Goal: Task Accomplishment & Management: Use online tool/utility

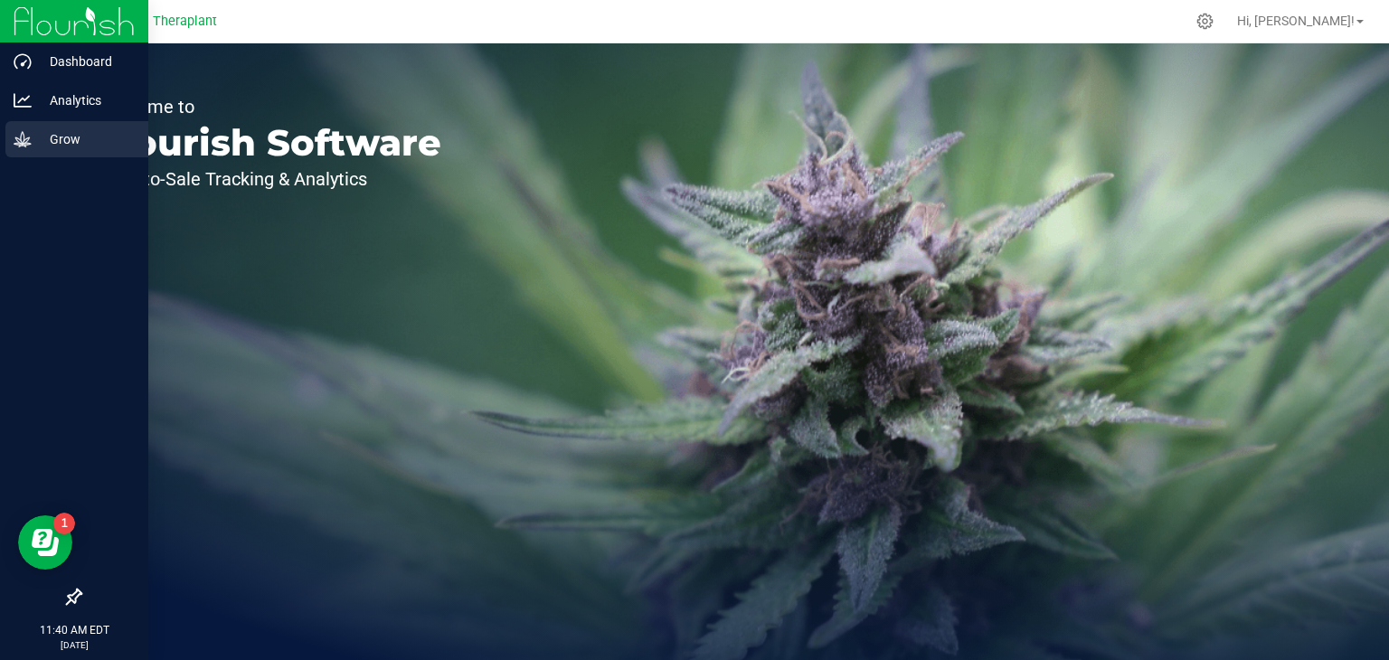
click at [26, 140] on icon at bounding box center [23, 139] width 18 height 18
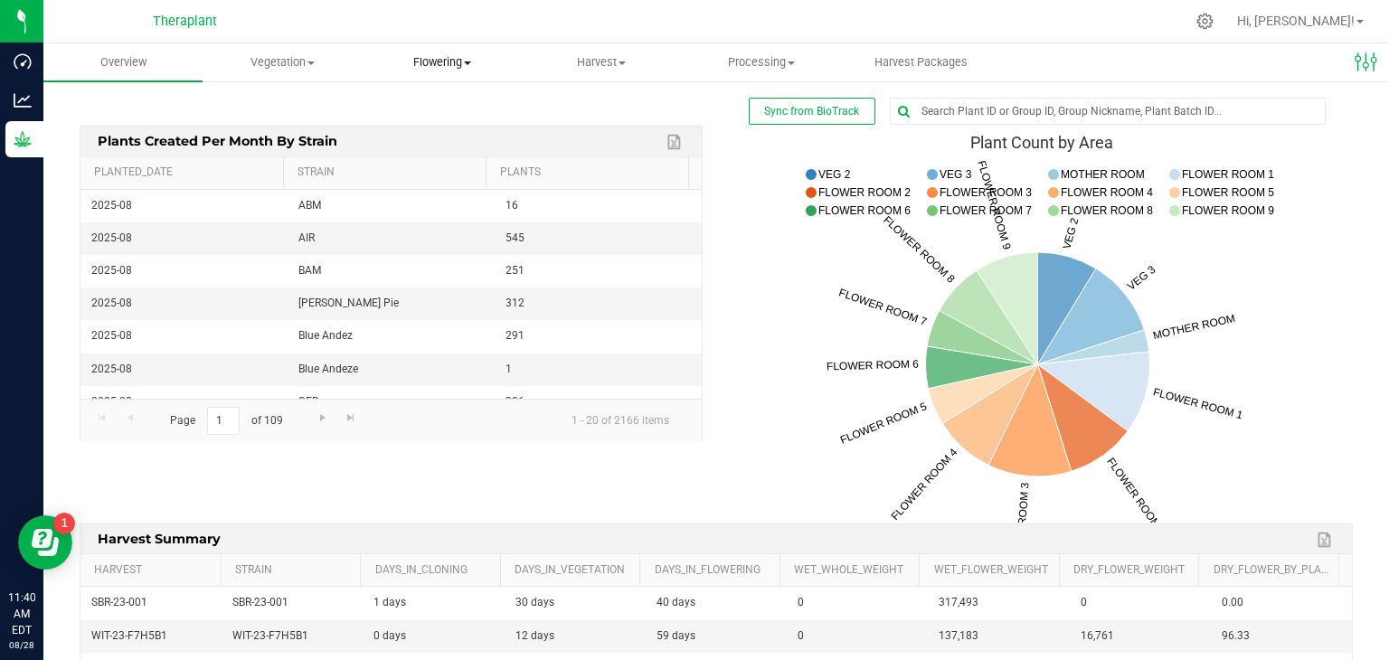
click at [429, 66] on span "Flowering" at bounding box center [442, 62] width 157 height 16
click at [427, 126] on span "Flowering groups" at bounding box center [438, 130] width 150 height 15
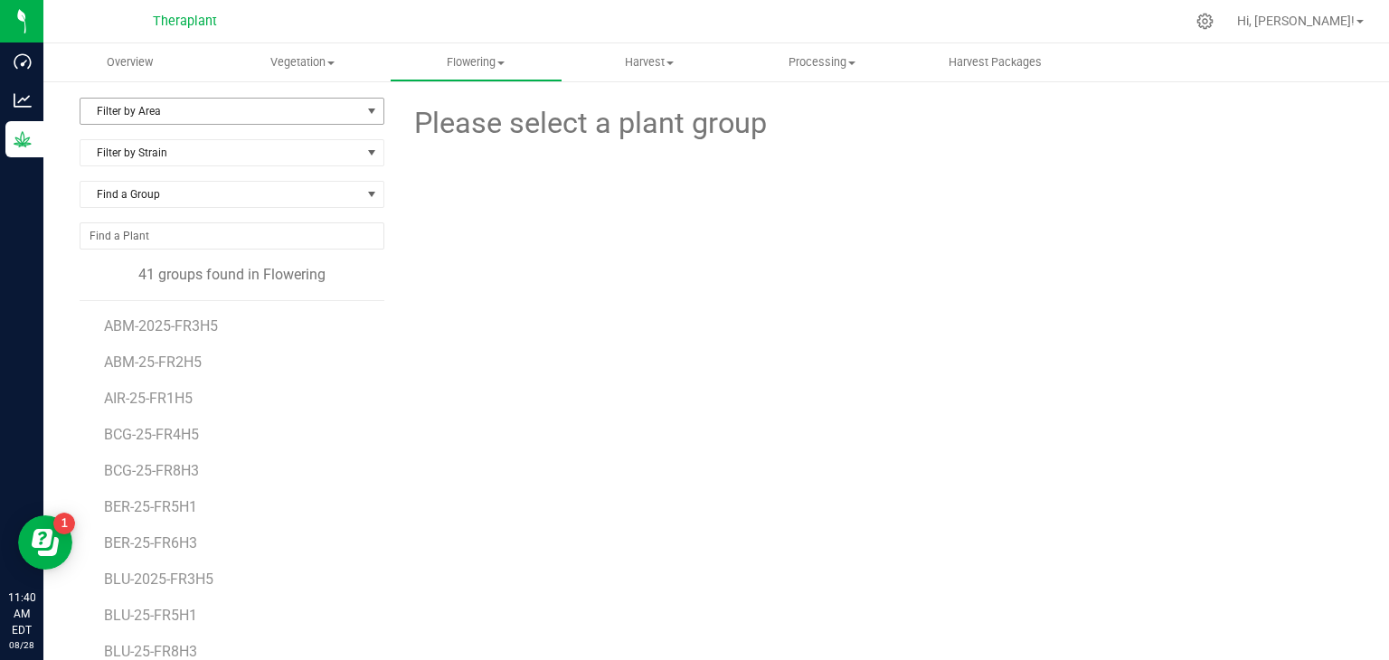
click at [227, 115] on span "Filter by Area" at bounding box center [220, 111] width 280 height 25
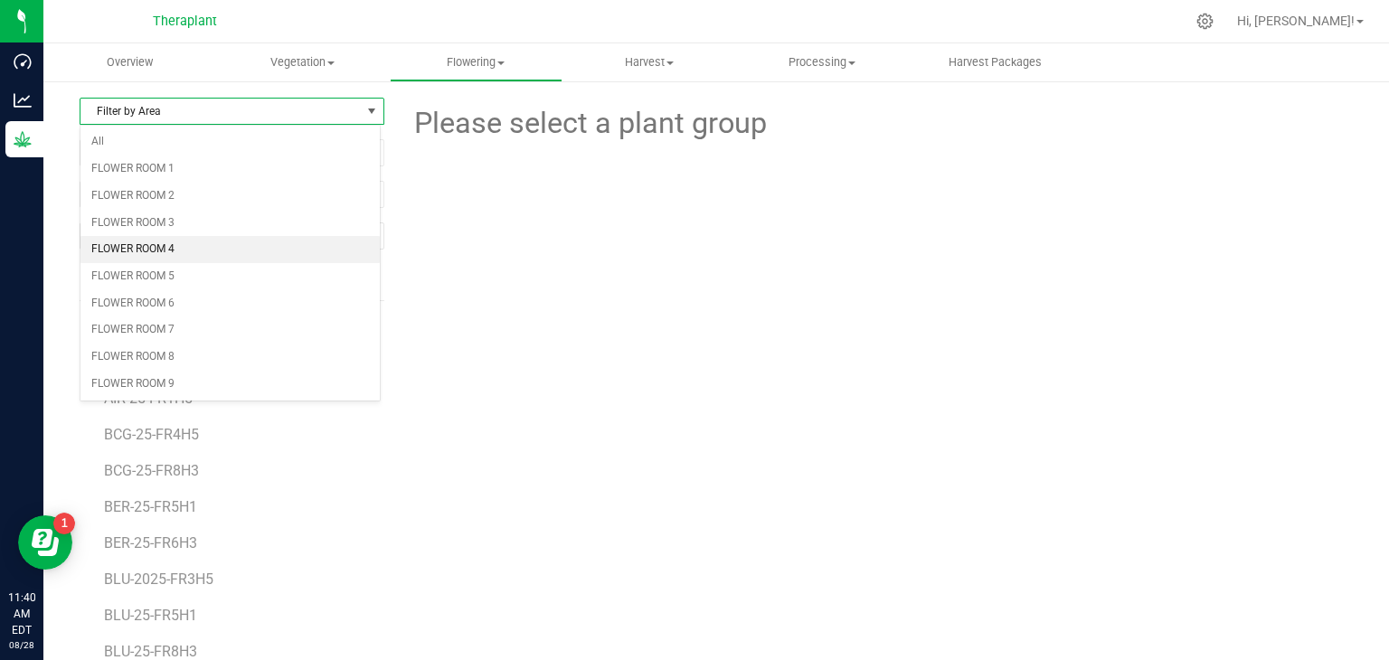
click at [163, 243] on li "FLOWER ROOM 4" at bounding box center [229, 249] width 299 height 27
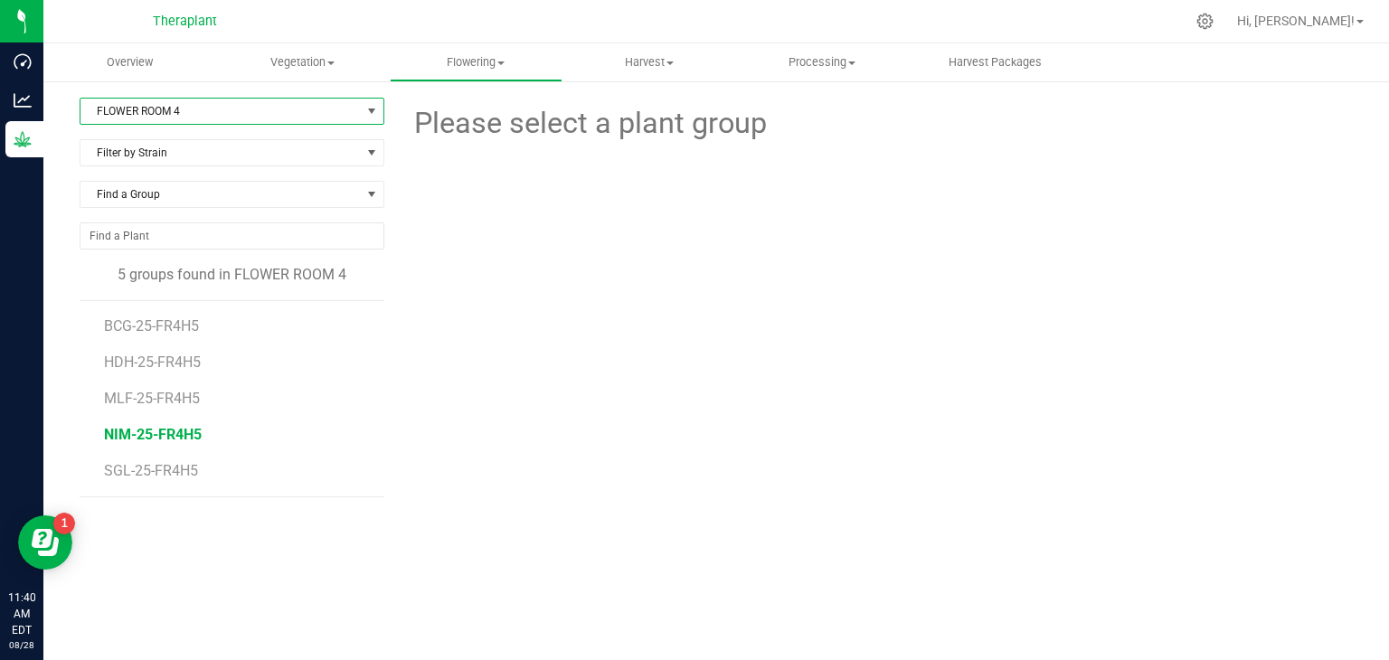
click at [153, 435] on span "NIM-25-FR4H5" at bounding box center [153, 434] width 98 height 17
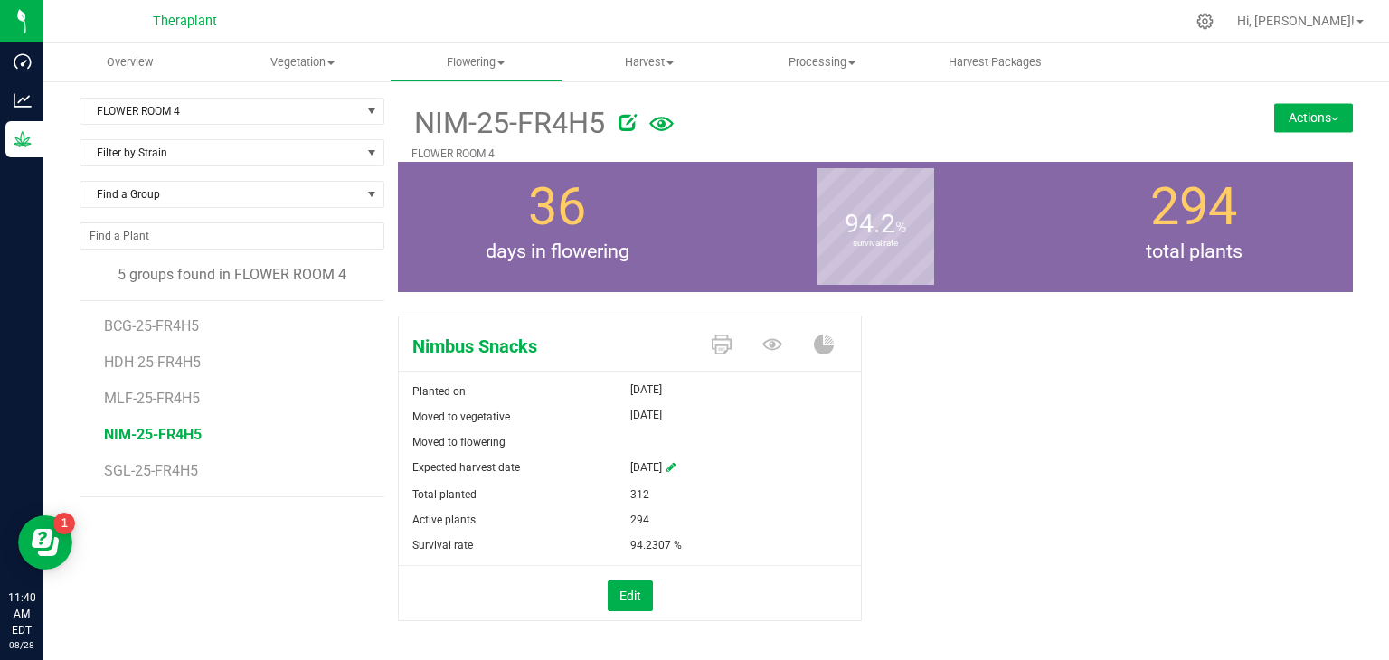
click at [658, 129] on icon at bounding box center [661, 124] width 24 height 14
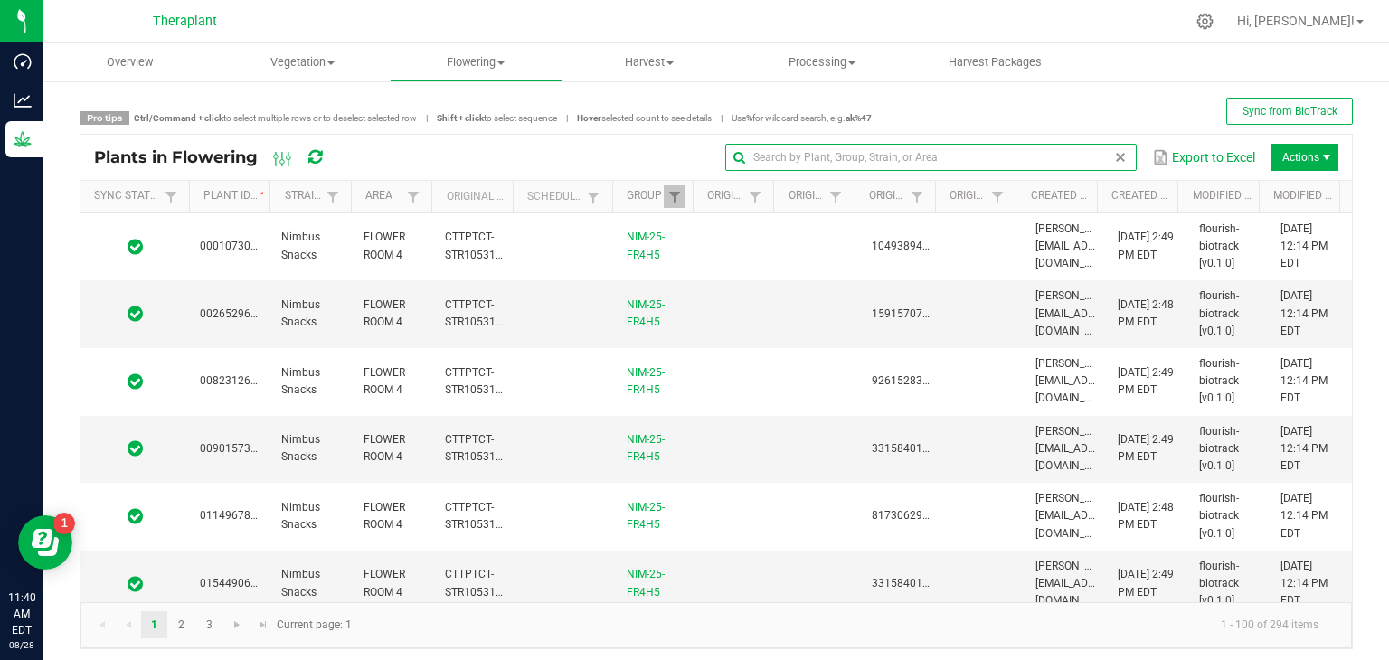
click at [1101, 152] on global-search-input-ngx at bounding box center [930, 157] width 411 height 13
type input "2417026"
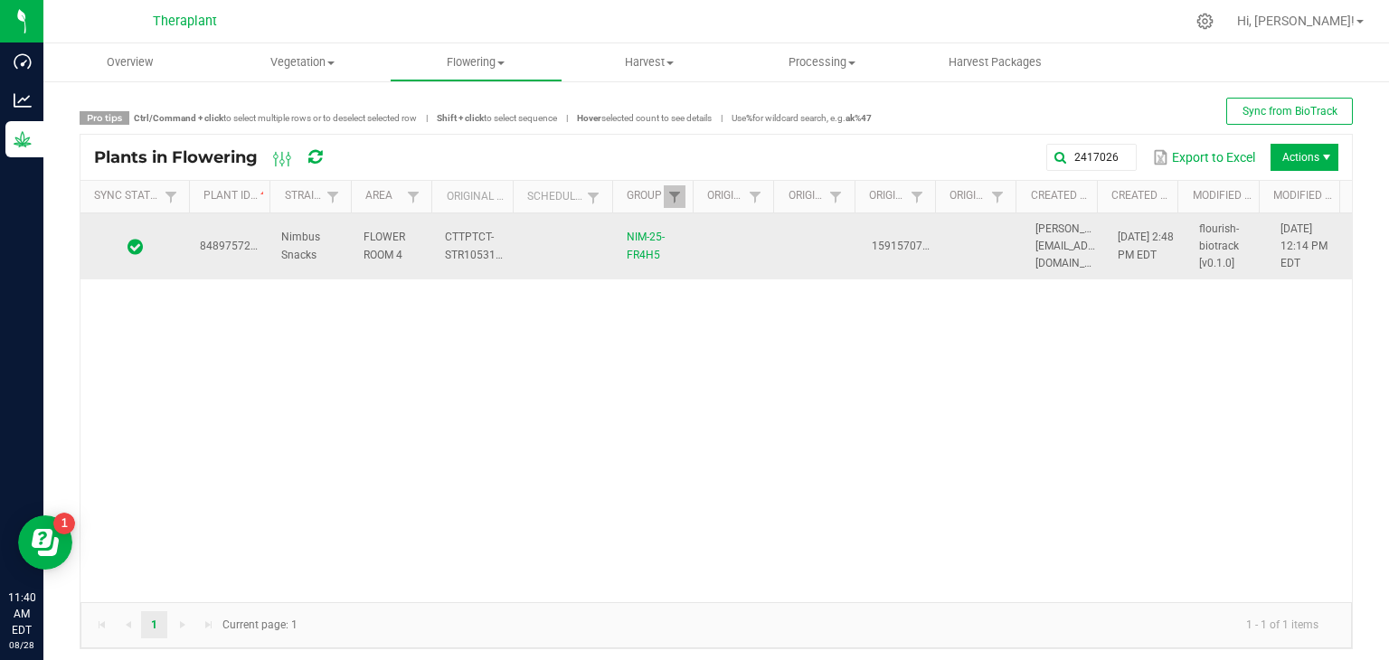
click at [216, 246] on span "8489757232417026" at bounding box center [250, 246] width 101 height 13
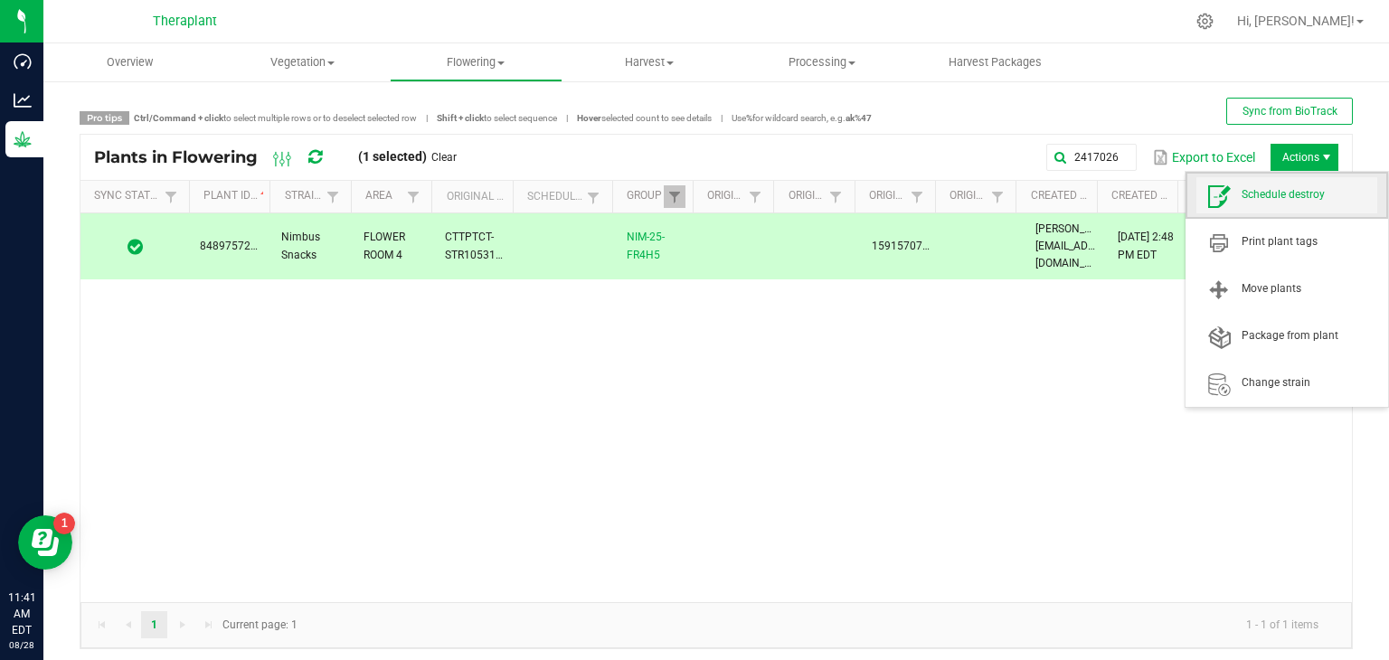
click at [1293, 189] on span "Schedule destroy" at bounding box center [1310, 194] width 136 height 15
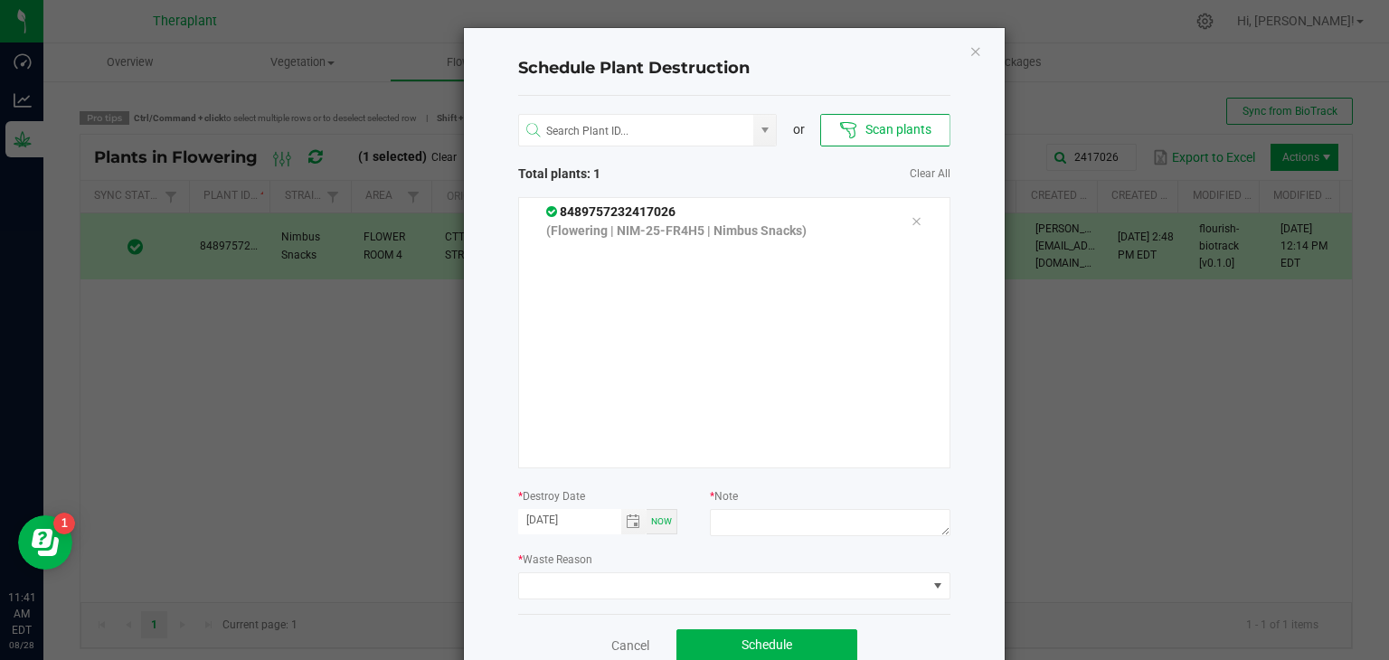
scroll to position [43, 0]
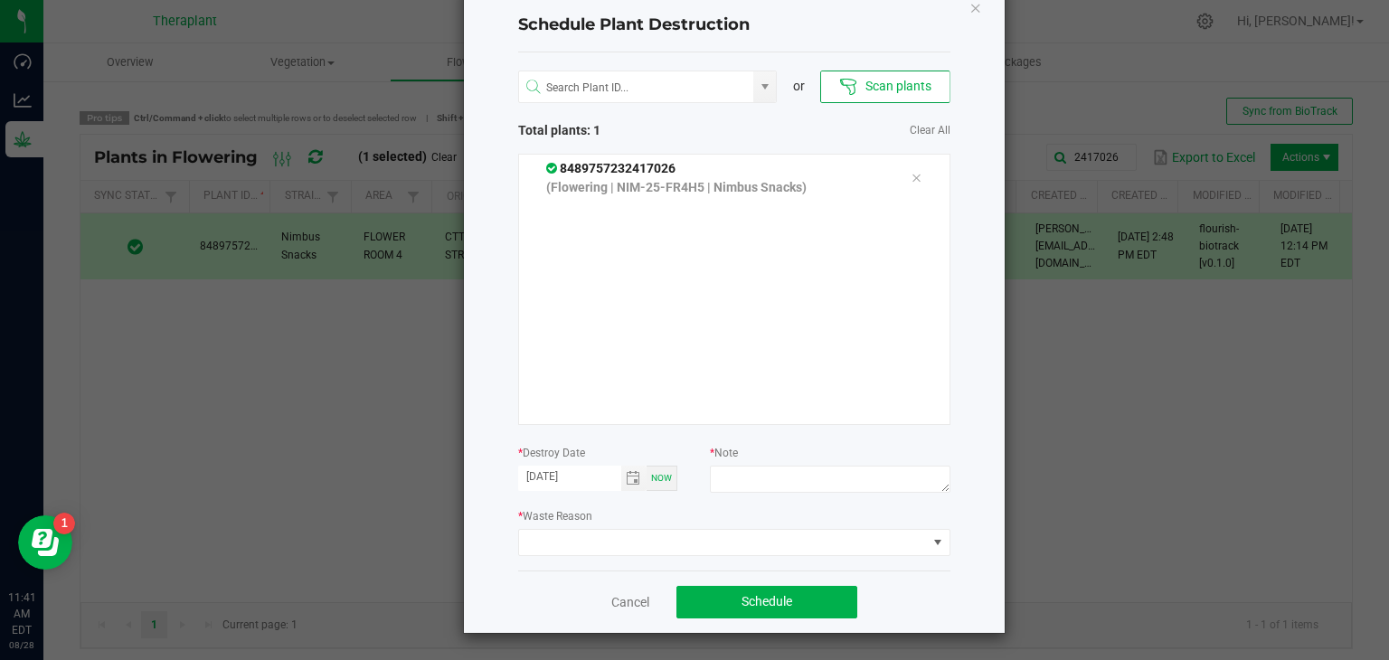
click at [895, 493] on div at bounding box center [830, 482] width 240 height 33
click at [883, 471] on textarea at bounding box center [830, 479] width 240 height 27
type textarea "dead"
click at [912, 546] on span at bounding box center [723, 542] width 408 height 25
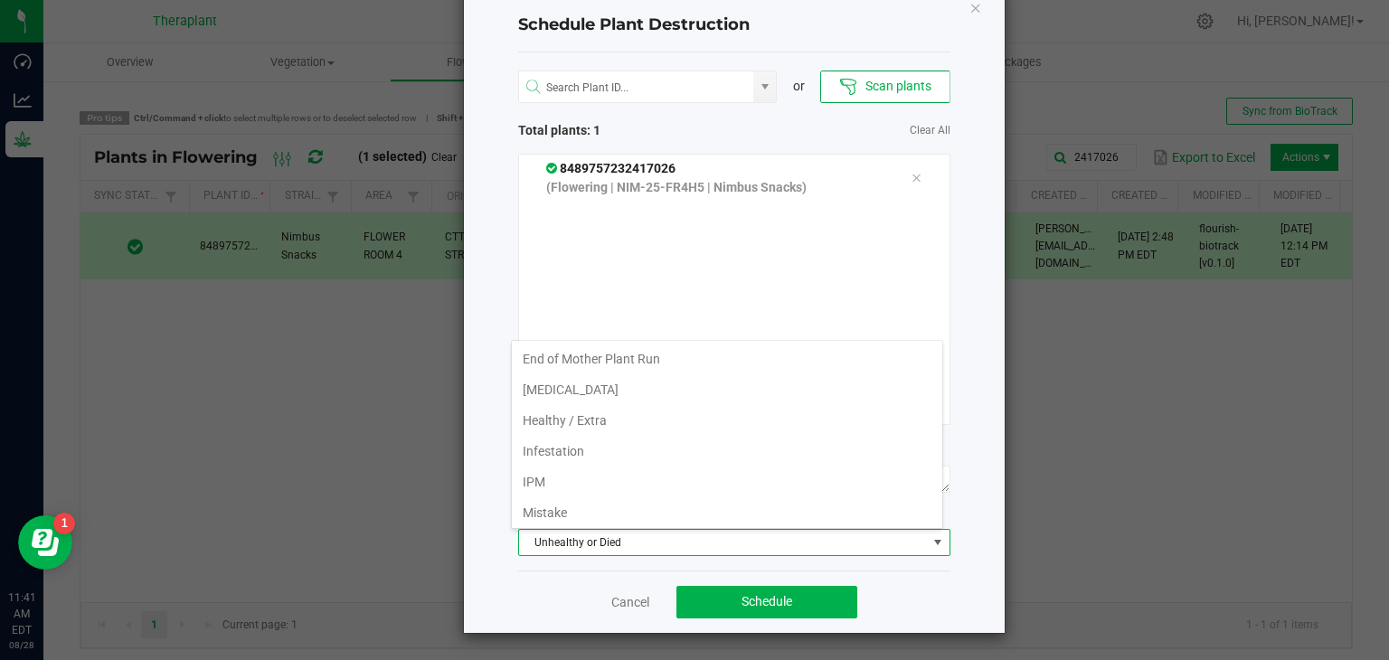
scroll to position [154, 0]
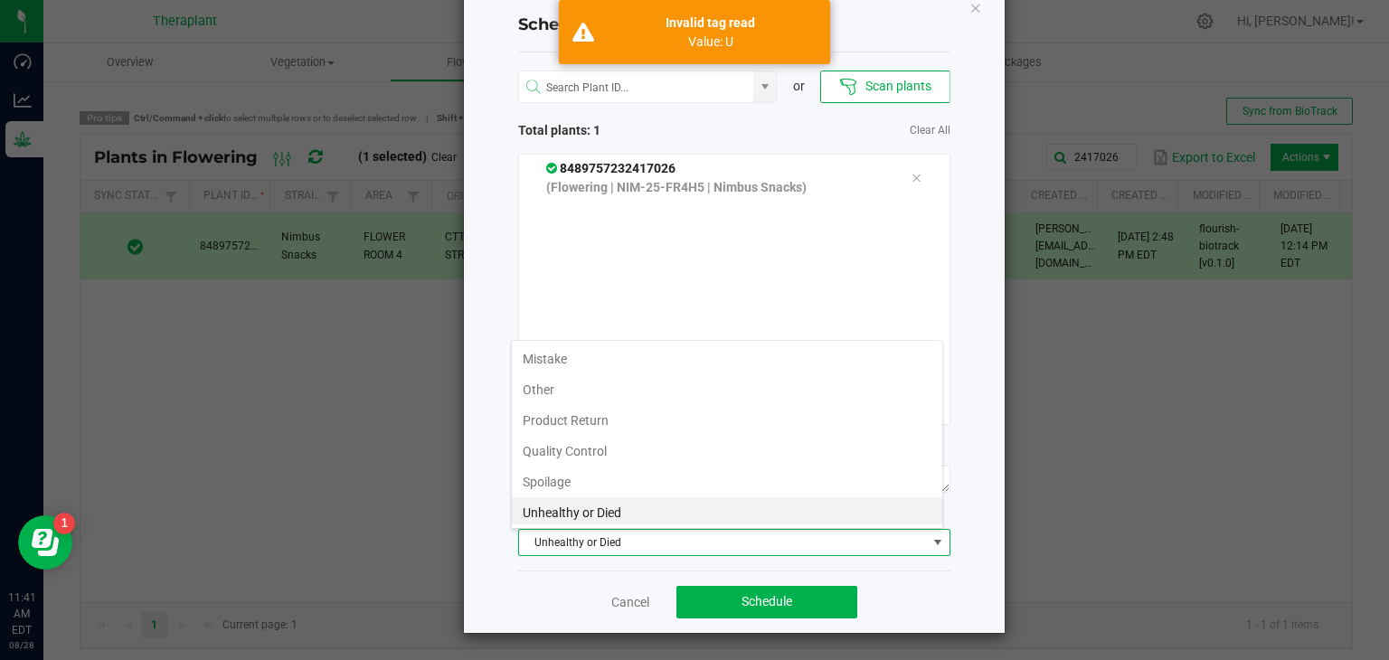
click at [805, 501] on li "Unhealthy or Died" at bounding box center [727, 512] width 430 height 31
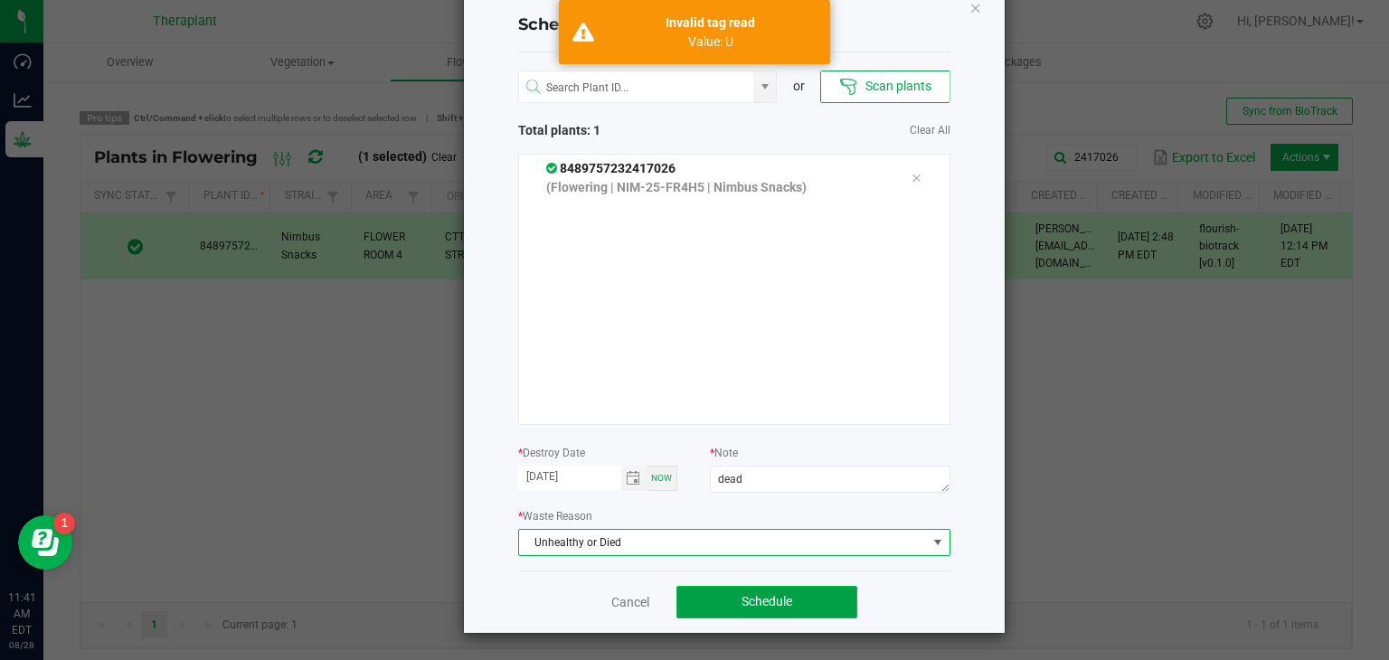
click at [799, 601] on button "Schedule" at bounding box center [766, 602] width 181 height 33
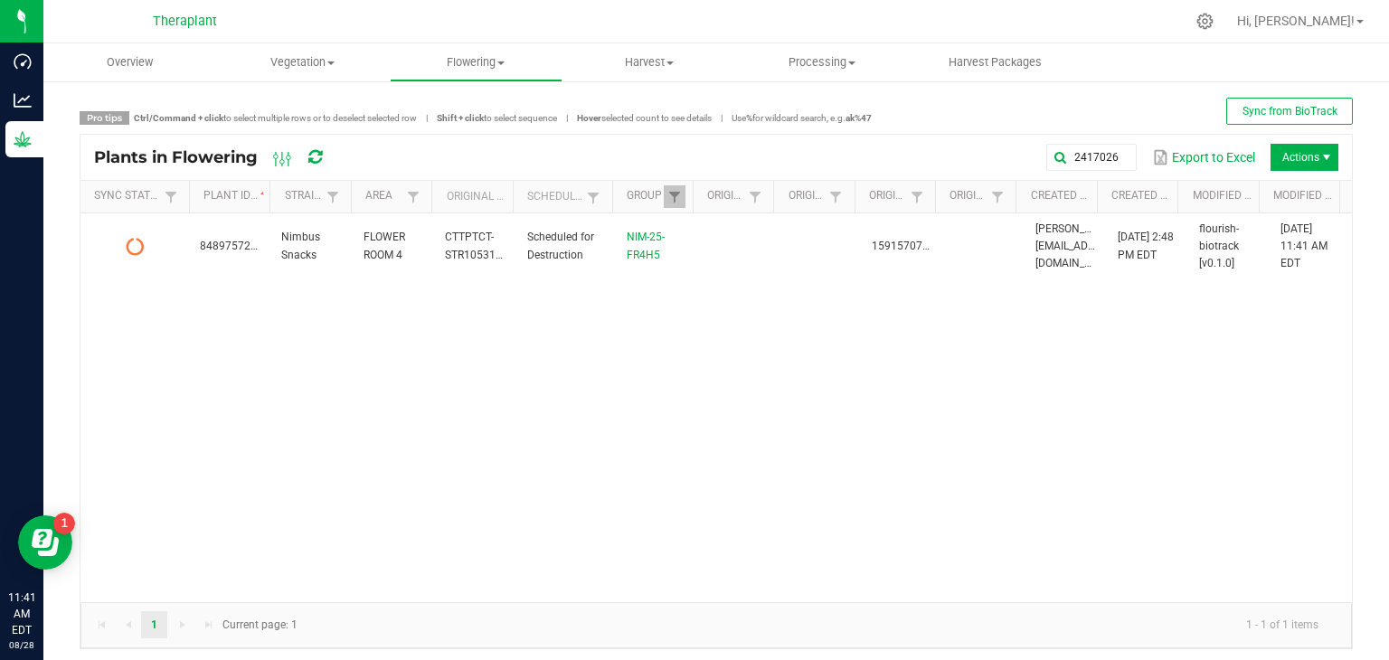
click at [319, 160] on icon at bounding box center [315, 157] width 14 height 16
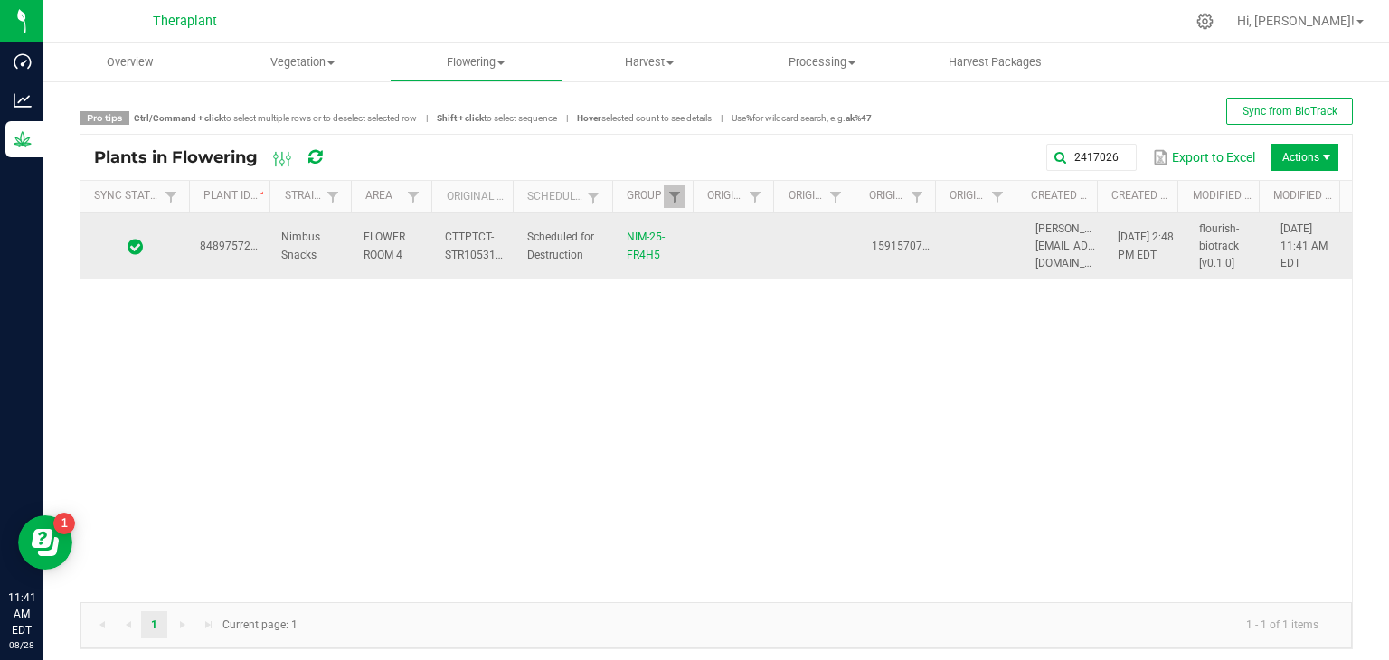
click at [322, 232] on td "Nimbus Snacks" at bounding box center [310, 246] width 81 height 67
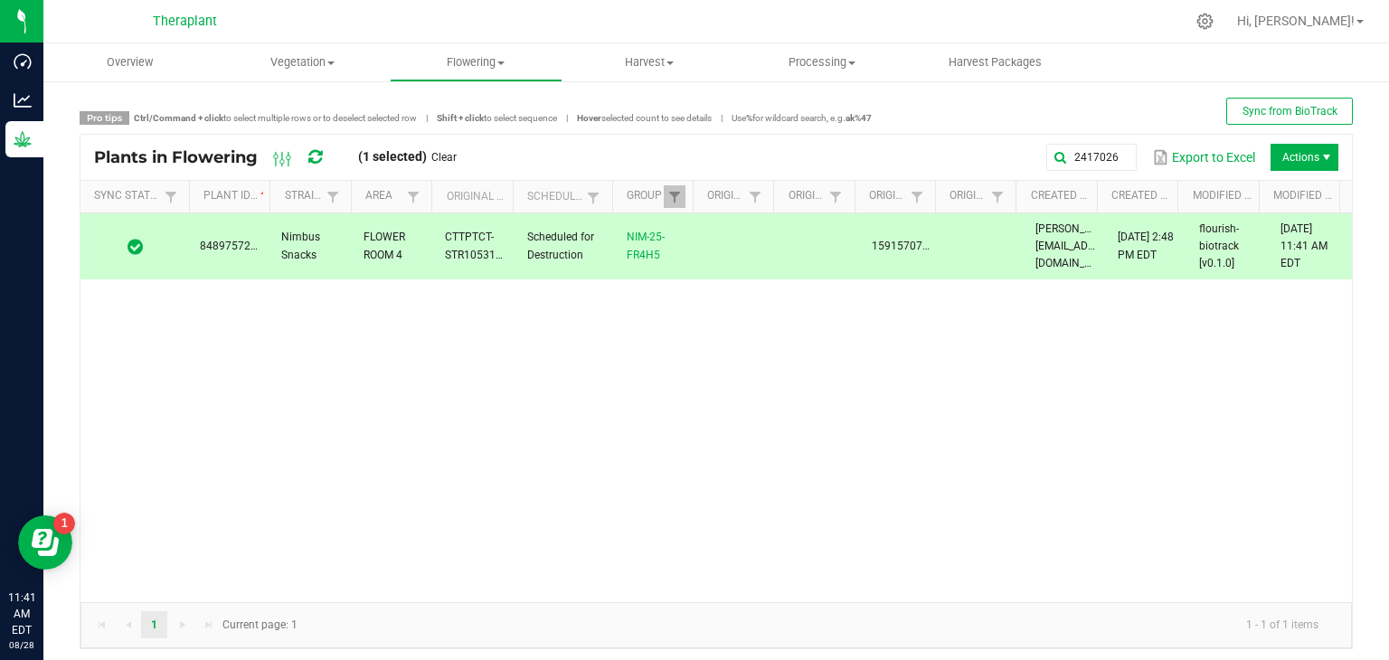
click at [1319, 153] on span "Actions" at bounding box center [1326, 157] width 14 height 14
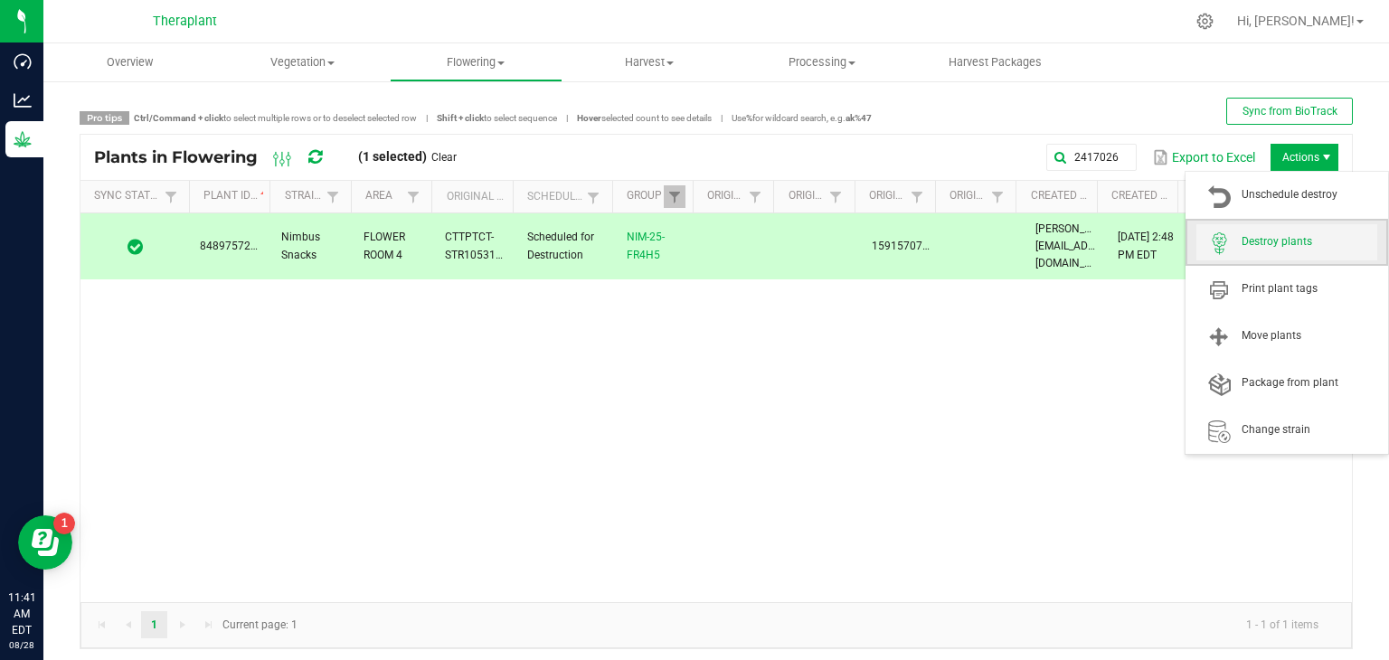
click at [1295, 232] on span "Destroy plants" at bounding box center [1286, 242] width 181 height 36
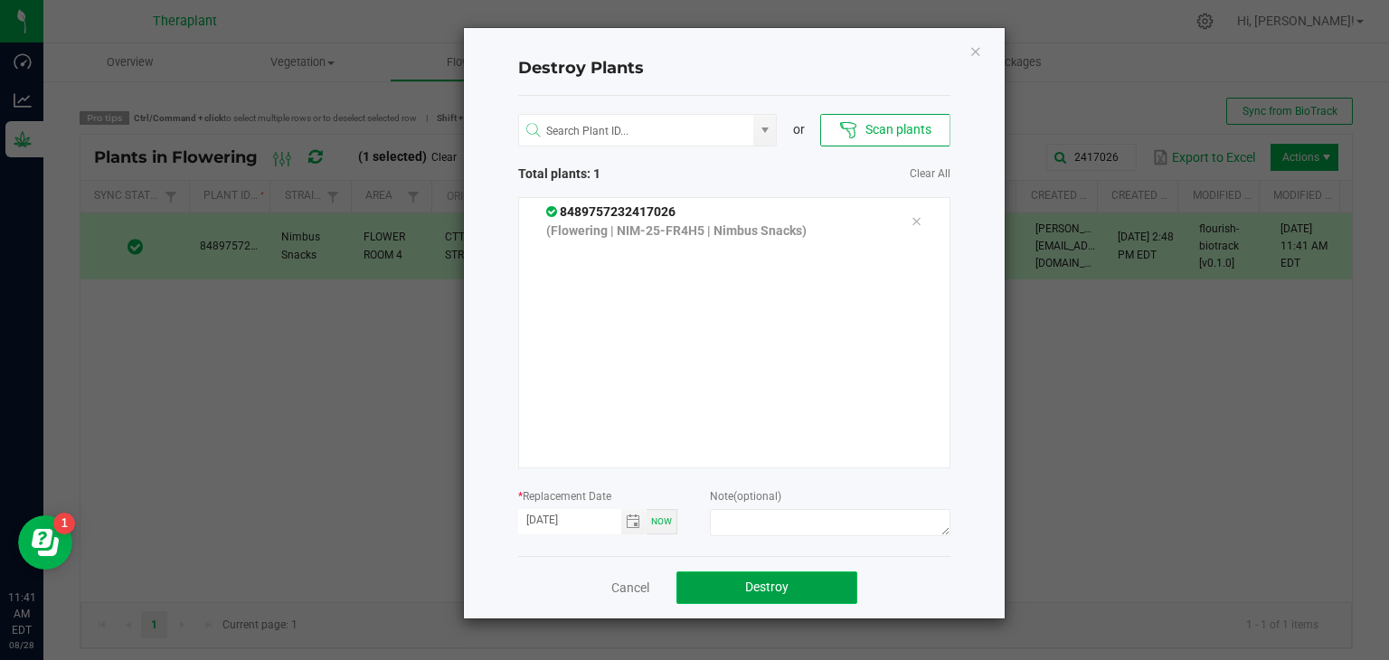
click at [748, 588] on span "Destroy" at bounding box center [766, 587] width 43 height 14
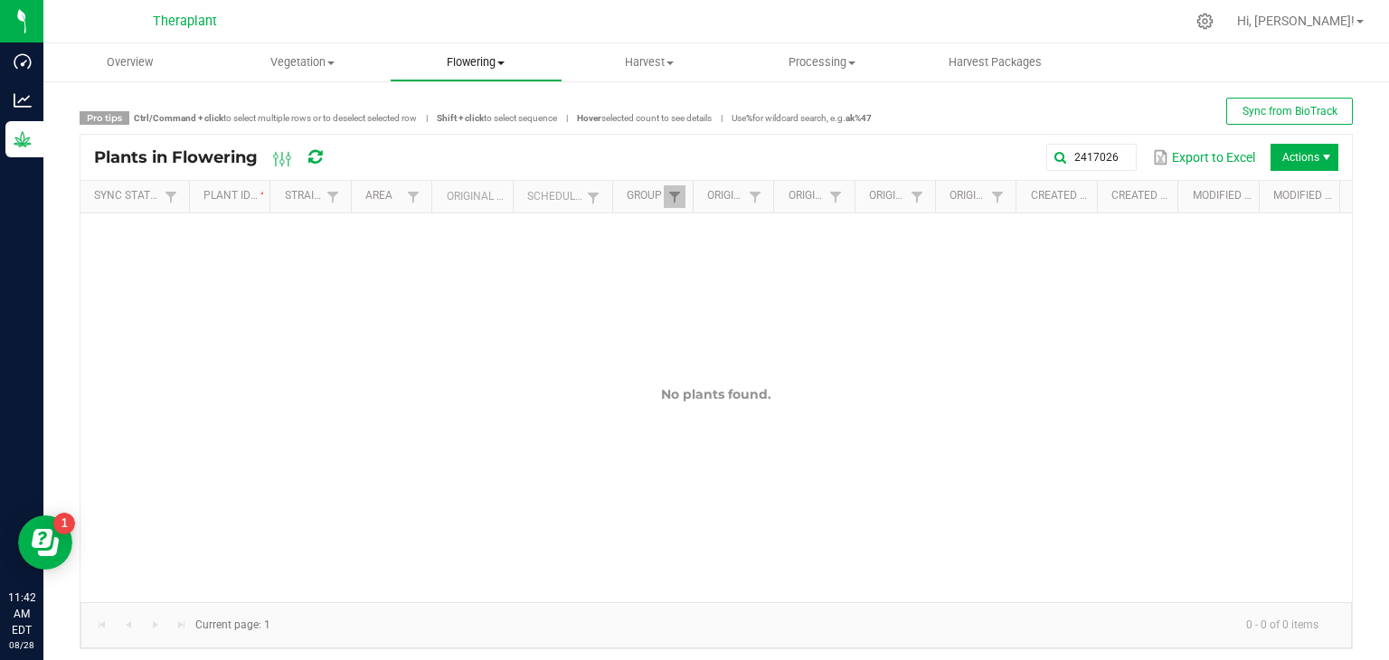
click at [509, 54] on span "Flowering" at bounding box center [476, 62] width 171 height 16
click at [490, 134] on span "Flowering groups" at bounding box center [465, 130] width 150 height 15
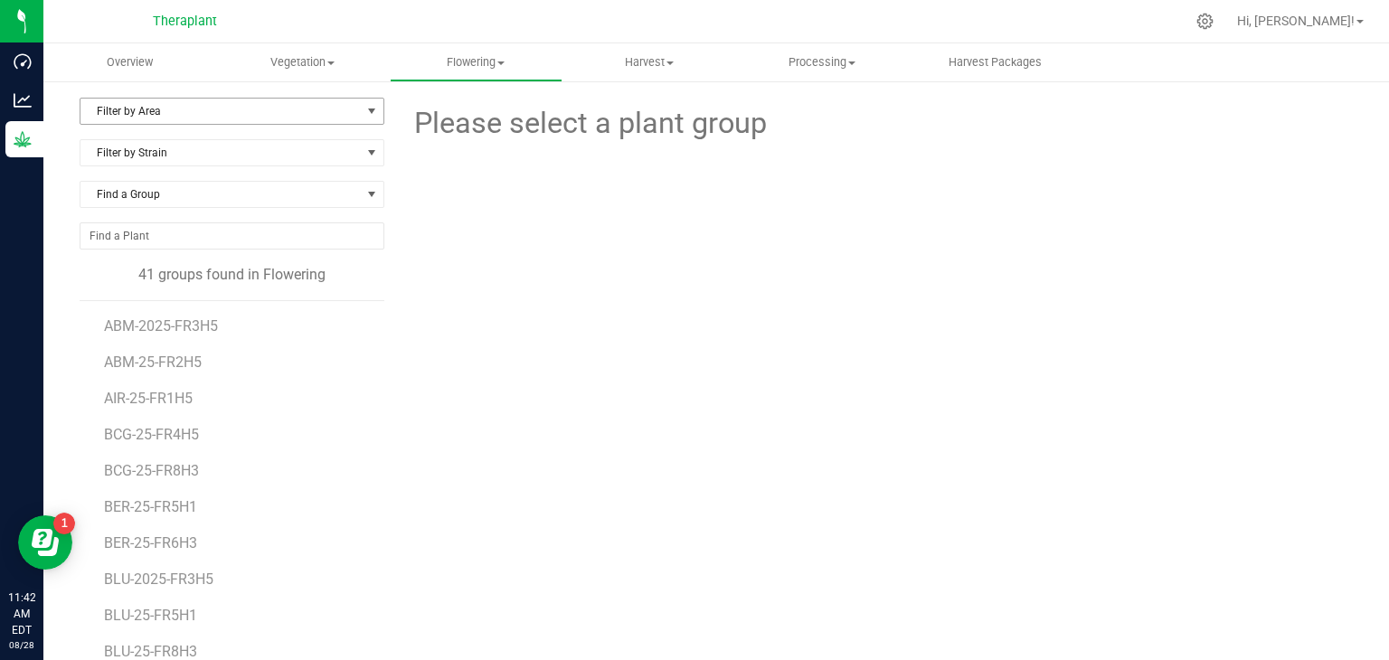
click at [230, 113] on span "Filter by Area" at bounding box center [220, 111] width 280 height 25
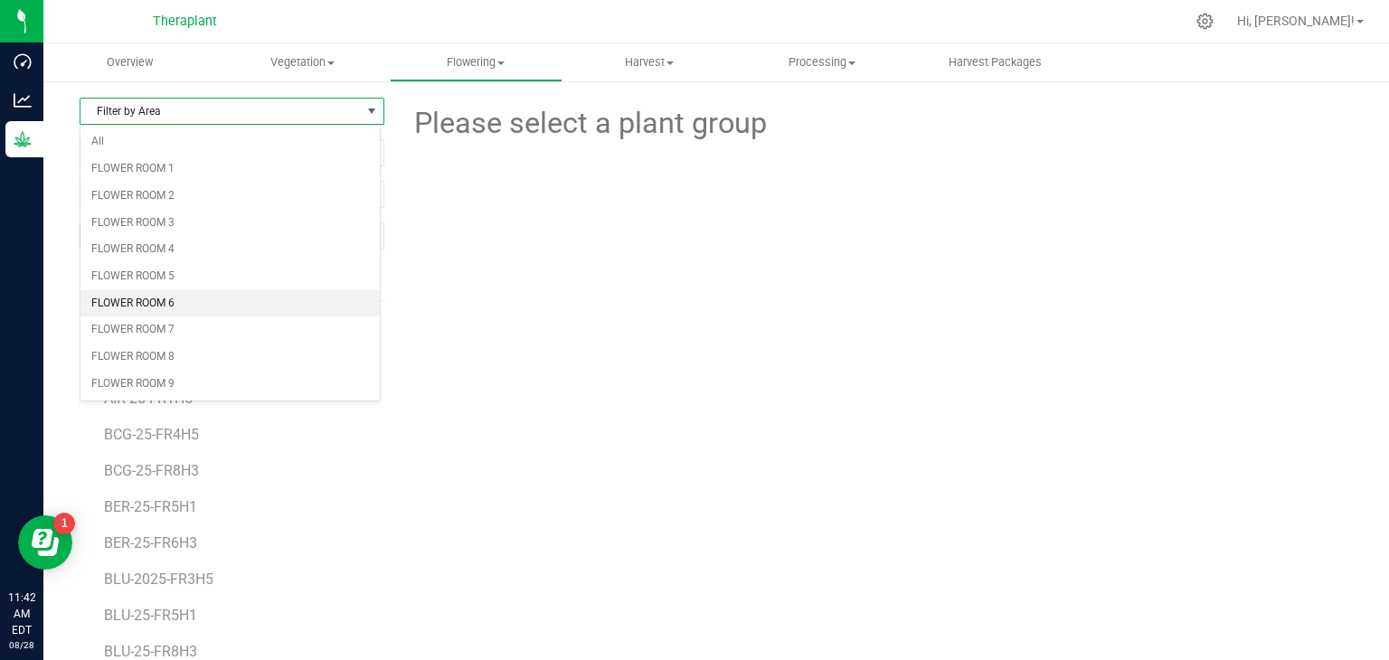
click at [163, 300] on li "FLOWER ROOM 6" at bounding box center [229, 303] width 299 height 27
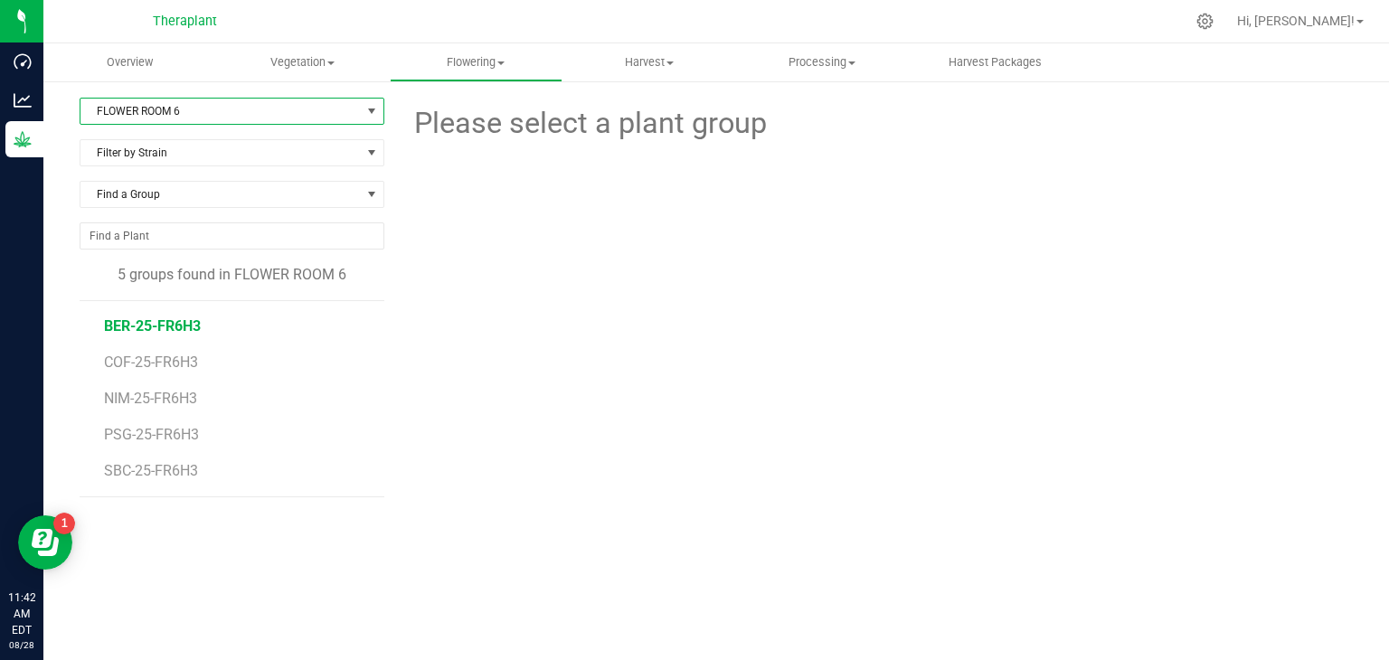
click at [148, 323] on span "BER-25-FR6H3" at bounding box center [152, 325] width 97 height 17
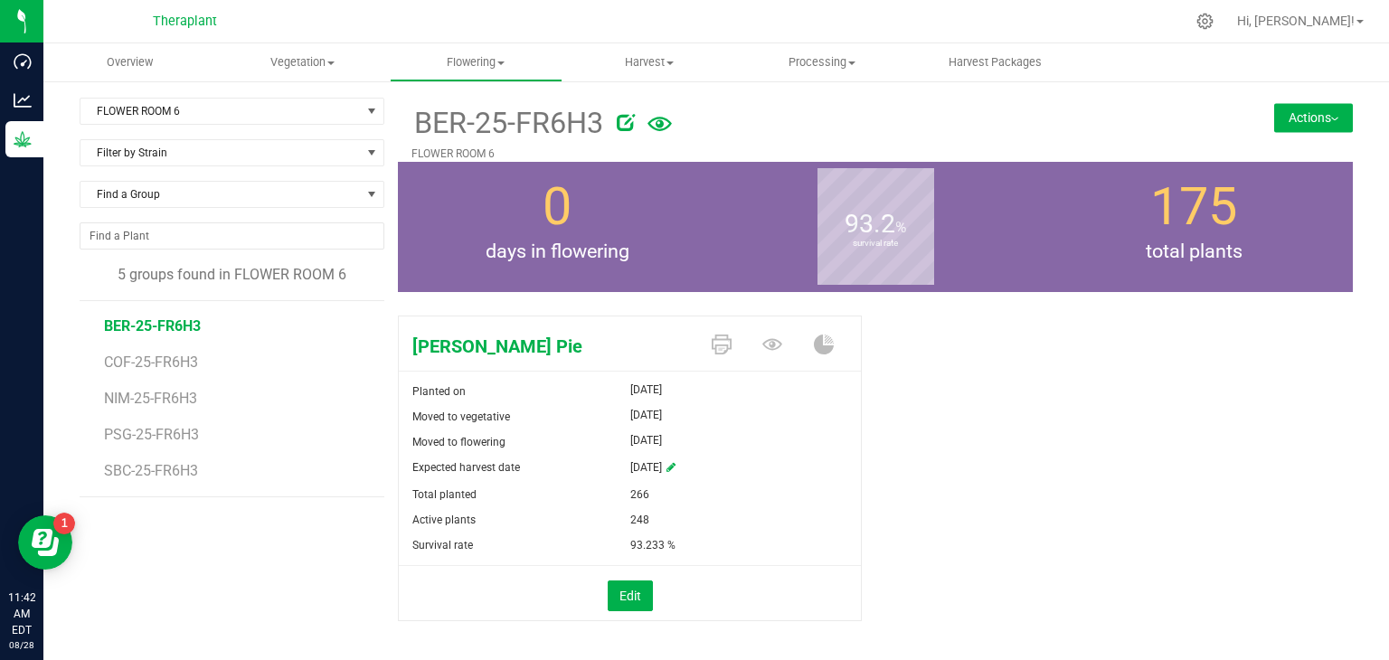
click at [653, 126] on icon at bounding box center [659, 124] width 24 height 39
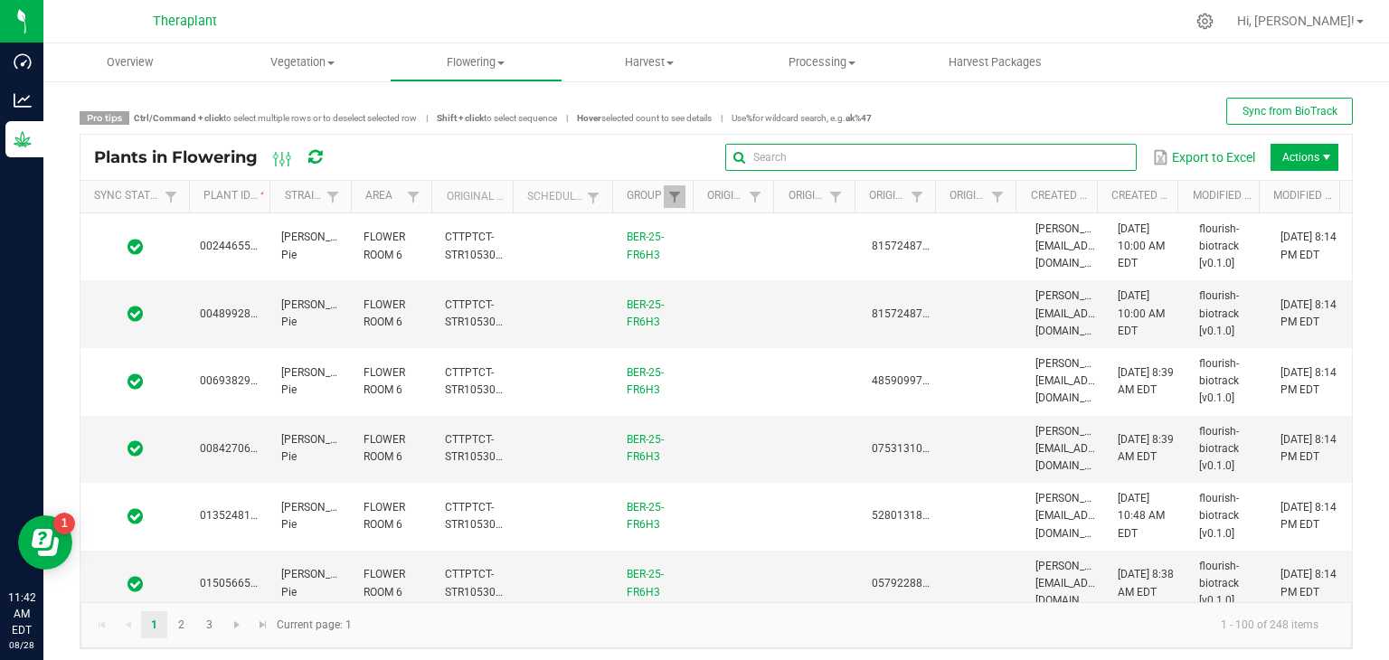
click at [1096, 161] on global-search-input-ngx at bounding box center [930, 157] width 411 height 13
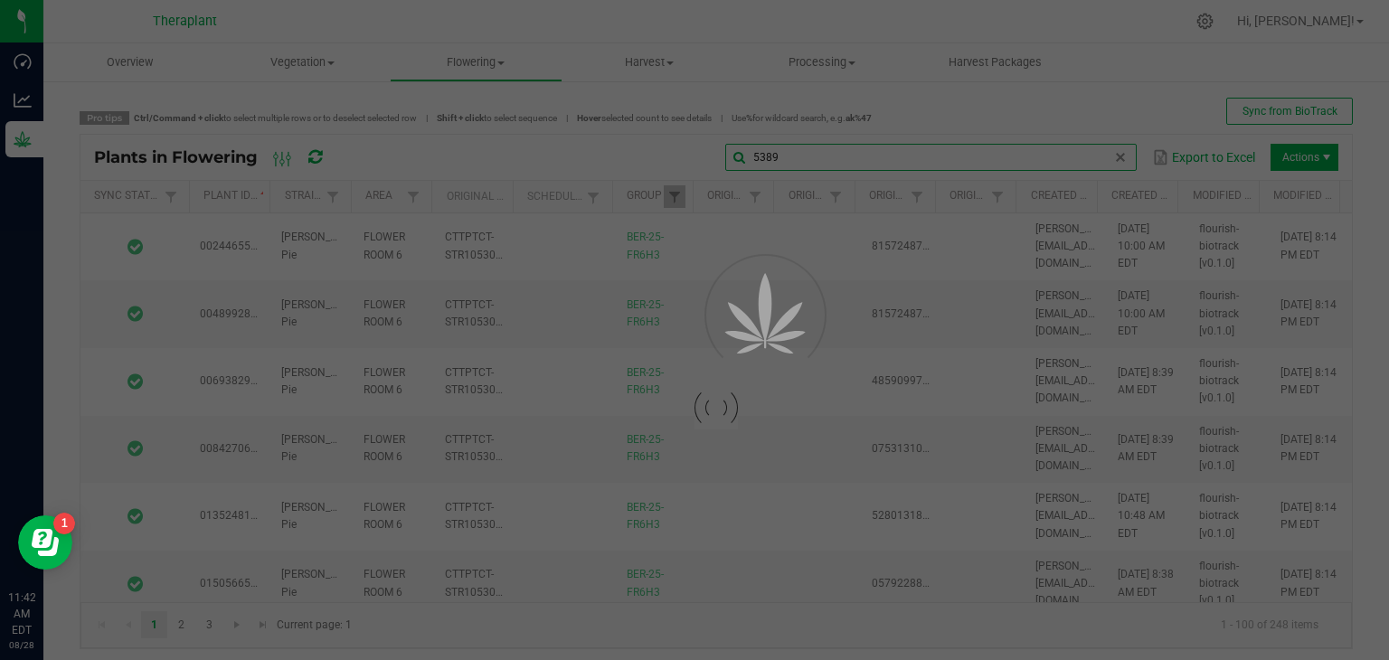
type input "5389"
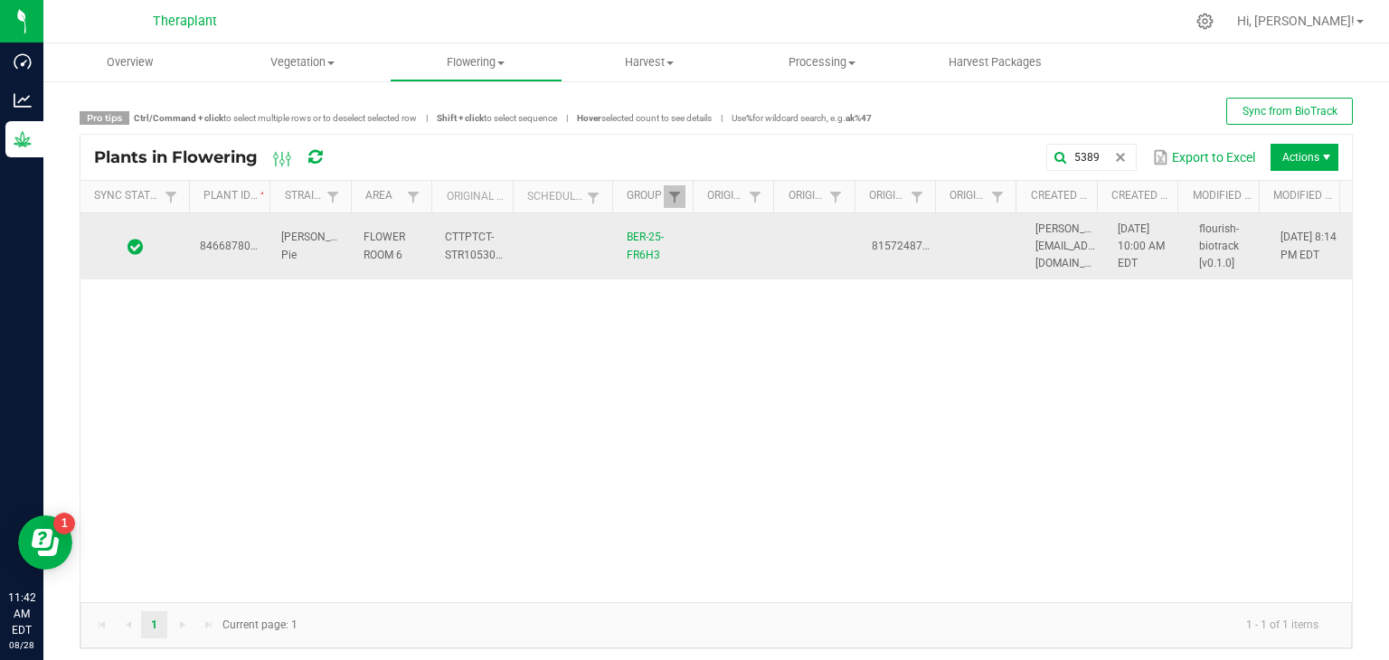
click at [240, 261] on td "8466878002935389" at bounding box center [229, 246] width 81 height 67
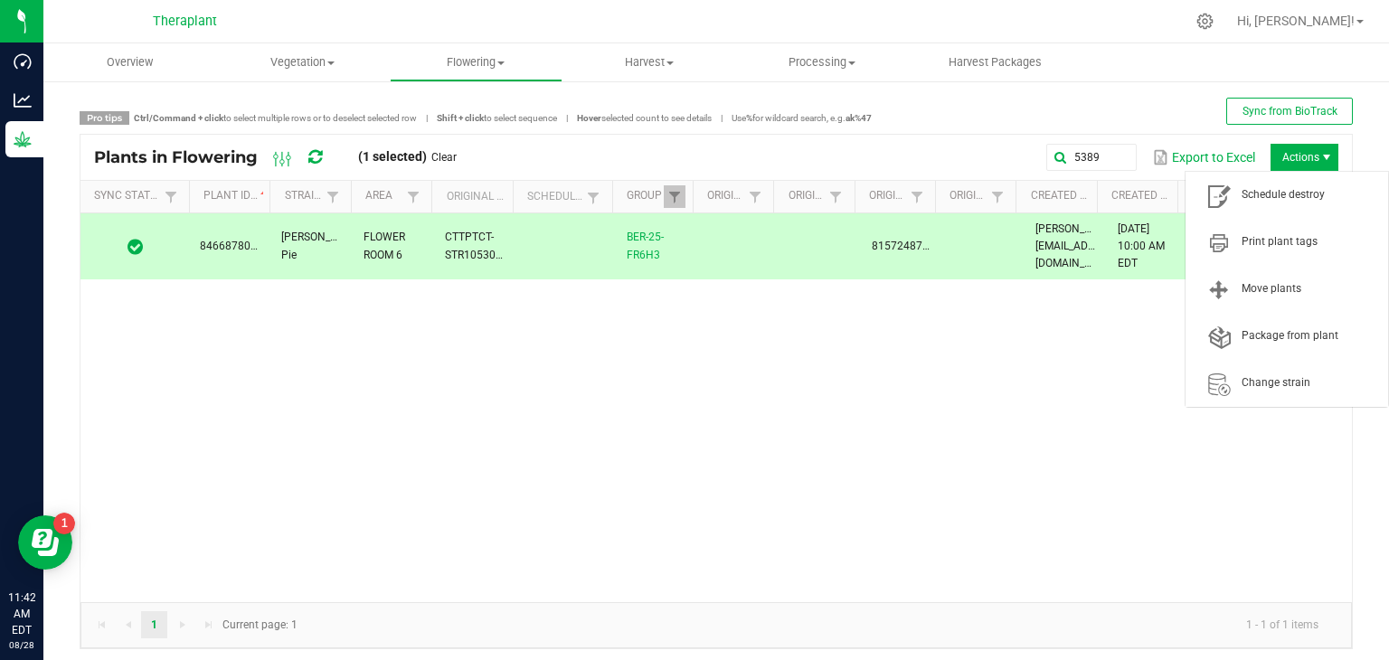
click at [1304, 157] on span "Actions" at bounding box center [1305, 157] width 68 height 27
click at [1306, 187] on span "Schedule destroy" at bounding box center [1310, 194] width 136 height 15
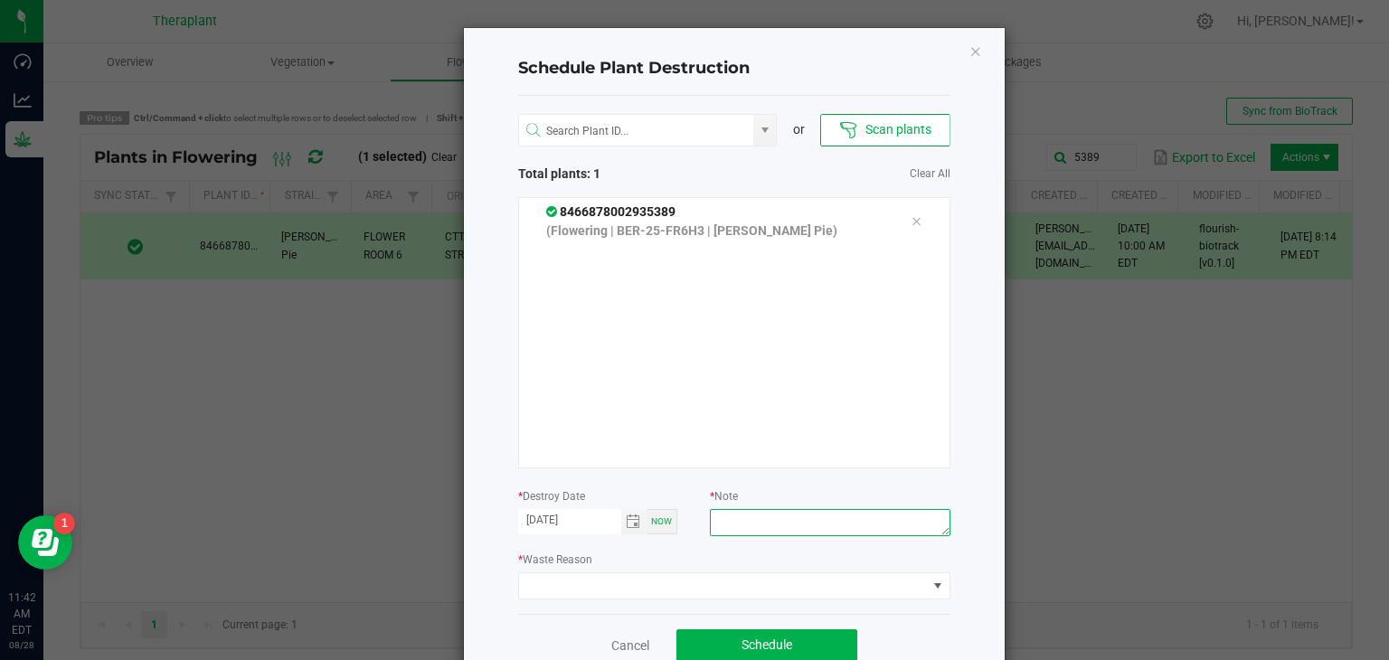
click at [804, 530] on textarea at bounding box center [830, 522] width 240 height 27
type textarea "B"
type textarea "Thrips Zero Tolerance"
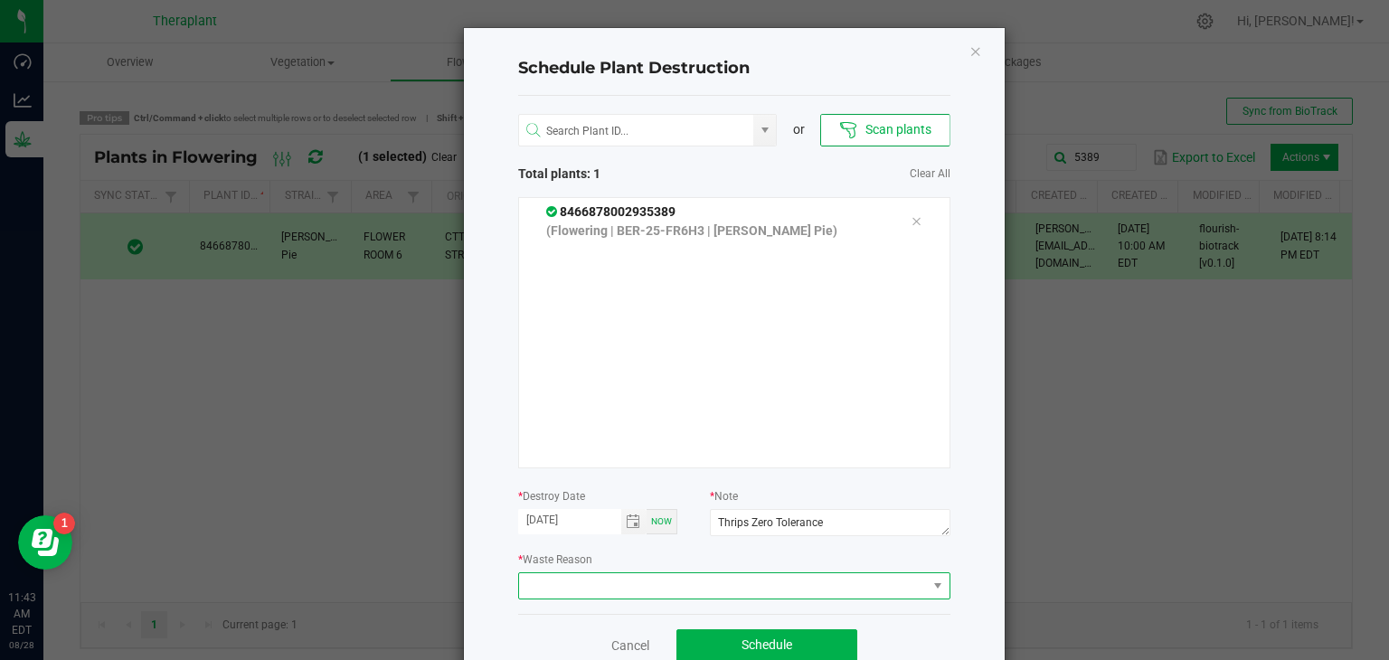
click at [813, 578] on span at bounding box center [723, 585] width 408 height 25
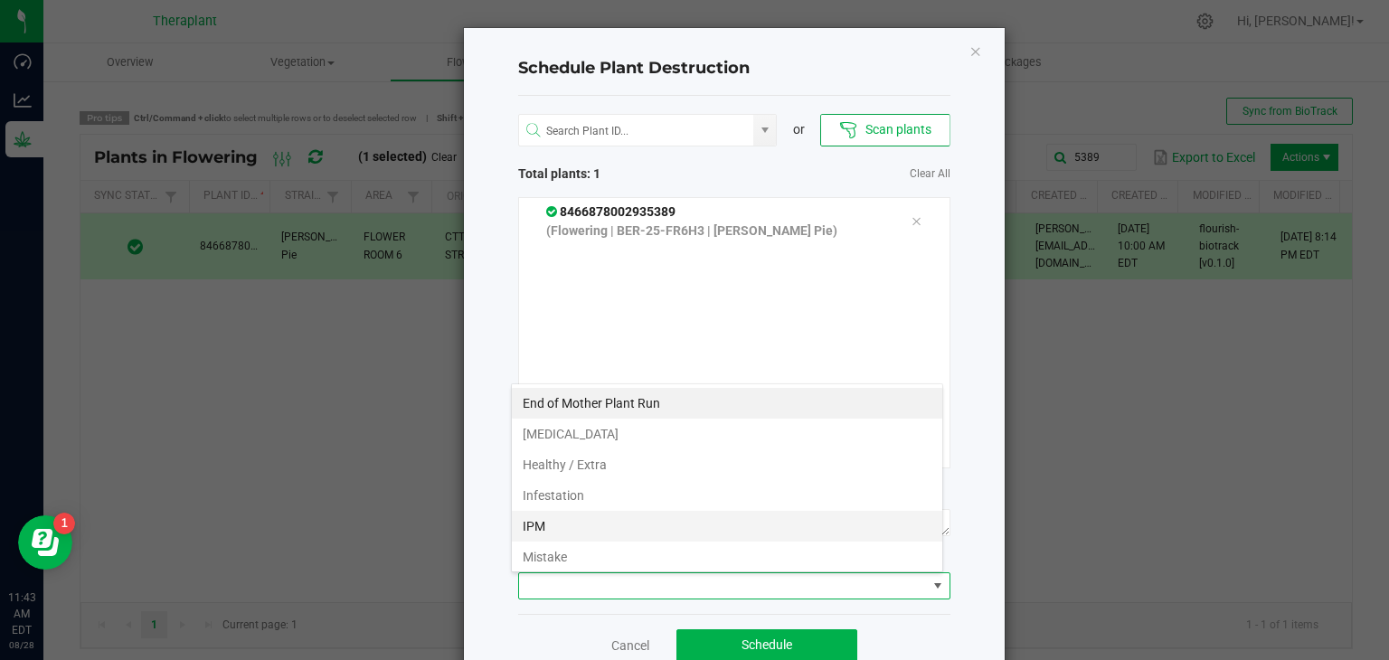
click at [557, 512] on li "IPM" at bounding box center [727, 526] width 430 height 31
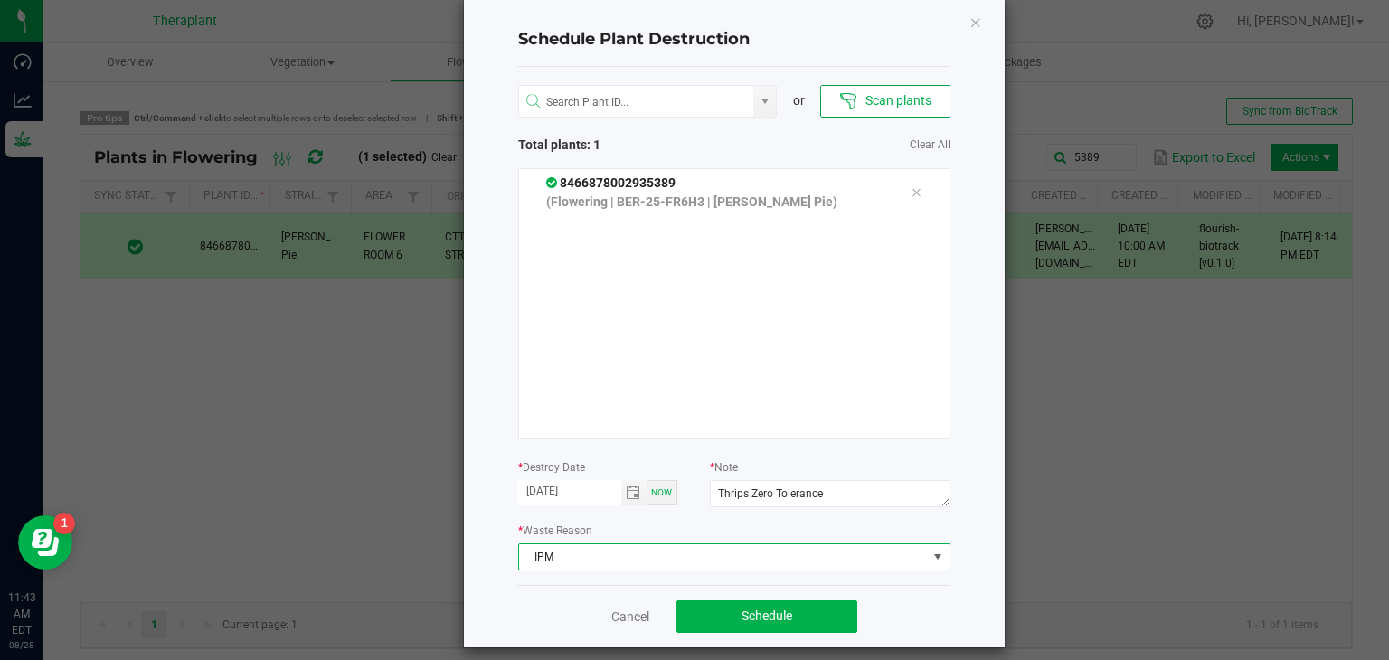
scroll to position [43, 0]
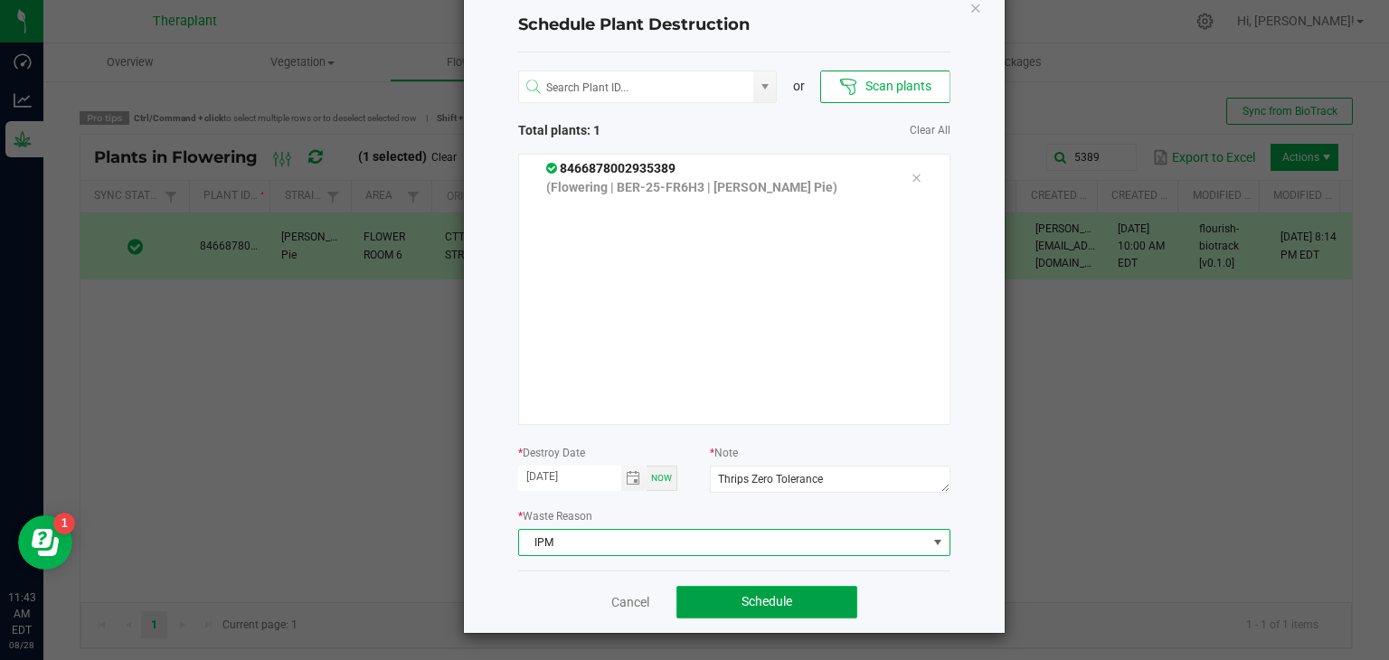
click at [747, 598] on span "Schedule" at bounding box center [767, 601] width 51 height 14
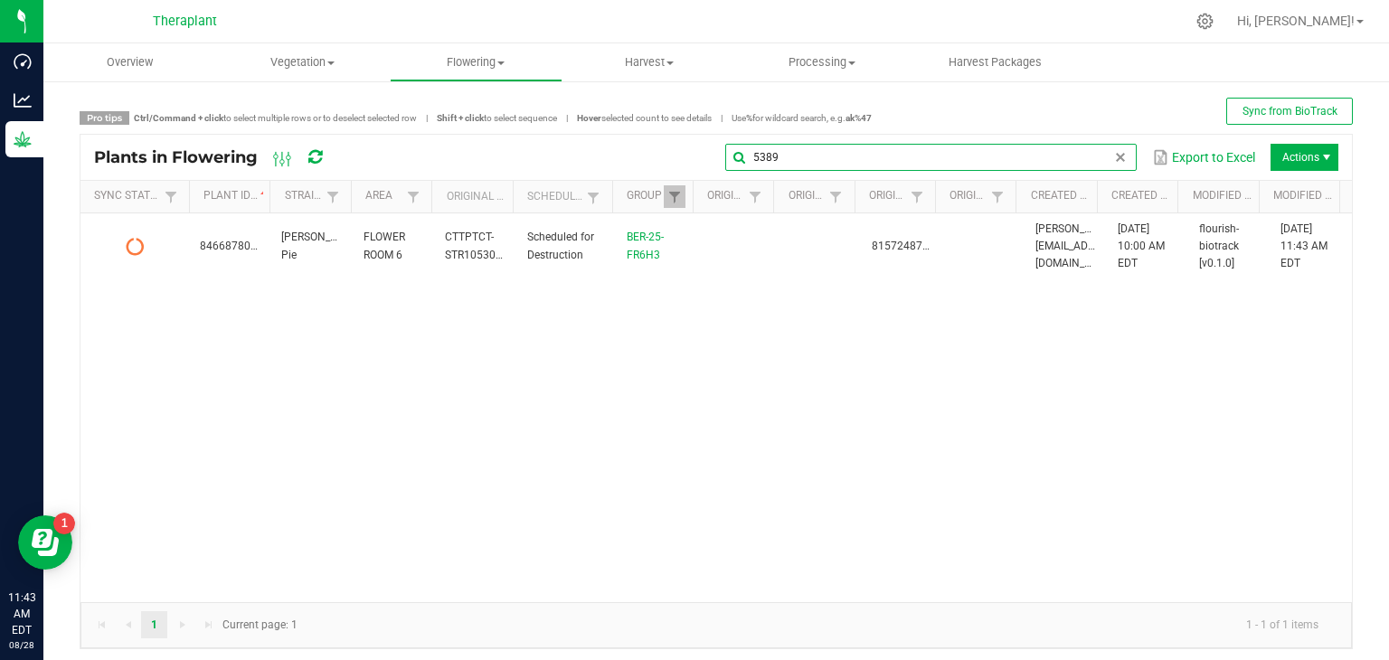
drag, startPoint x: 1113, startPoint y: 159, endPoint x: 1051, endPoint y: 163, distance: 62.5
click at [1051, 163] on input "5389" at bounding box center [930, 157] width 411 height 27
click at [1113, 154] on span at bounding box center [1120, 157] width 14 height 14
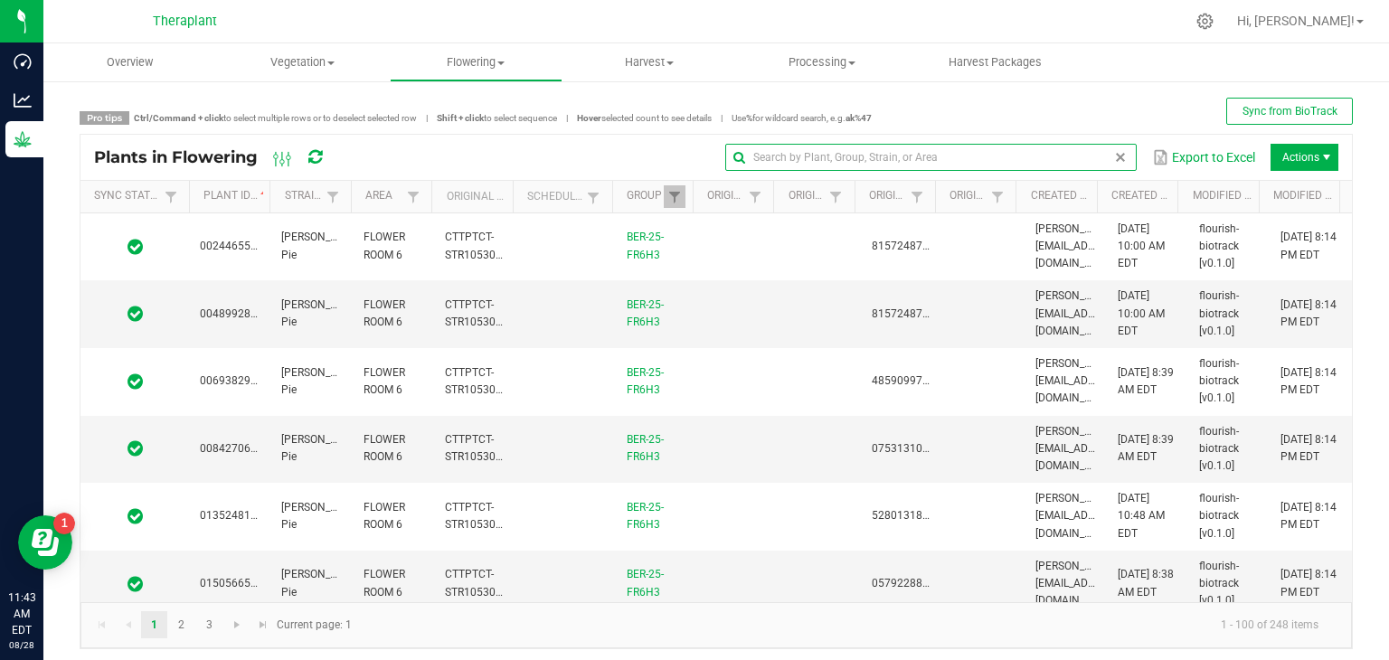
click at [933, 154] on input "text" at bounding box center [930, 157] width 411 height 27
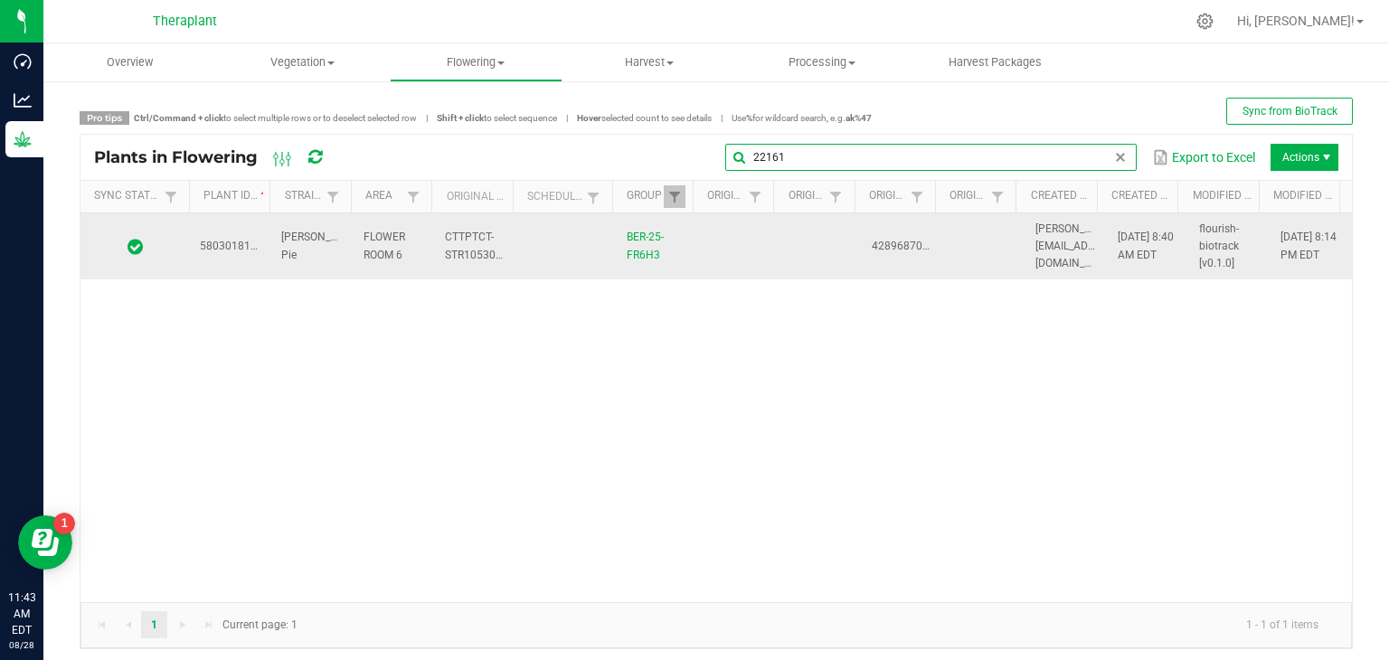
type input "22161"
click at [799, 253] on td at bounding box center [820, 246] width 81 height 67
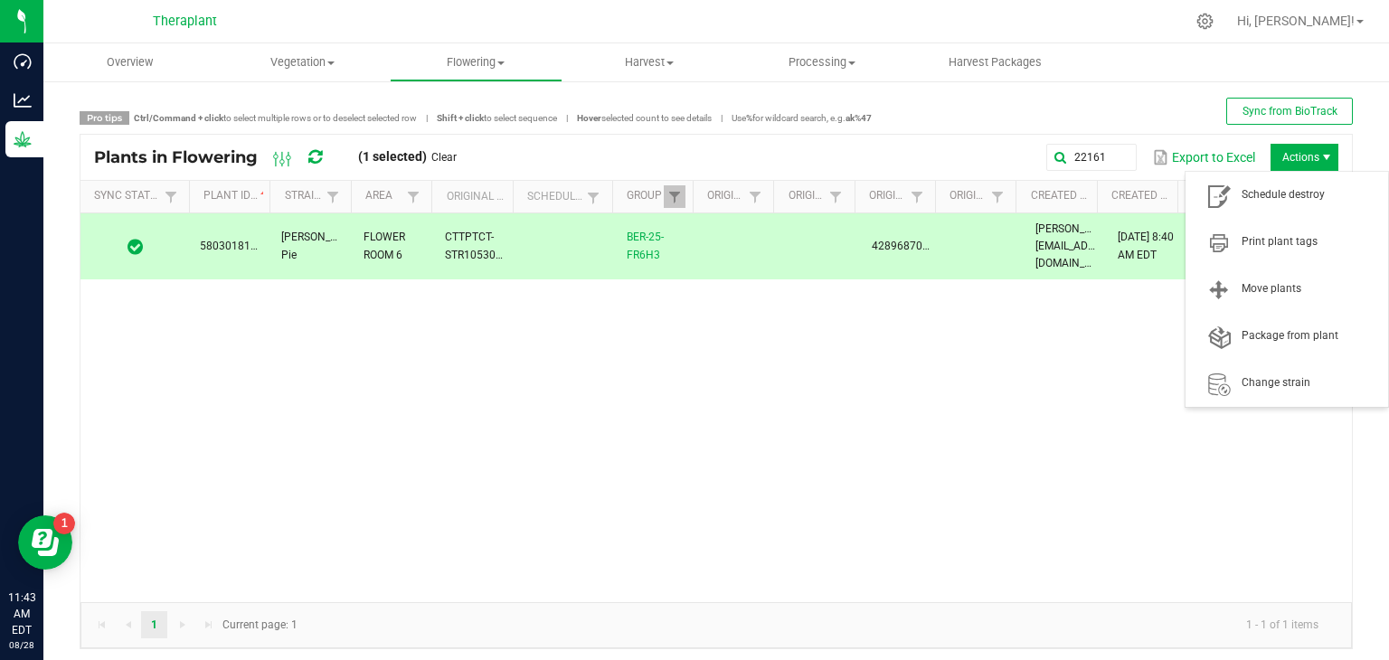
click at [1271, 157] on span "Actions" at bounding box center [1305, 157] width 68 height 27
click at [1274, 184] on span "Schedule destroy" at bounding box center [1286, 195] width 181 height 36
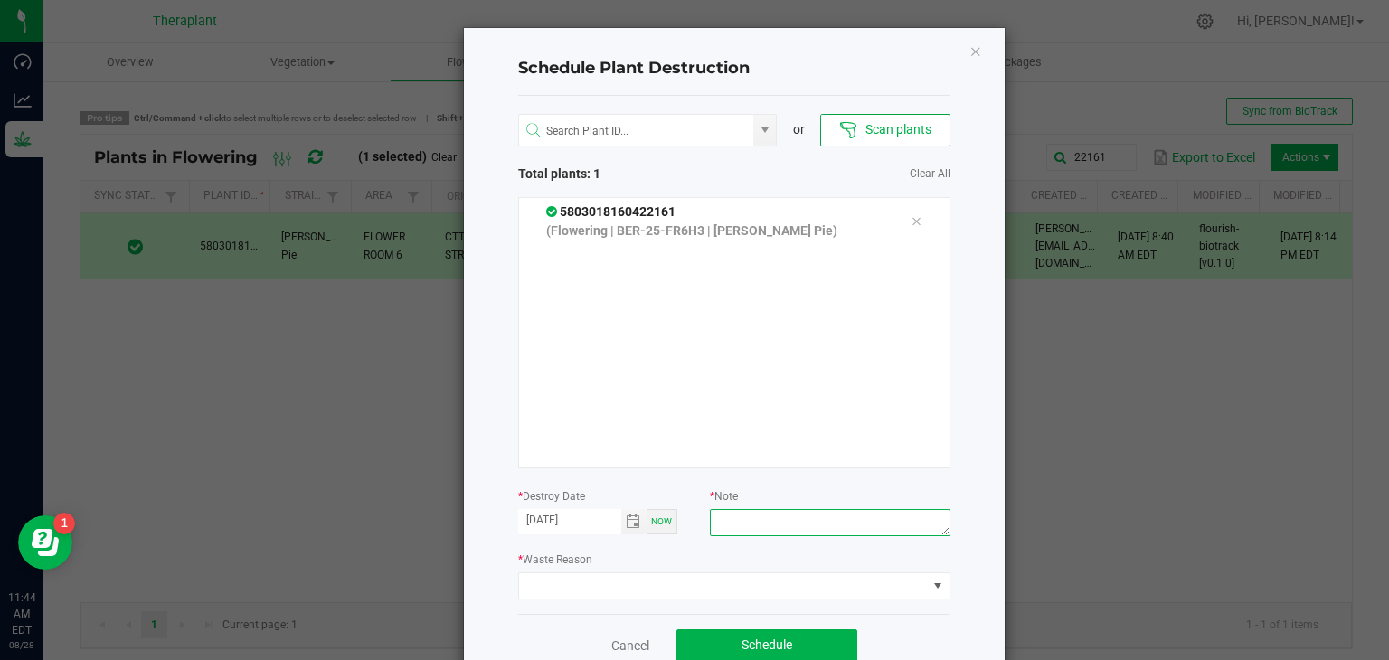
click at [865, 518] on textarea at bounding box center [830, 522] width 240 height 27
type textarea "Thrips Zero Tolerance"
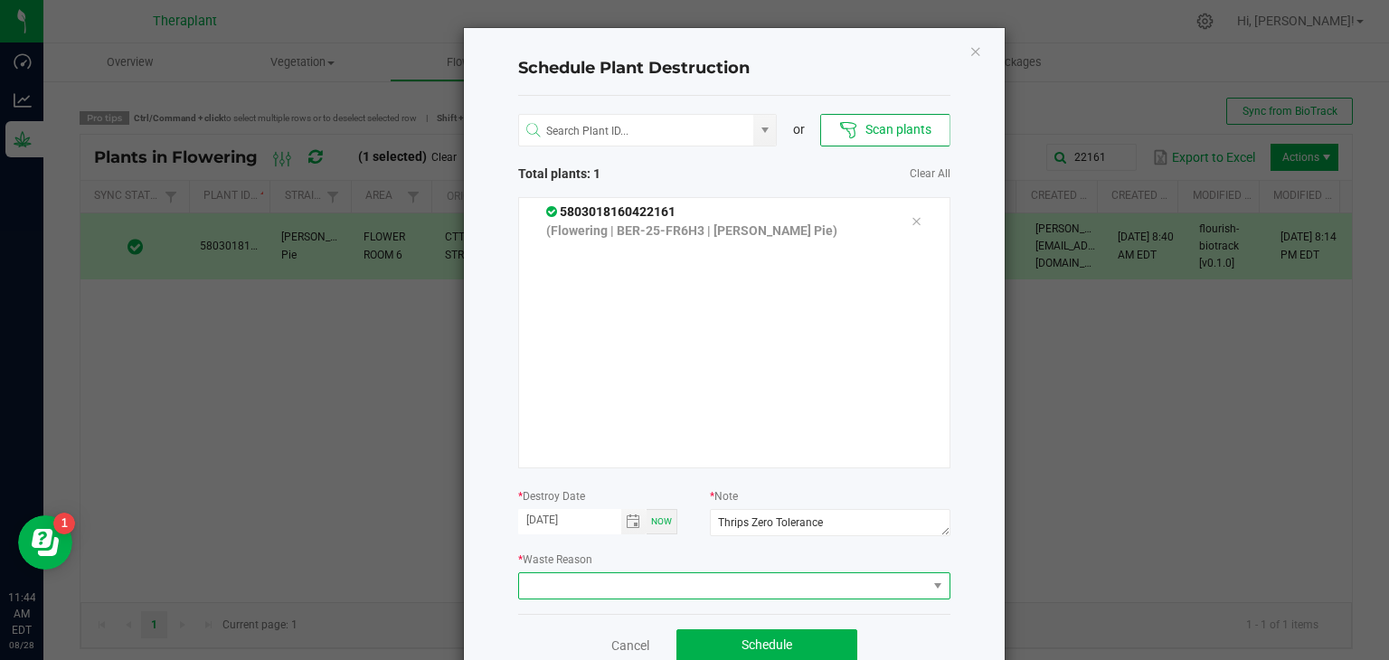
click at [789, 580] on span at bounding box center [723, 585] width 408 height 25
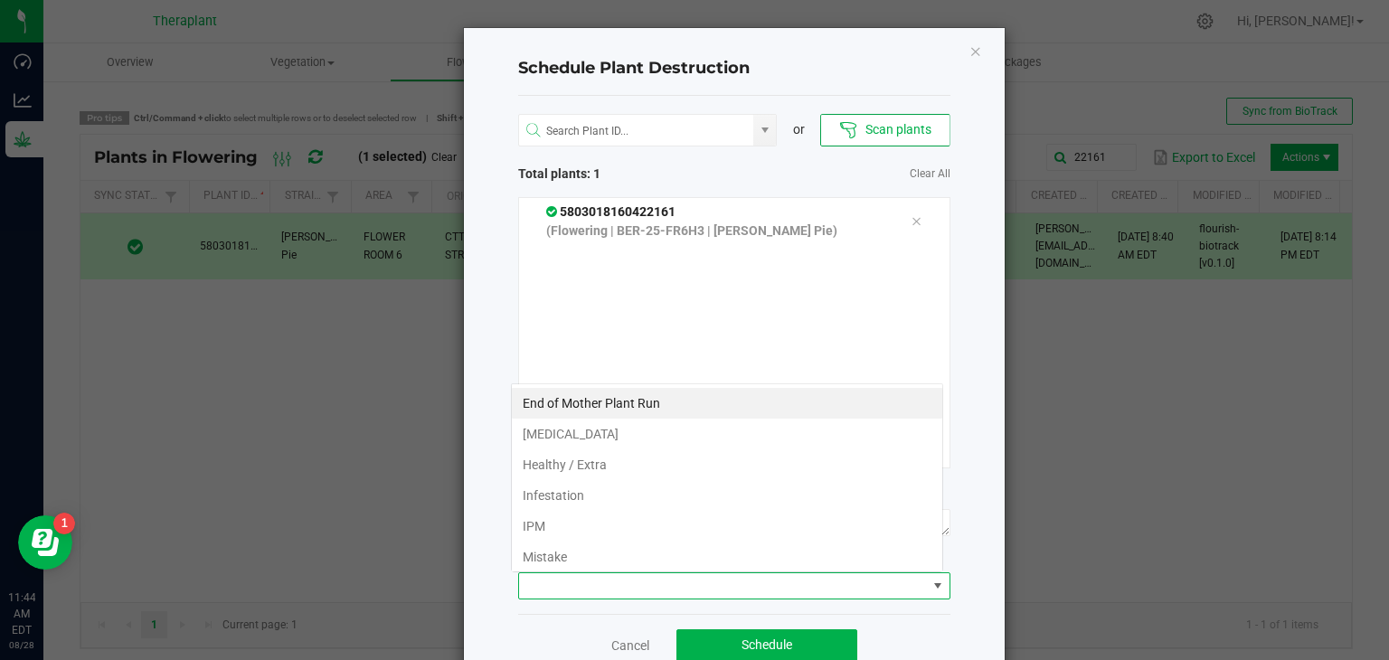
scroll to position [26, 432]
click at [726, 525] on li "IPM" at bounding box center [727, 526] width 430 height 31
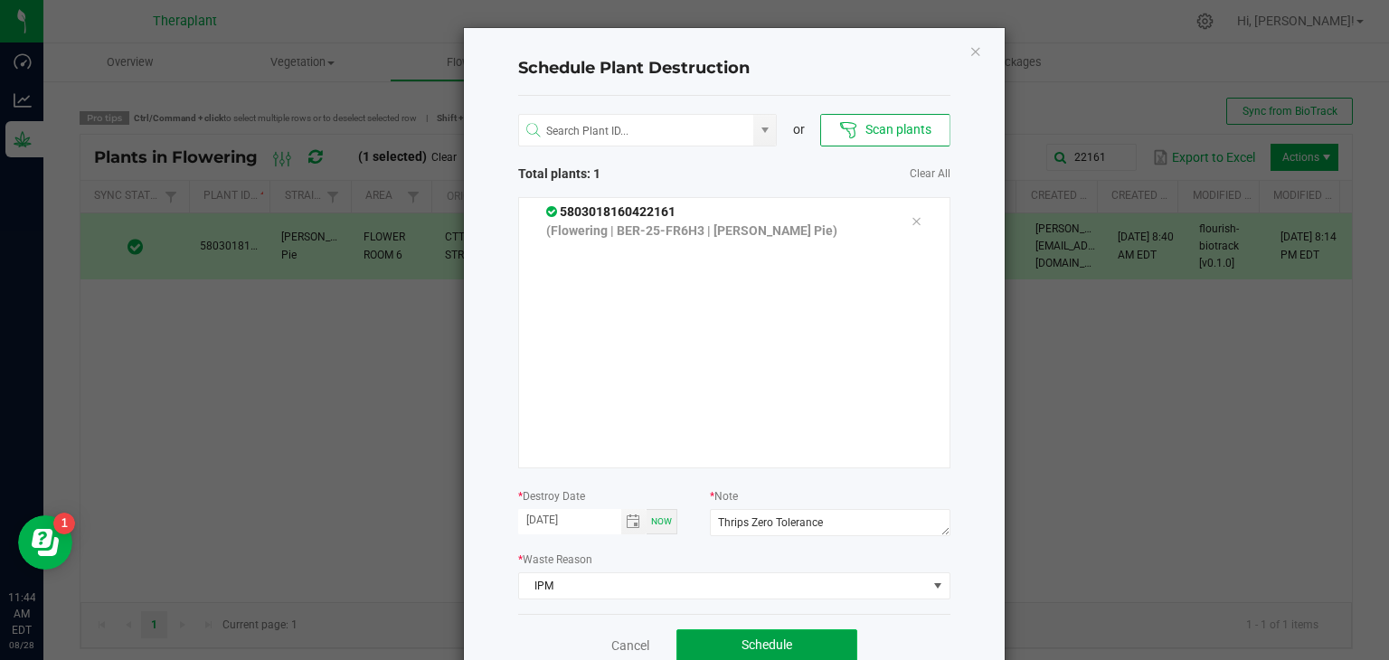
click at [751, 638] on span "Schedule" at bounding box center [767, 645] width 51 height 14
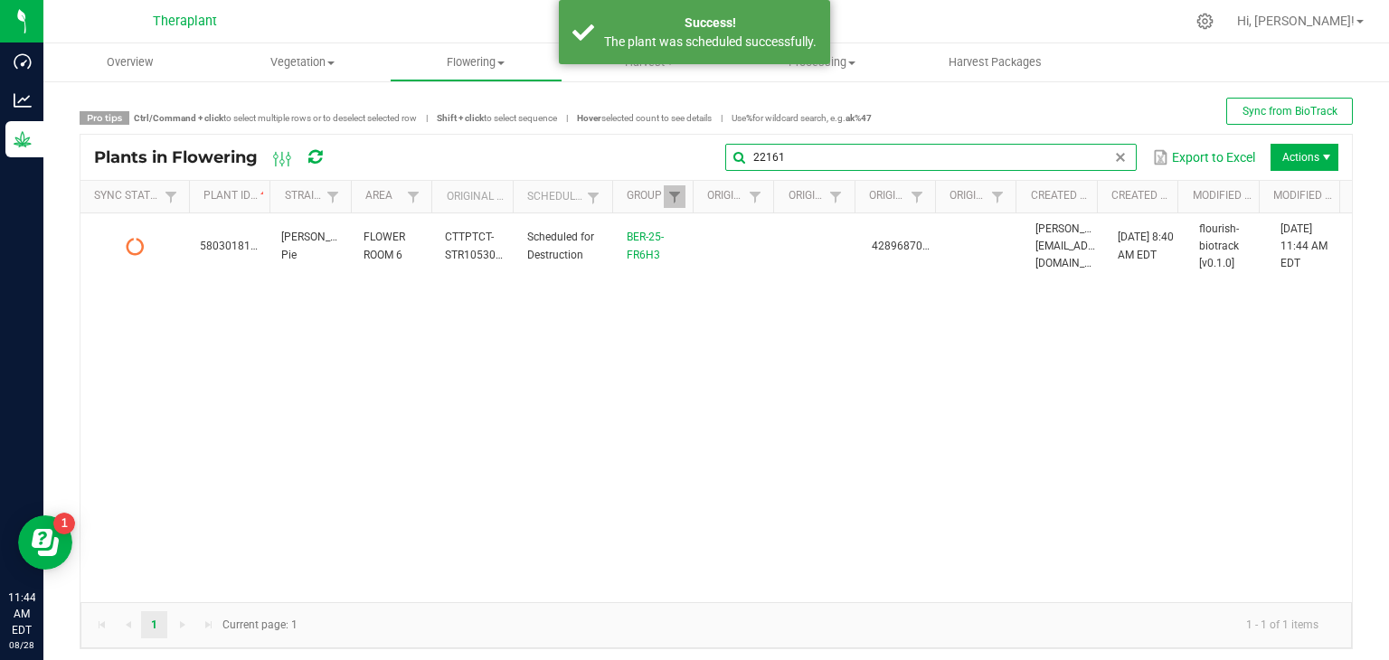
click at [1092, 147] on input "22161" at bounding box center [930, 157] width 411 height 27
click at [1113, 150] on span at bounding box center [1120, 157] width 14 height 14
click at [1026, 160] on input "text" at bounding box center [930, 157] width 411 height 27
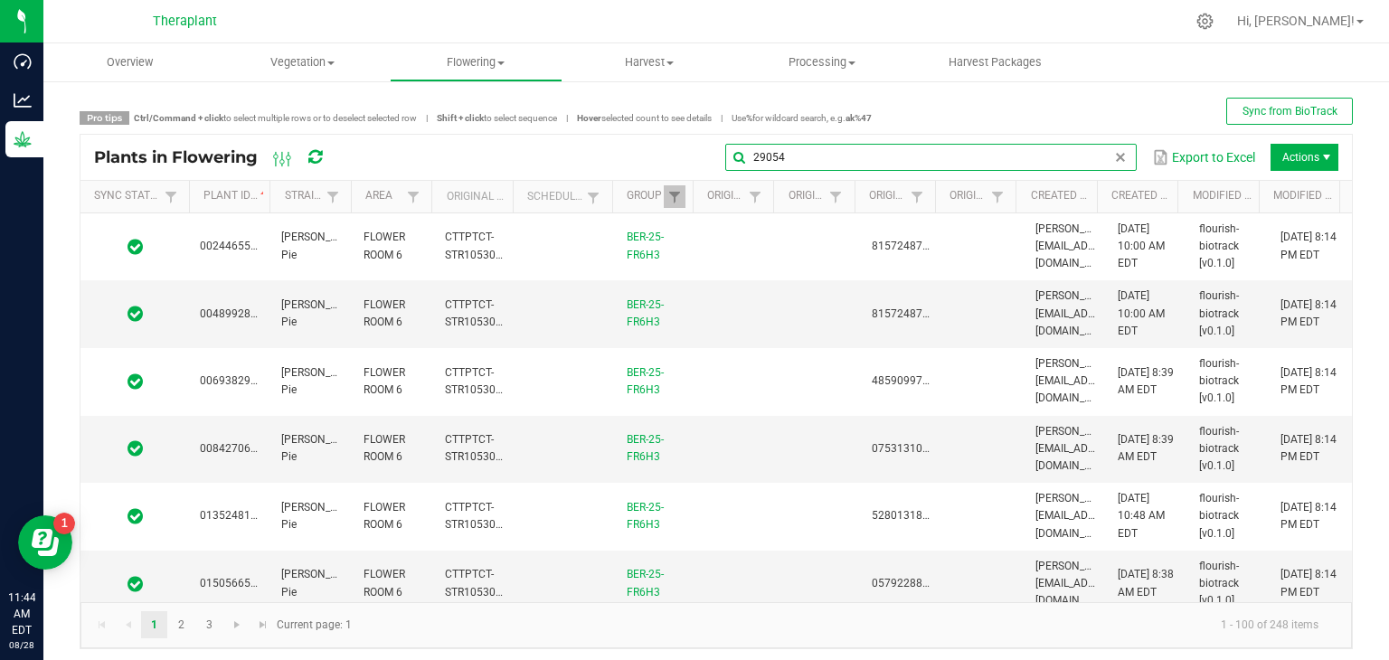
type input "29054"
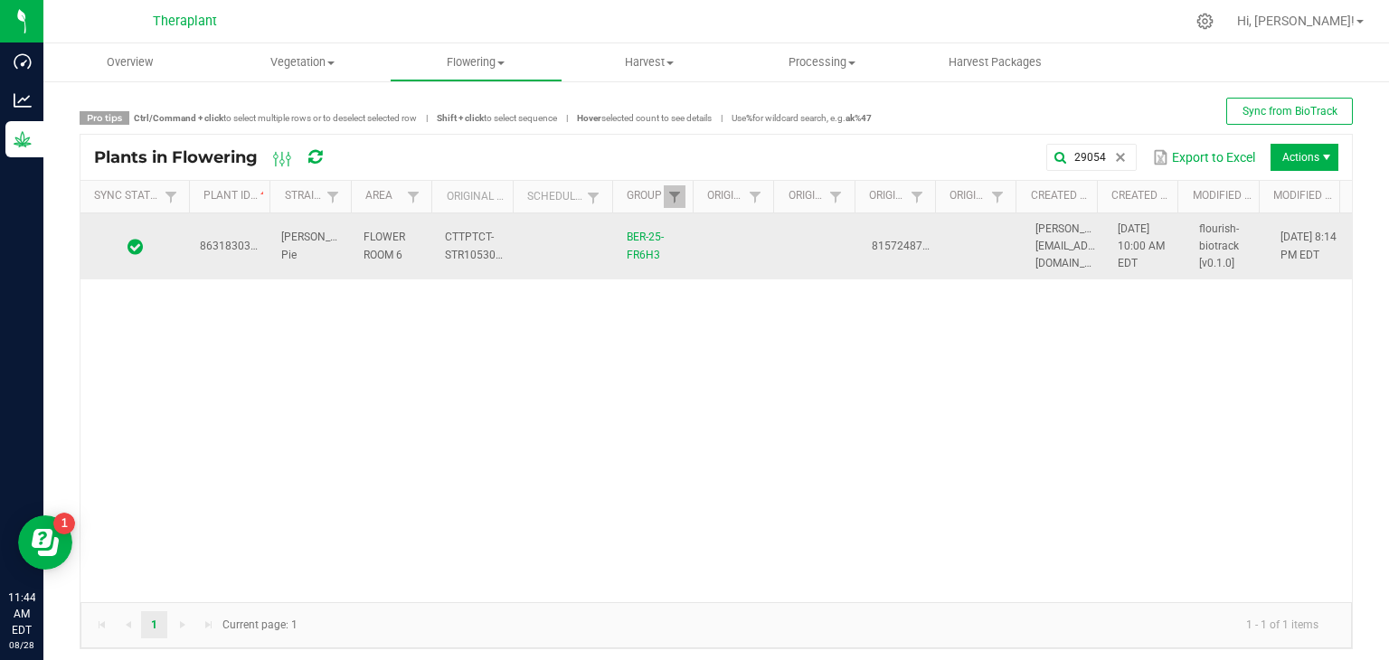
click at [239, 238] on td "8631830341329054" at bounding box center [229, 246] width 81 height 67
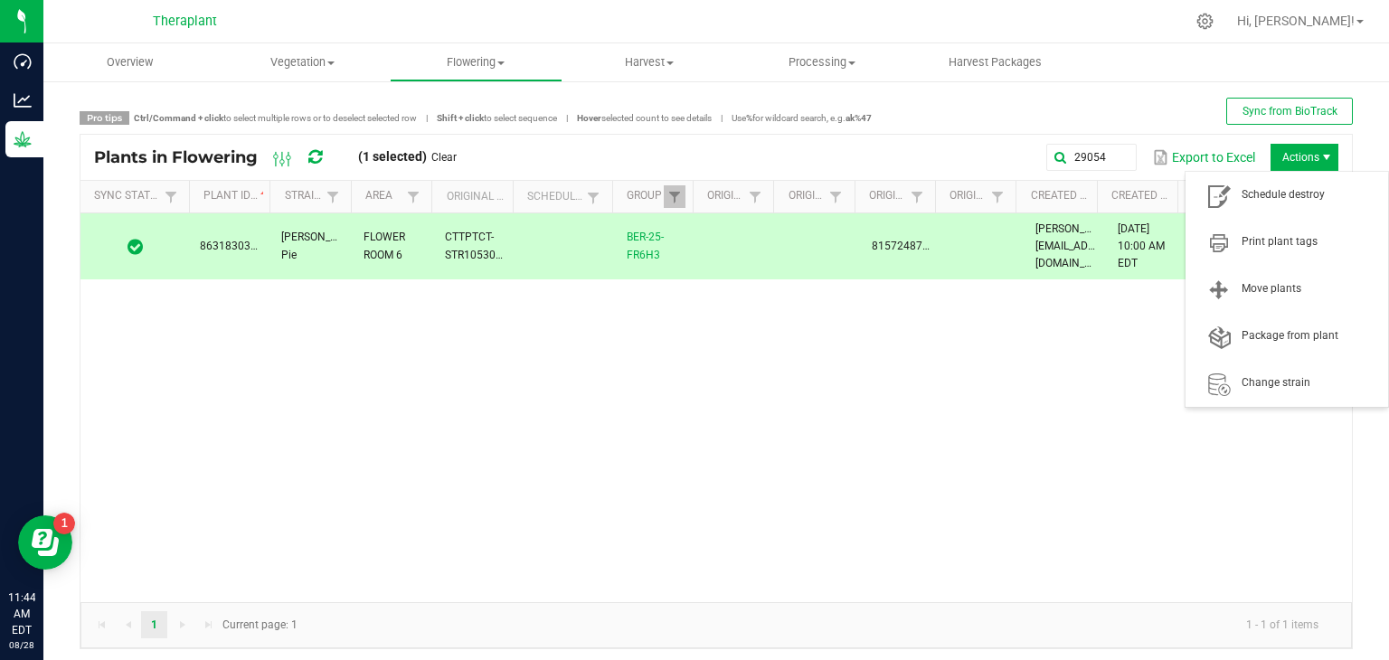
click at [1319, 152] on span "Actions" at bounding box center [1326, 157] width 14 height 14
click at [1313, 189] on span "Schedule destroy" at bounding box center [1310, 194] width 136 height 15
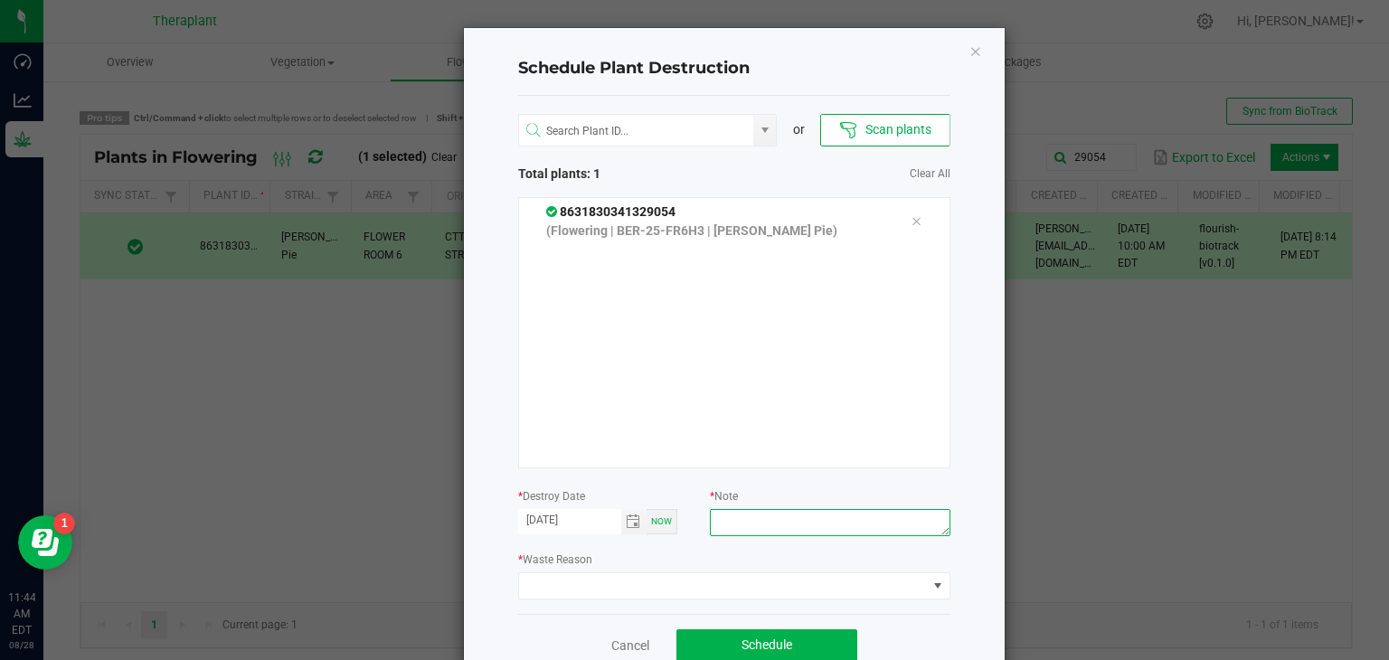
click at [733, 515] on textarea at bounding box center [830, 522] width 240 height 27
type textarea "Thrips Zero Tolerance"
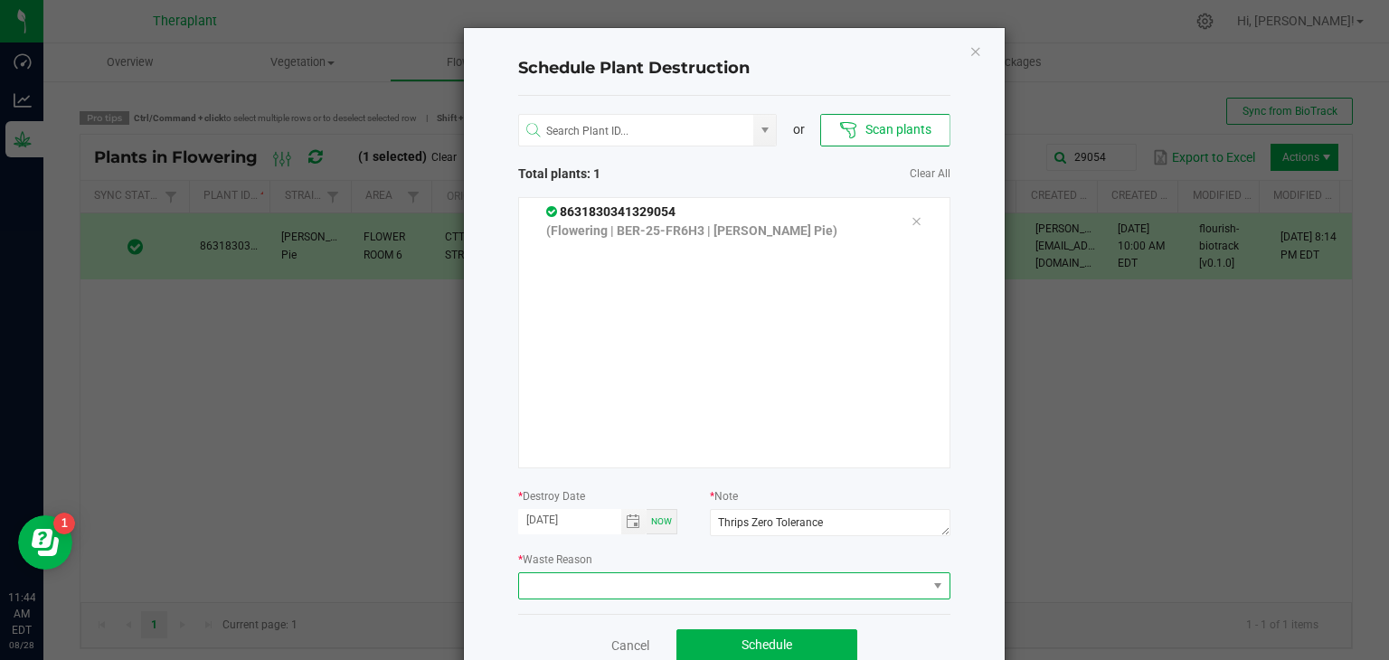
click at [730, 583] on span at bounding box center [723, 585] width 408 height 25
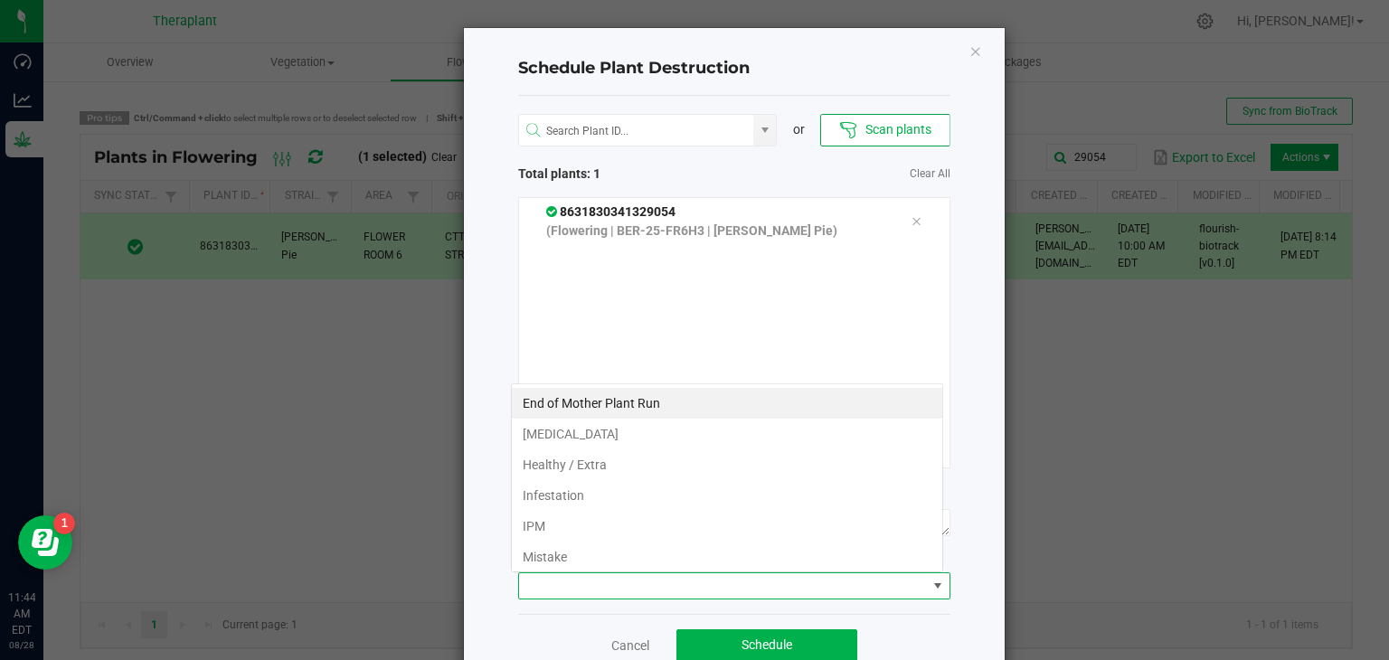
scroll to position [26, 432]
click at [638, 523] on li "IPM" at bounding box center [727, 526] width 430 height 31
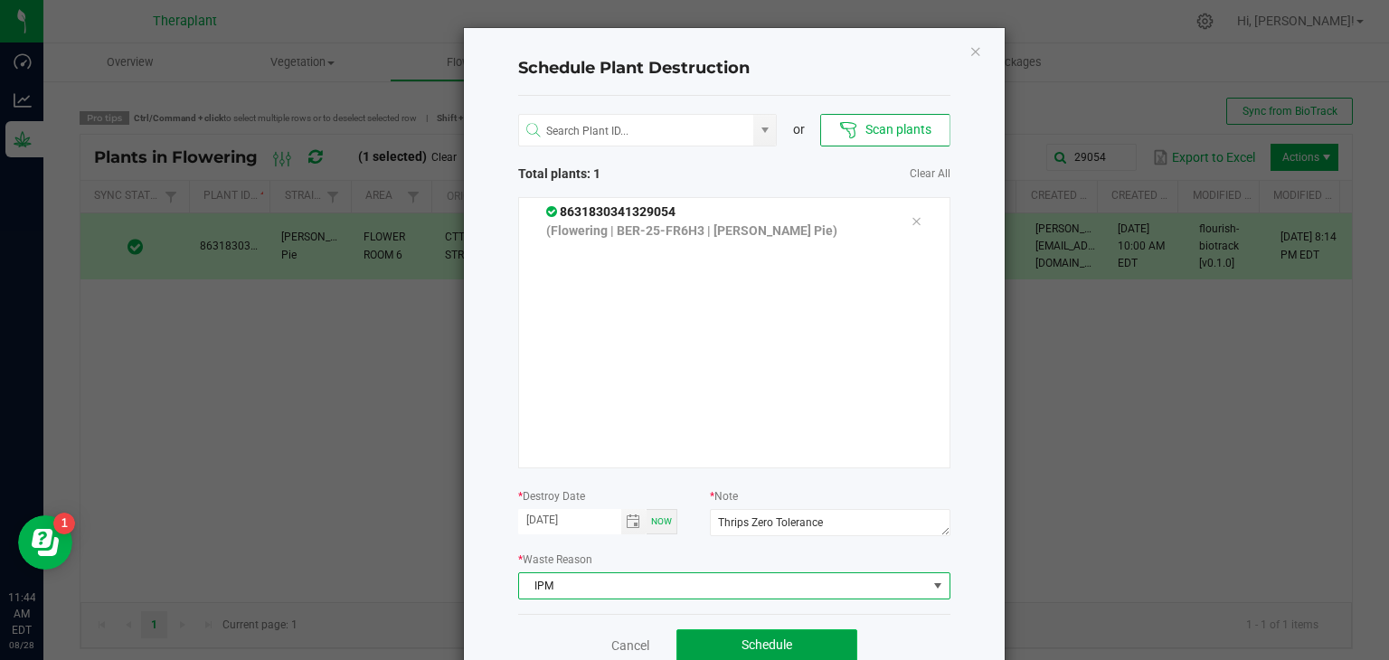
click at [720, 645] on button "Schedule" at bounding box center [766, 645] width 181 height 33
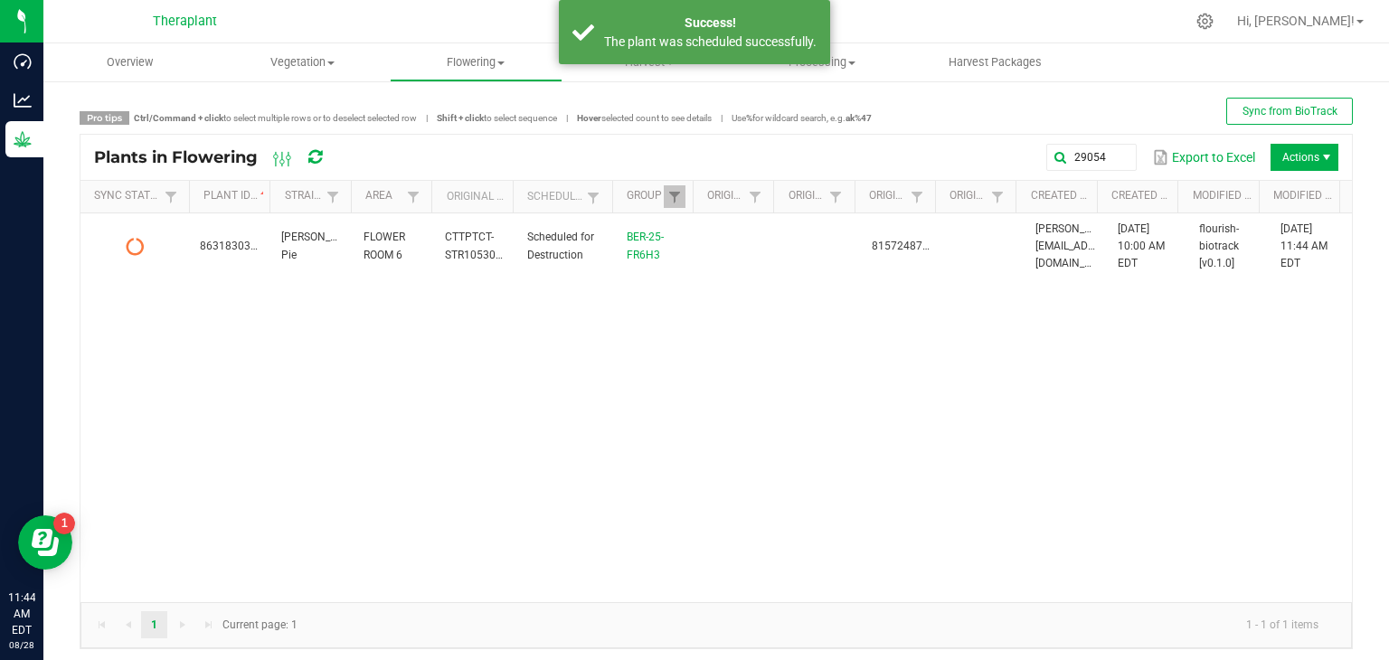
click at [1098, 142] on div "29054 Export to Excel Actions" at bounding box center [846, 157] width 985 height 31
click at [1098, 149] on input "29054" at bounding box center [930, 157] width 411 height 27
click at [1113, 157] on input "29054" at bounding box center [930, 157] width 411 height 27
click at [1113, 156] on span at bounding box center [1120, 157] width 14 height 14
click at [1085, 156] on input "text" at bounding box center [930, 157] width 411 height 27
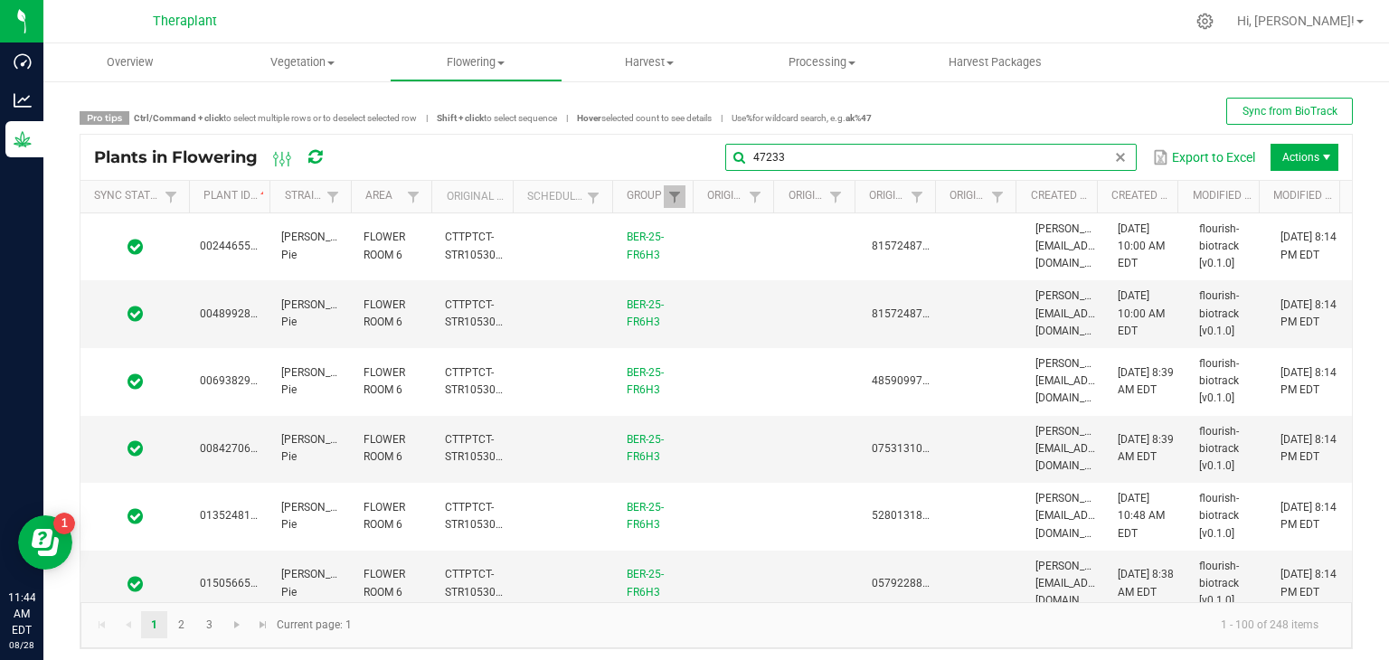
type input "47233"
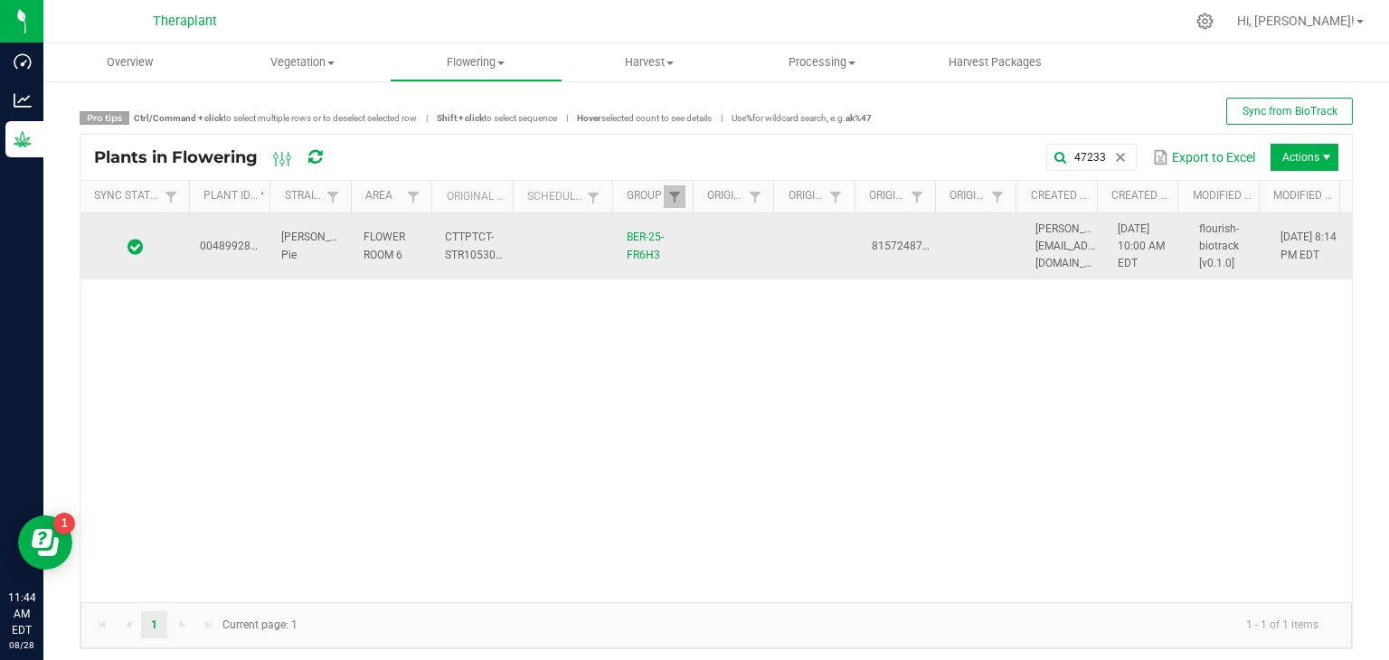
click at [285, 250] on span "[PERSON_NAME] Pie" at bounding box center [322, 246] width 82 height 30
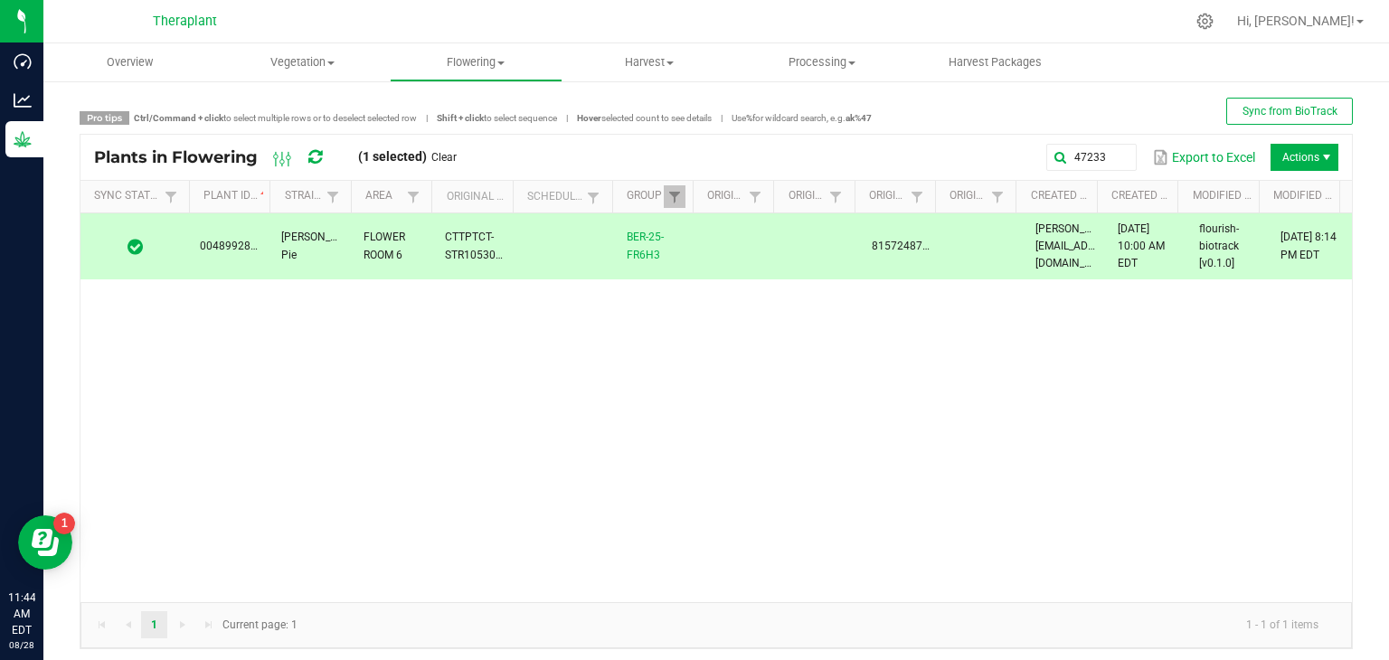
click at [1284, 157] on span "Actions" at bounding box center [1305, 157] width 68 height 27
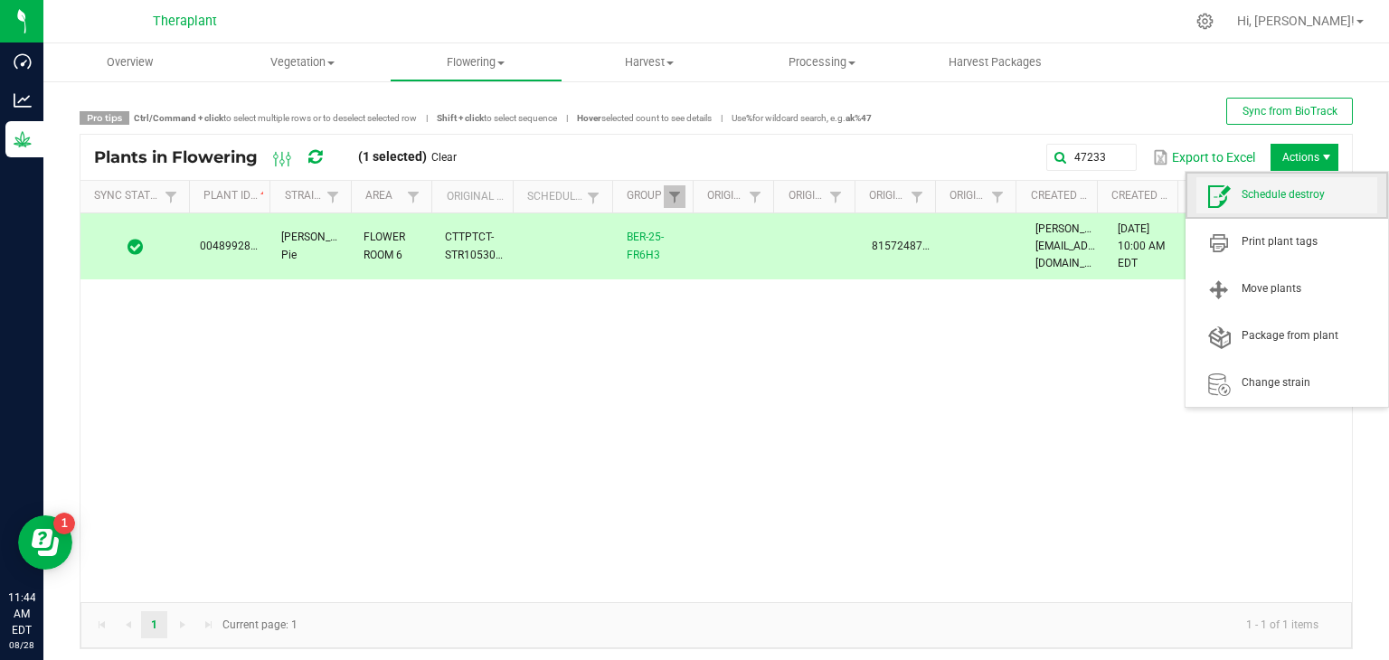
click at [1277, 190] on span "Schedule destroy" at bounding box center [1310, 194] width 136 height 15
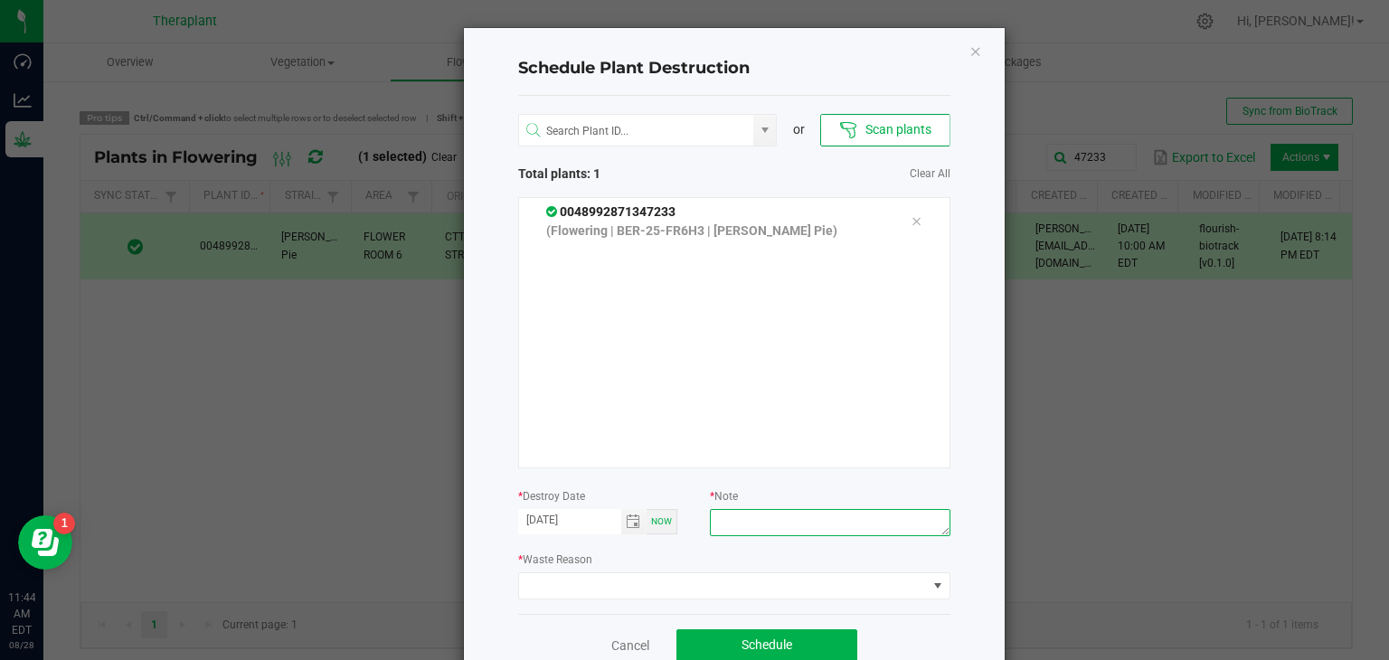
click at [865, 525] on textarea at bounding box center [830, 522] width 240 height 27
type textarea "Thrips Zero Tolerance"
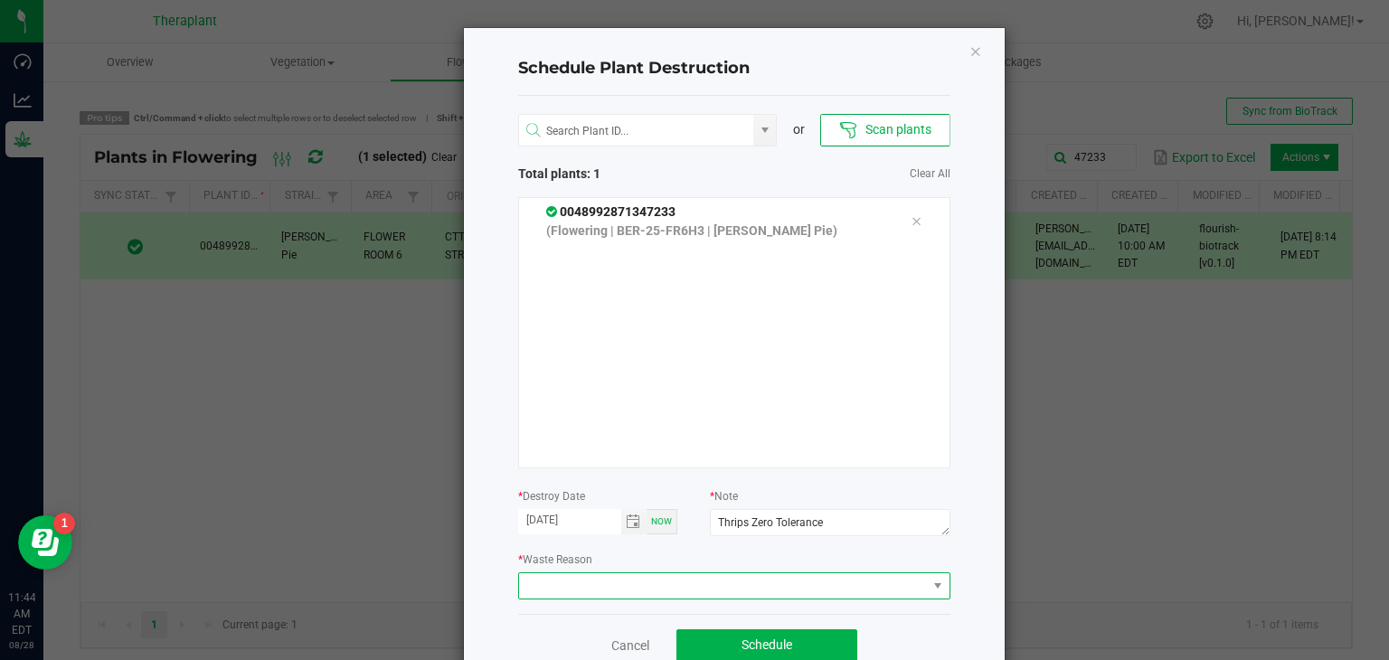
click at [859, 586] on span at bounding box center [723, 585] width 408 height 25
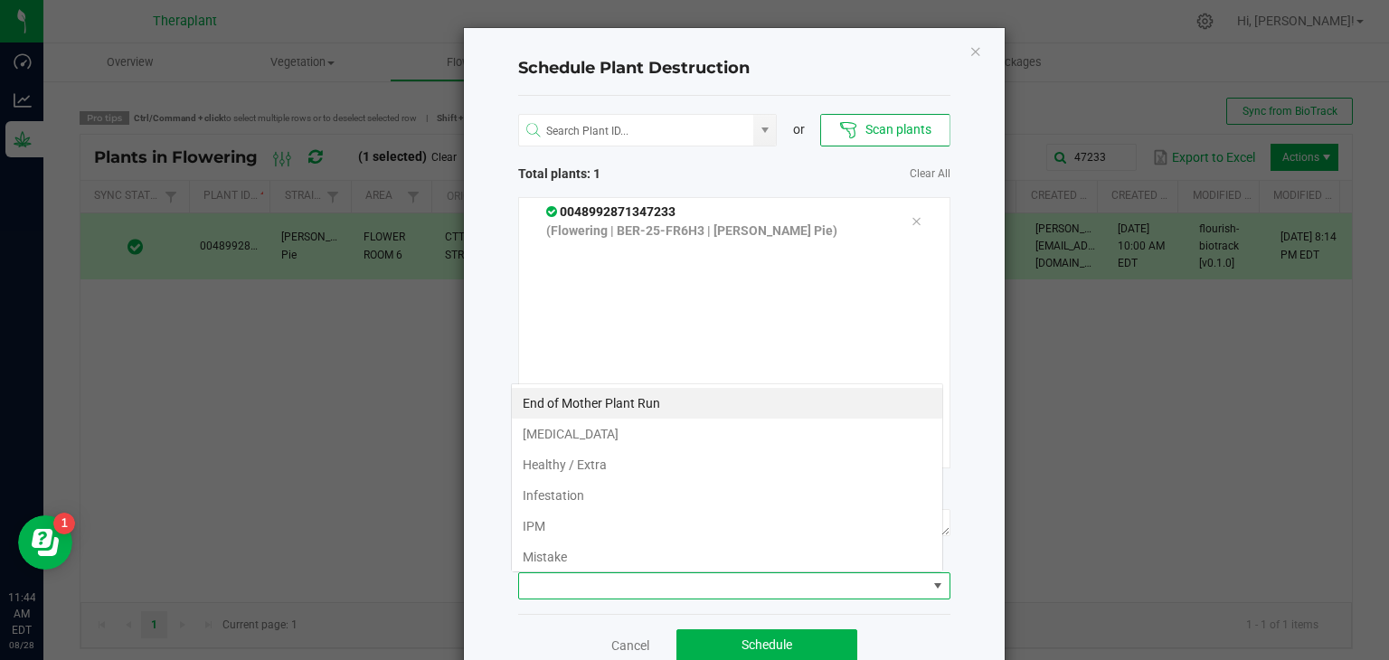
scroll to position [26, 432]
click at [605, 525] on li "IPM" at bounding box center [727, 526] width 430 height 31
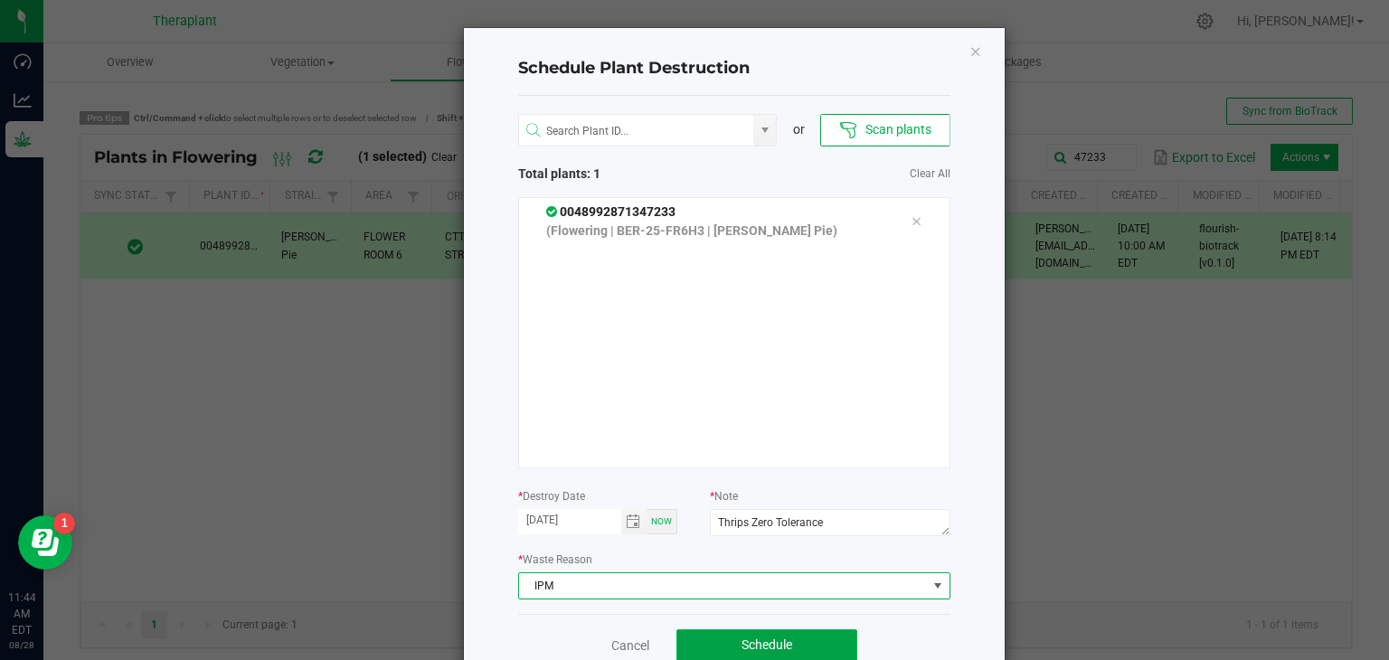
click at [771, 639] on span "Schedule" at bounding box center [767, 645] width 51 height 14
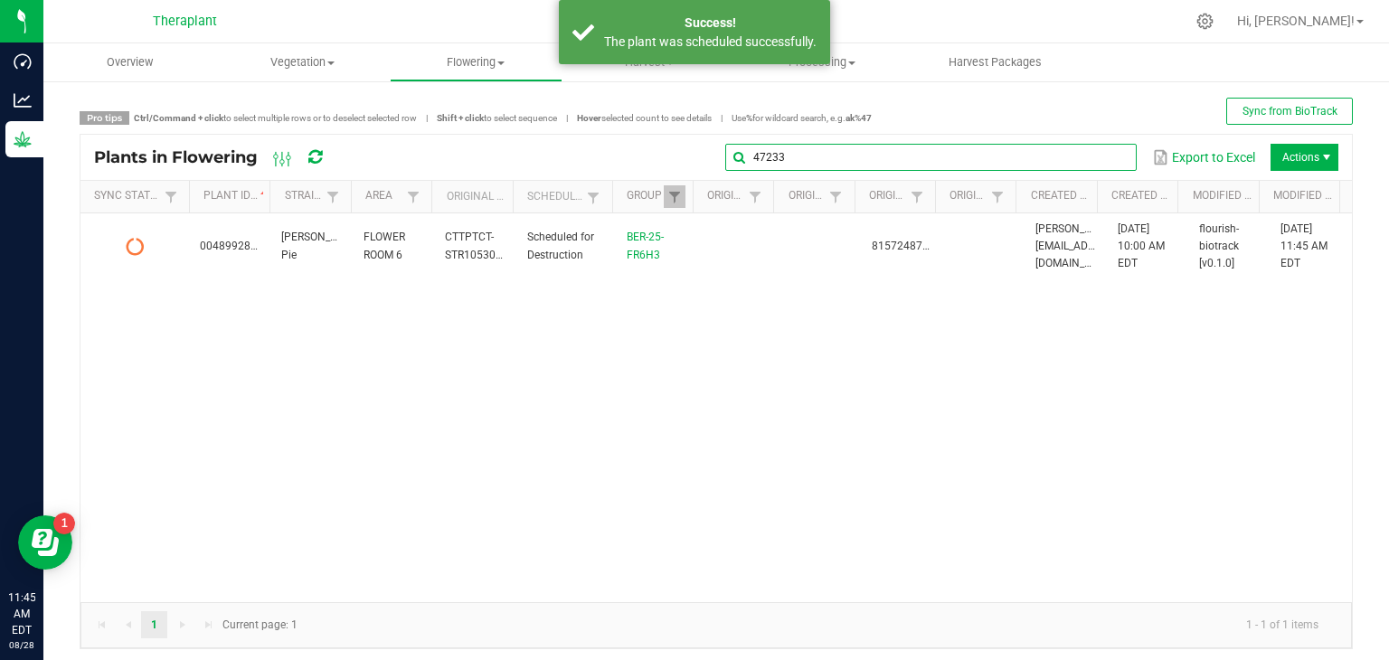
click at [1107, 156] on global-search-input-ngx "47233" at bounding box center [930, 157] width 411 height 13
click at [1113, 156] on span at bounding box center [1120, 157] width 14 height 14
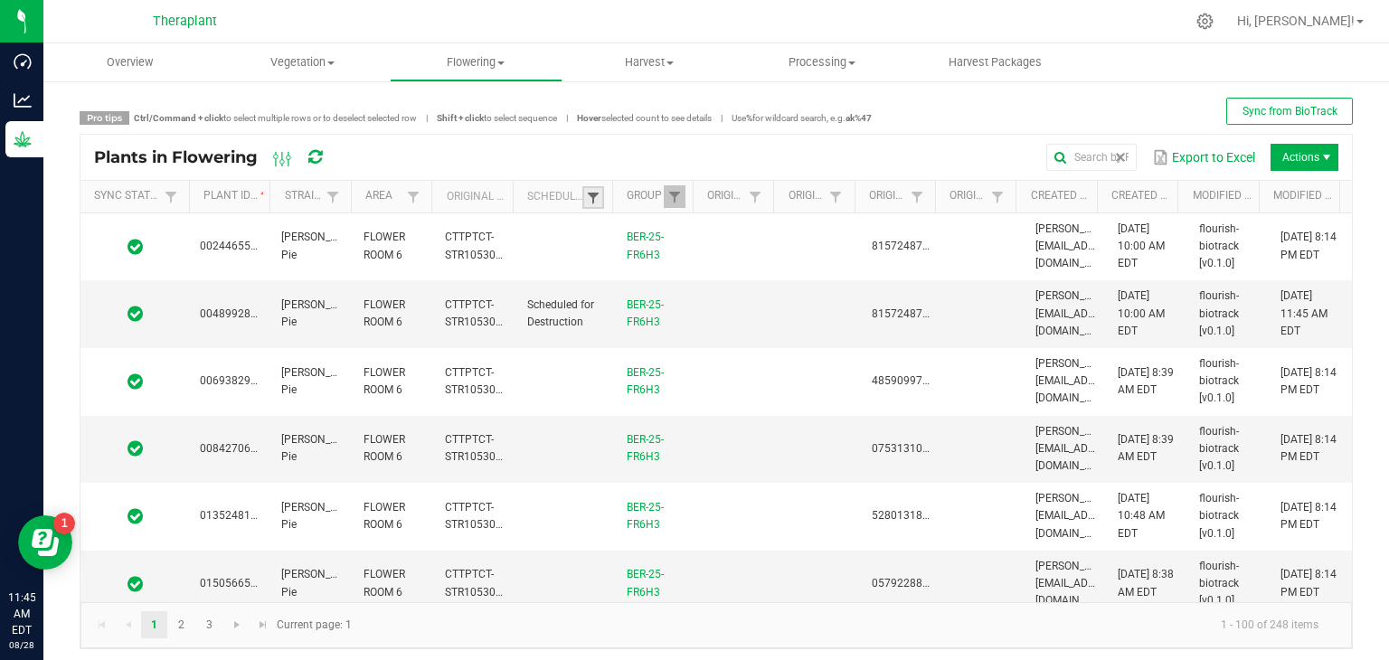
click at [586, 198] on span at bounding box center [593, 198] width 14 height 14
click at [611, 269] on li "Scheduled" at bounding box center [678, 272] width 175 height 24
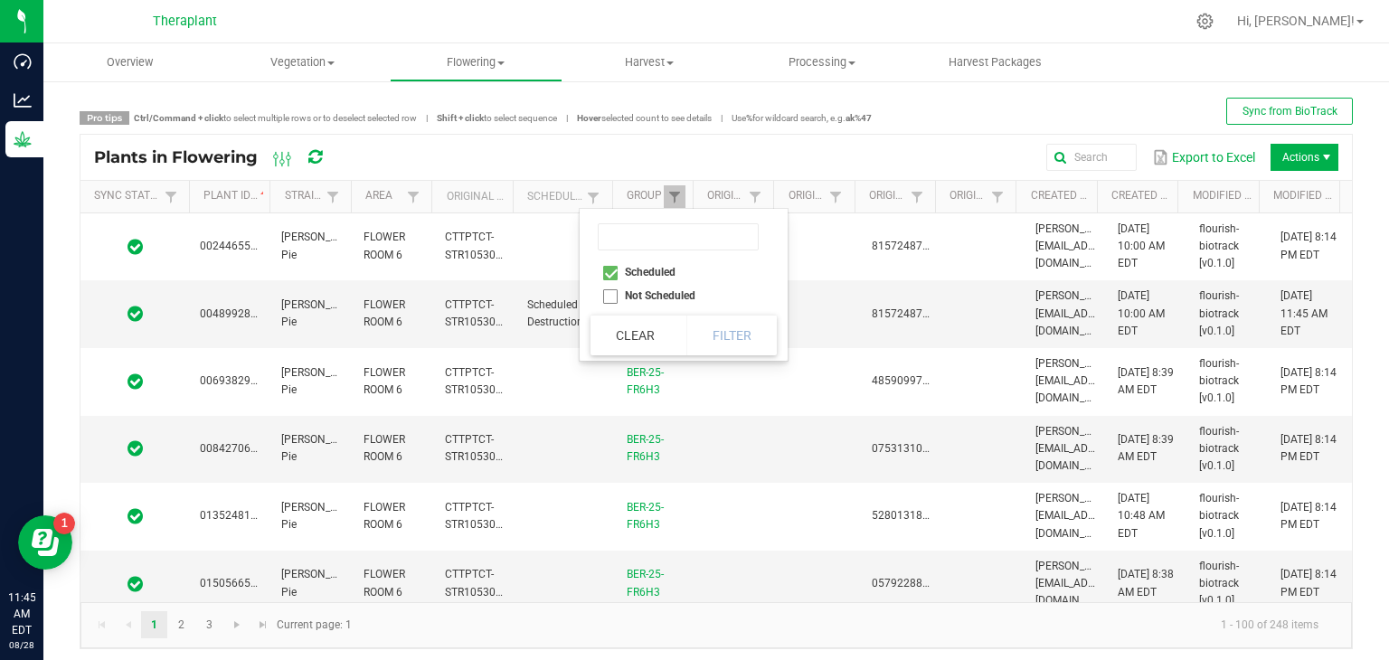
checkbox input "true"
click at [730, 358] on div "Scheduled Not Scheduled Clear Filter" at bounding box center [684, 285] width 208 height 152
click at [729, 345] on button "Filter" at bounding box center [731, 336] width 90 height 40
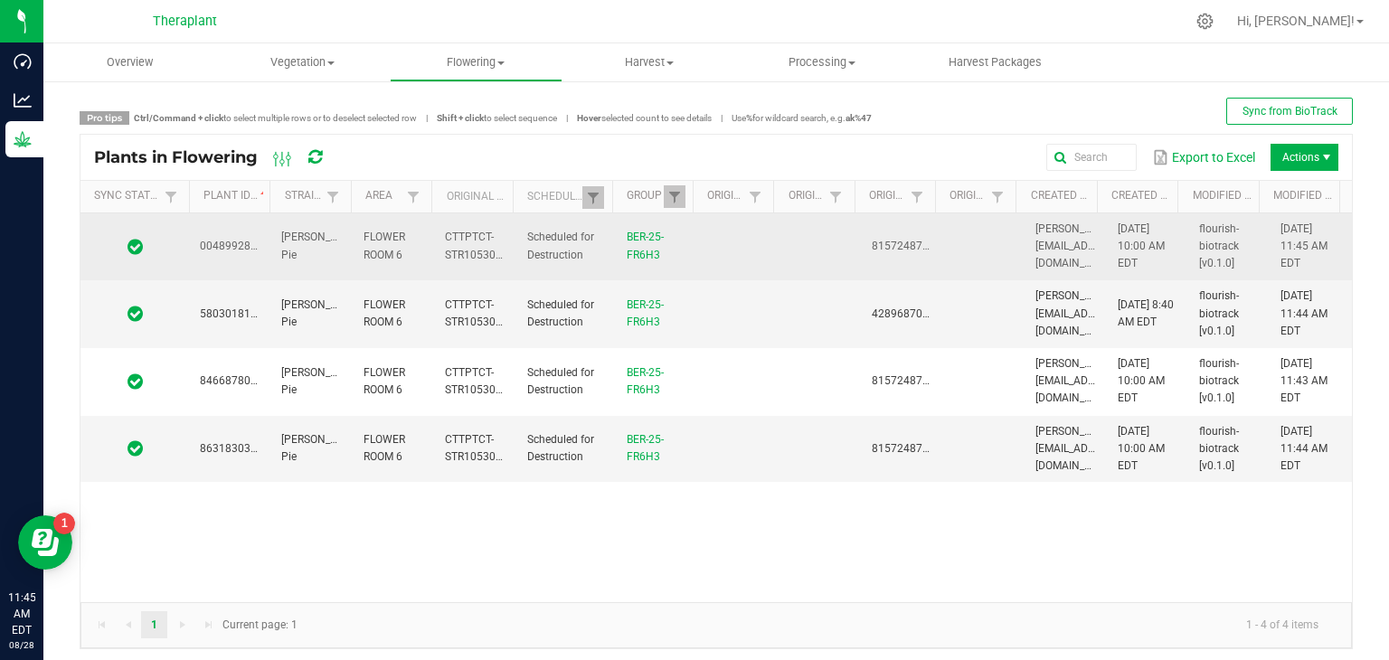
click at [162, 265] on td at bounding box center [134, 247] width 109 height 68
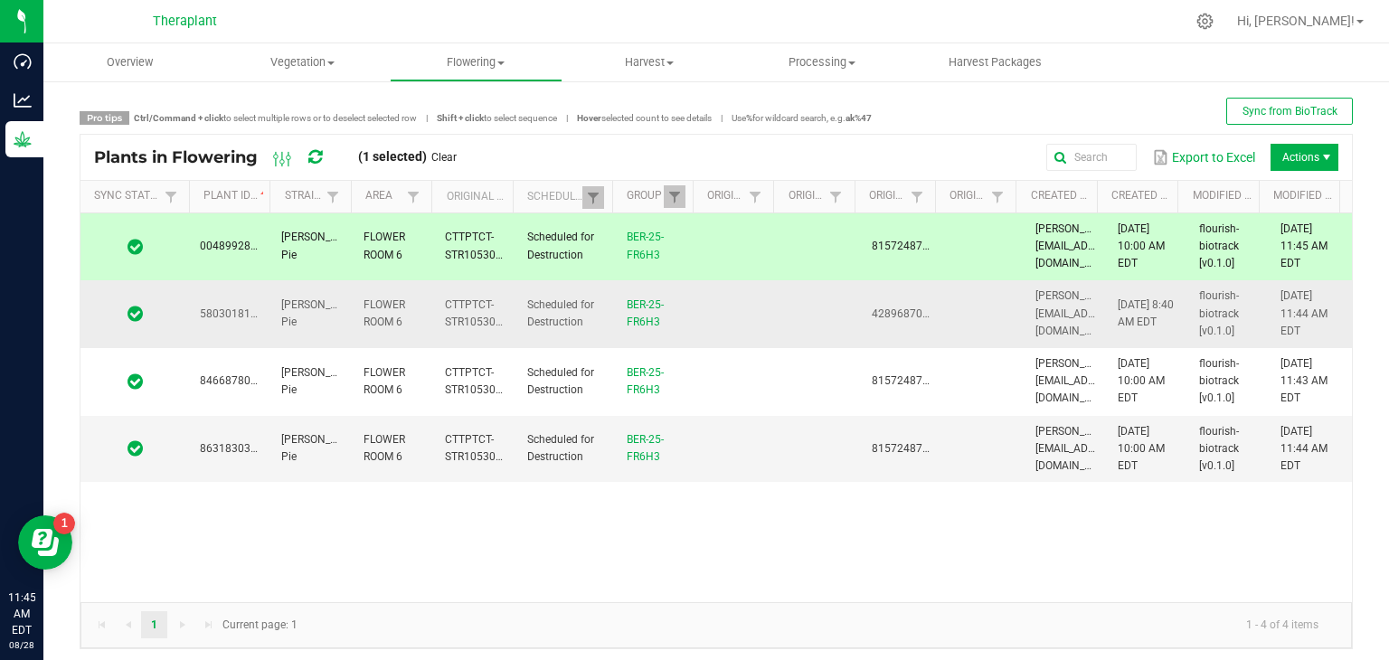
click at [159, 307] on span at bounding box center [134, 314] width 87 height 18
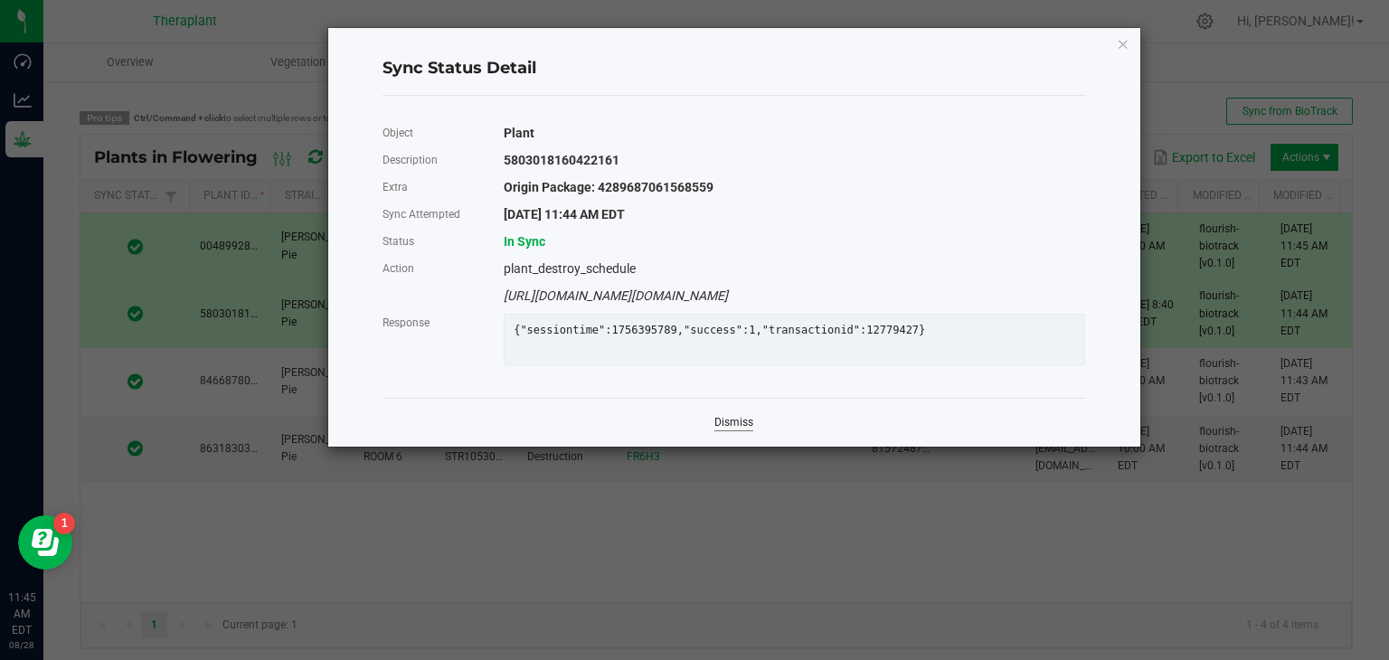
click at [749, 430] on link "Dismiss" at bounding box center [733, 422] width 39 height 15
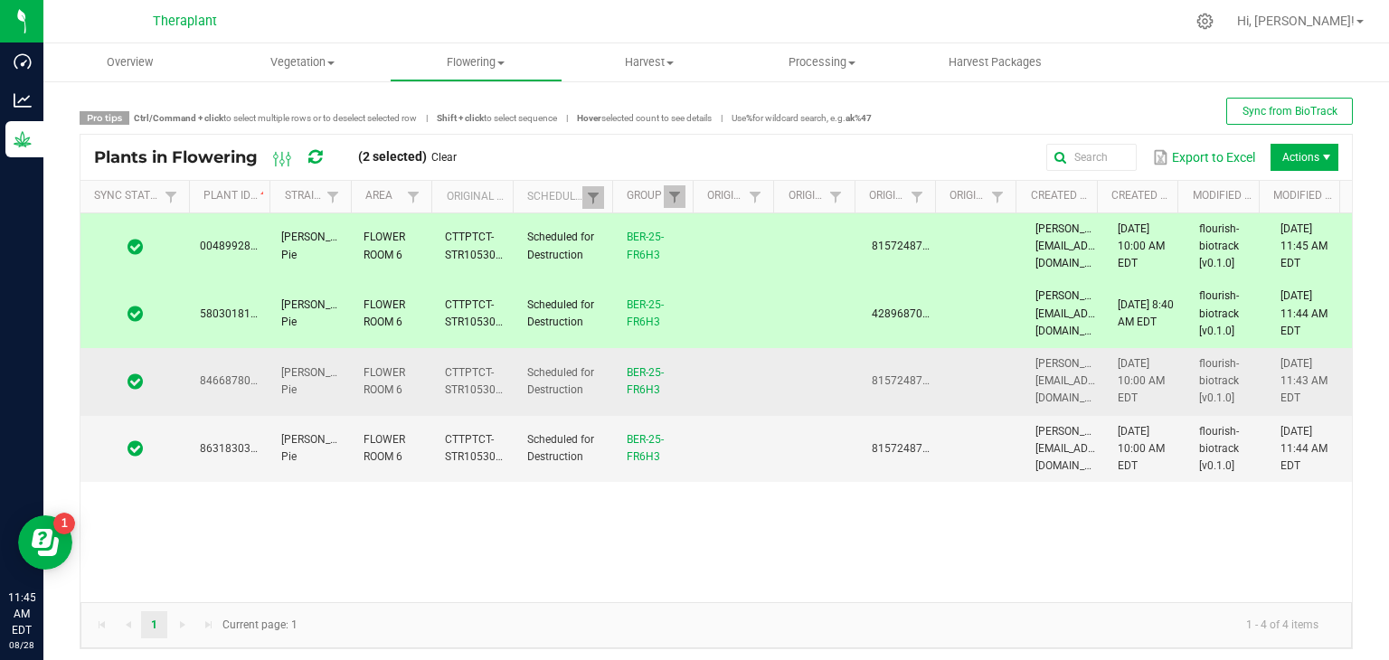
click at [191, 396] on td "8466878002935389" at bounding box center [229, 382] width 81 height 68
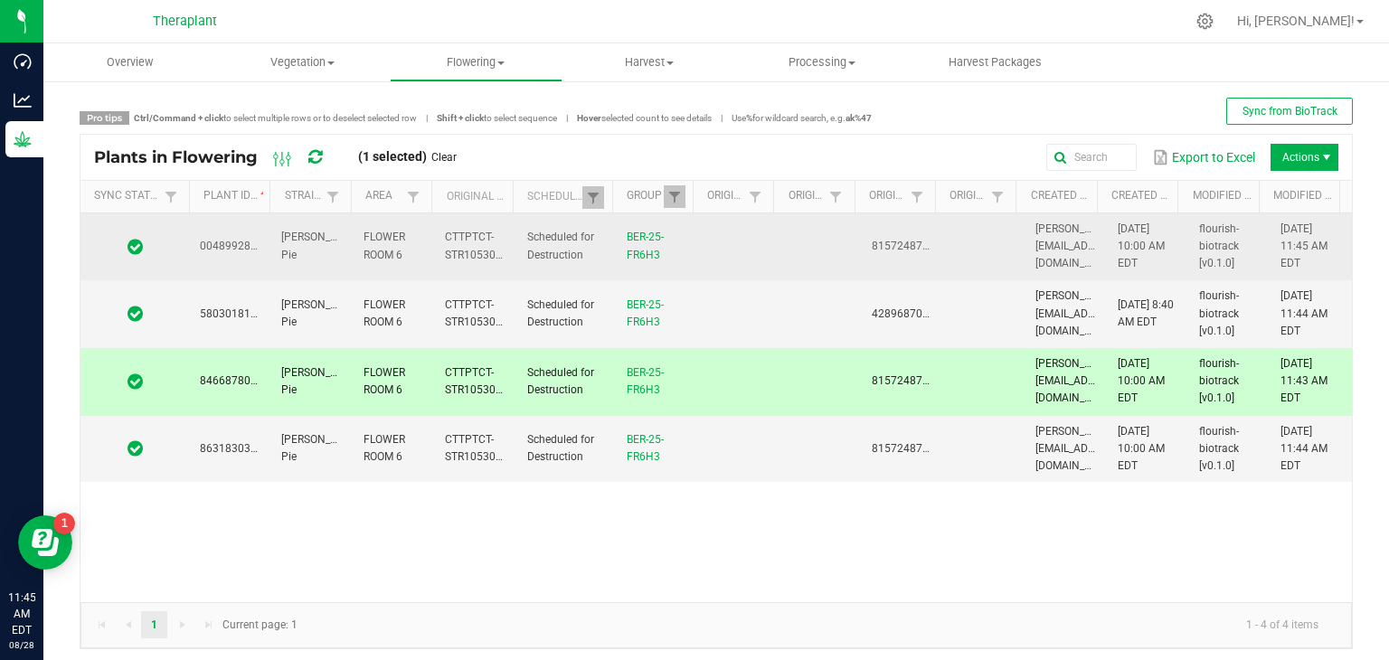
click at [168, 248] on span at bounding box center [134, 247] width 87 height 18
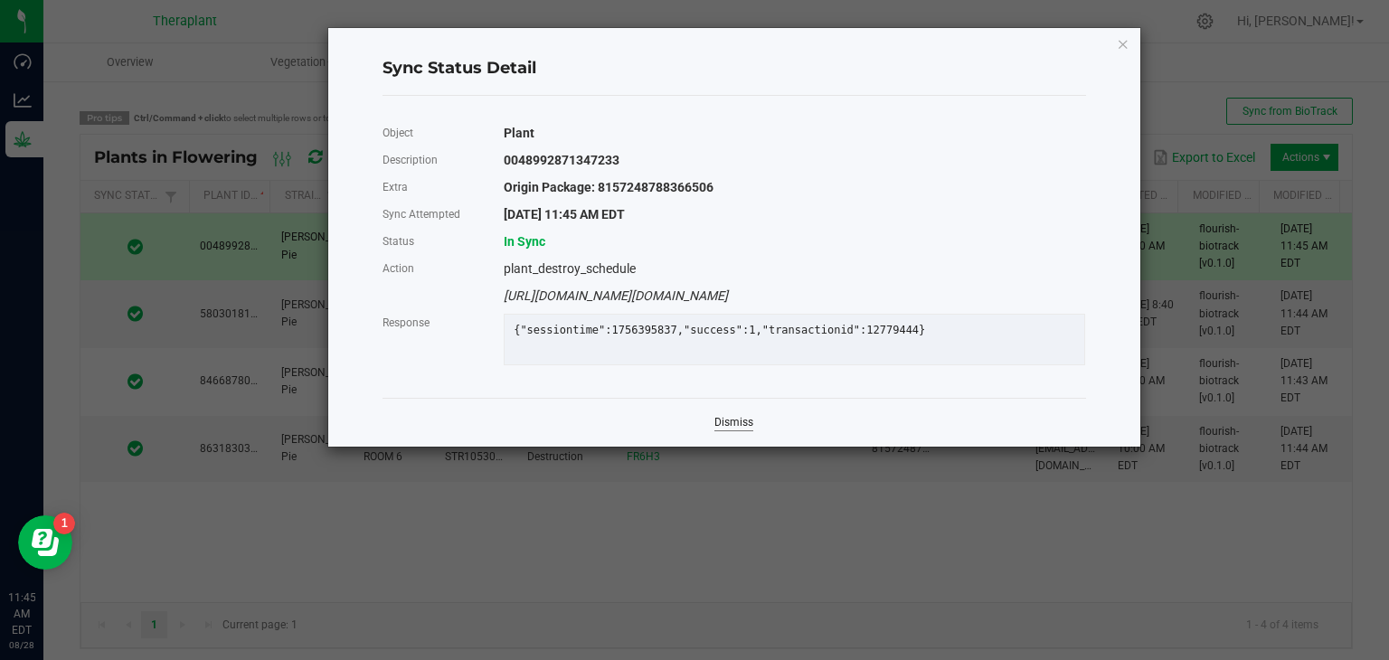
click at [751, 430] on link "Dismiss" at bounding box center [733, 422] width 39 height 15
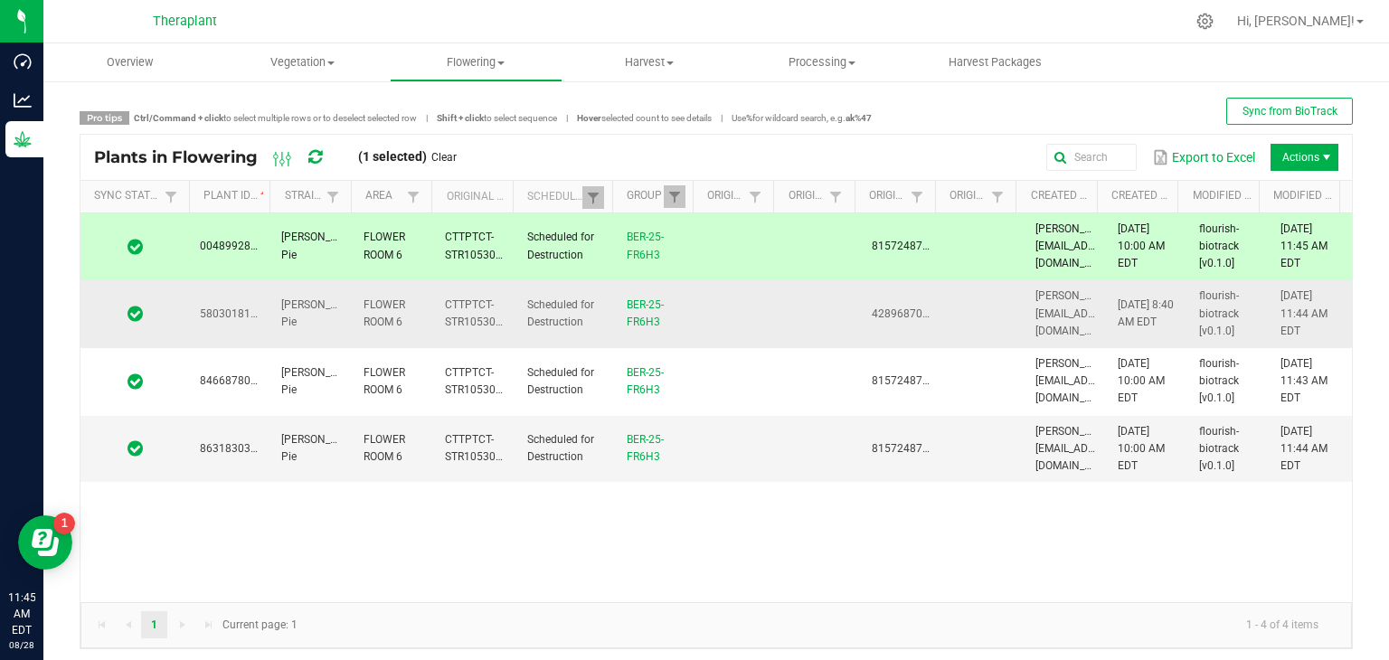
click at [185, 323] on td at bounding box center [134, 314] width 109 height 68
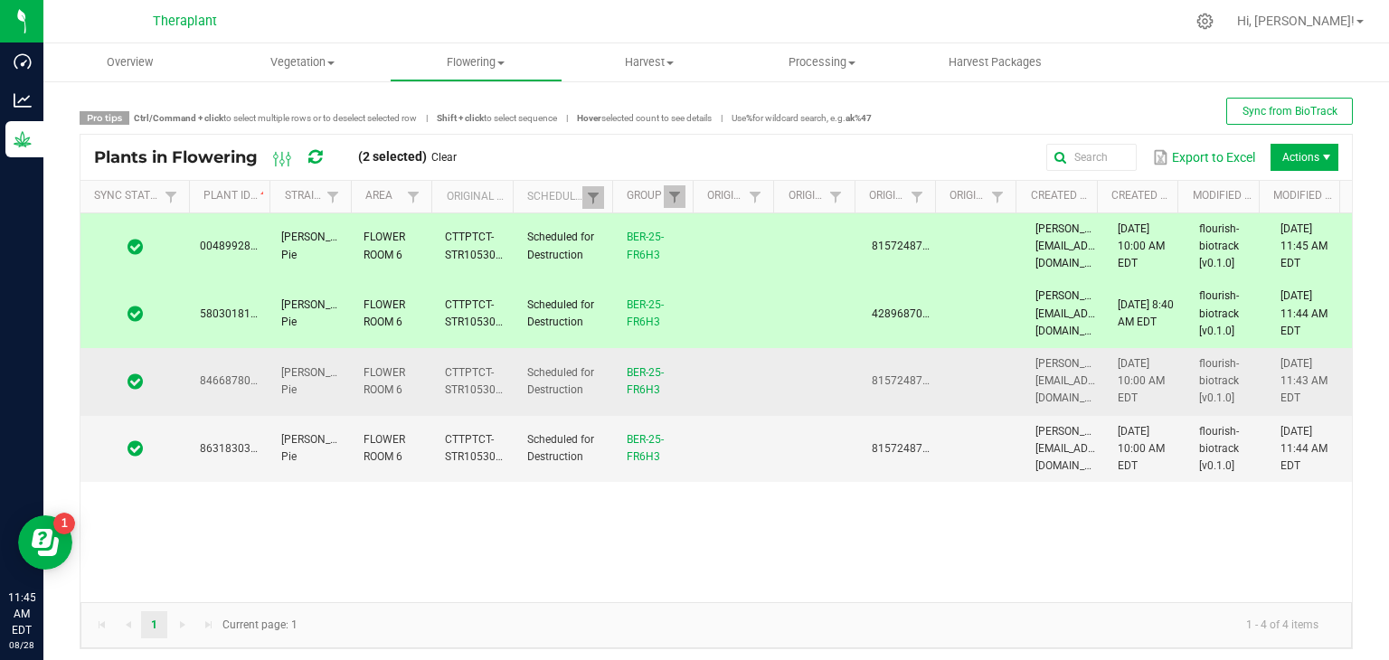
click at [184, 377] on td at bounding box center [134, 382] width 109 height 68
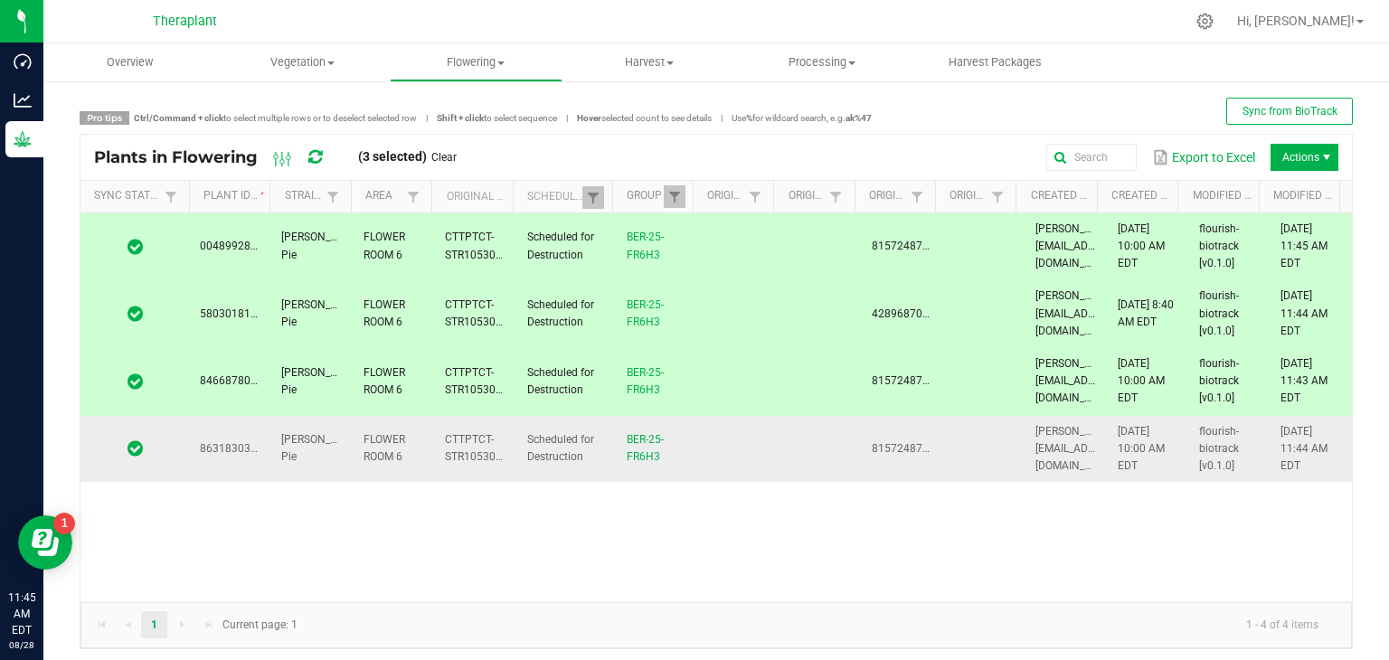
click at [178, 445] on td at bounding box center [134, 449] width 109 height 67
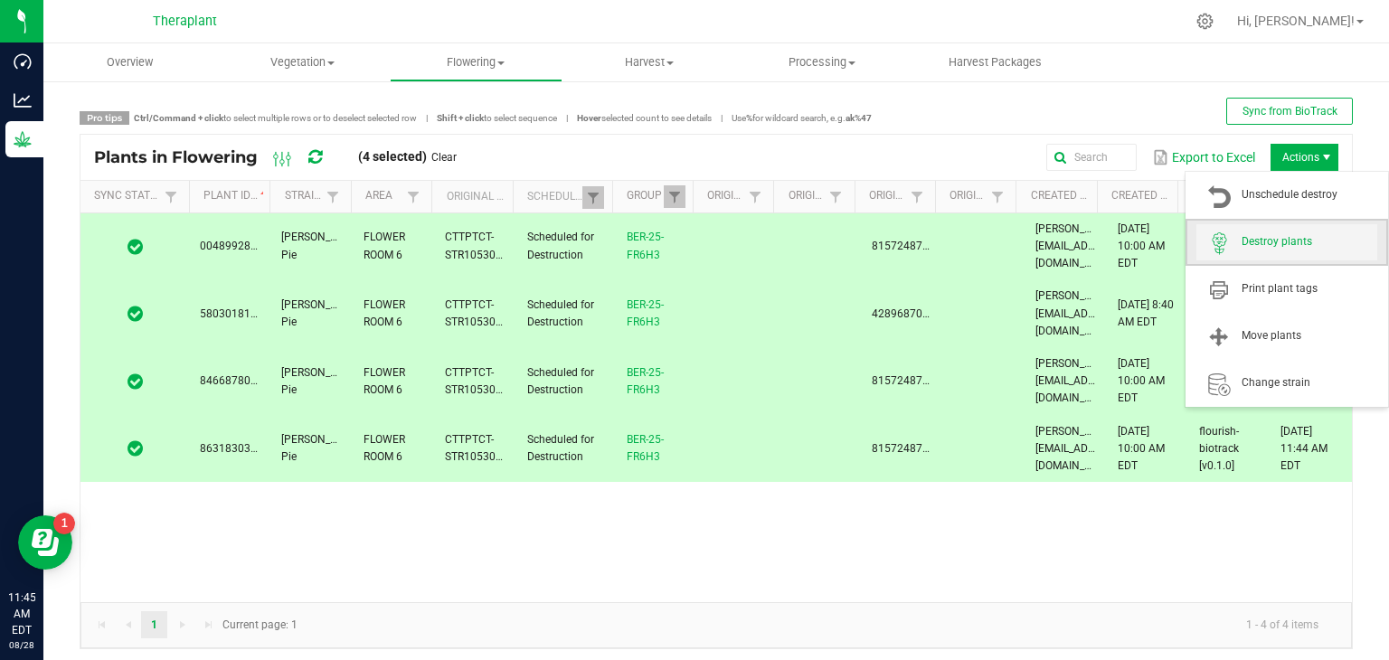
click at [1277, 240] on span "Destroy plants" at bounding box center [1310, 241] width 136 height 15
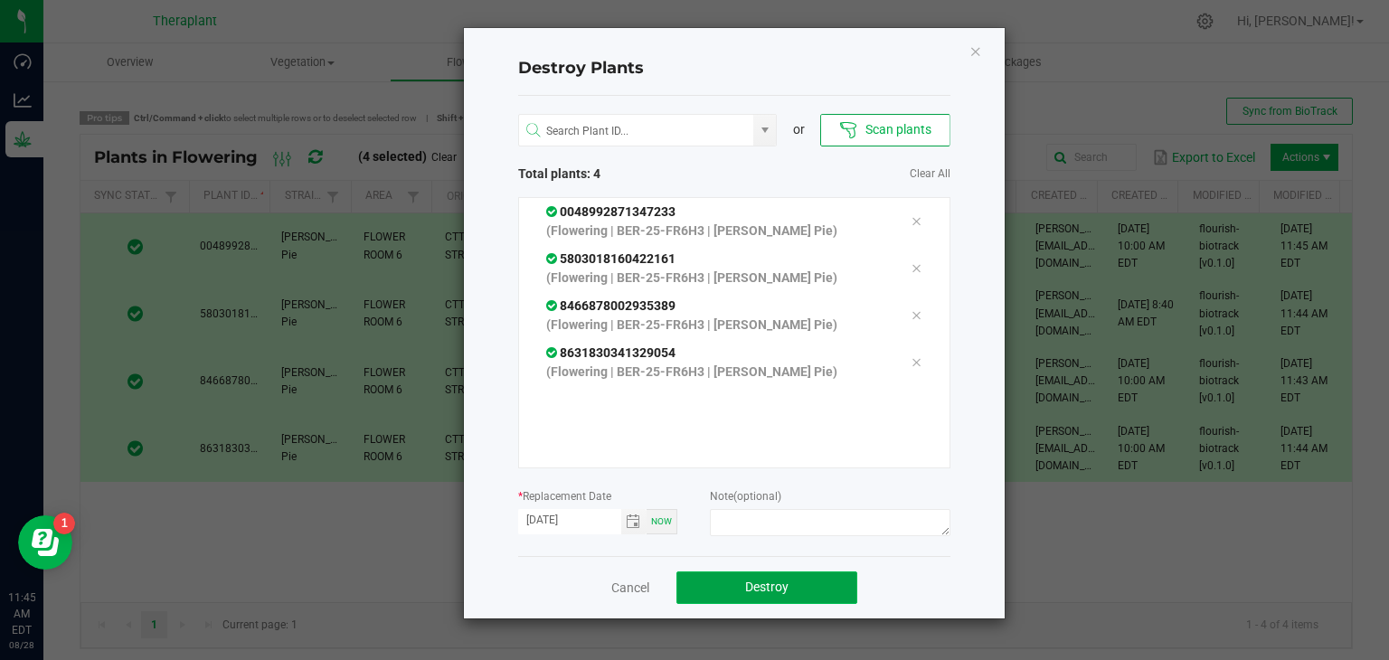
click at [811, 592] on button "Destroy" at bounding box center [766, 588] width 181 height 33
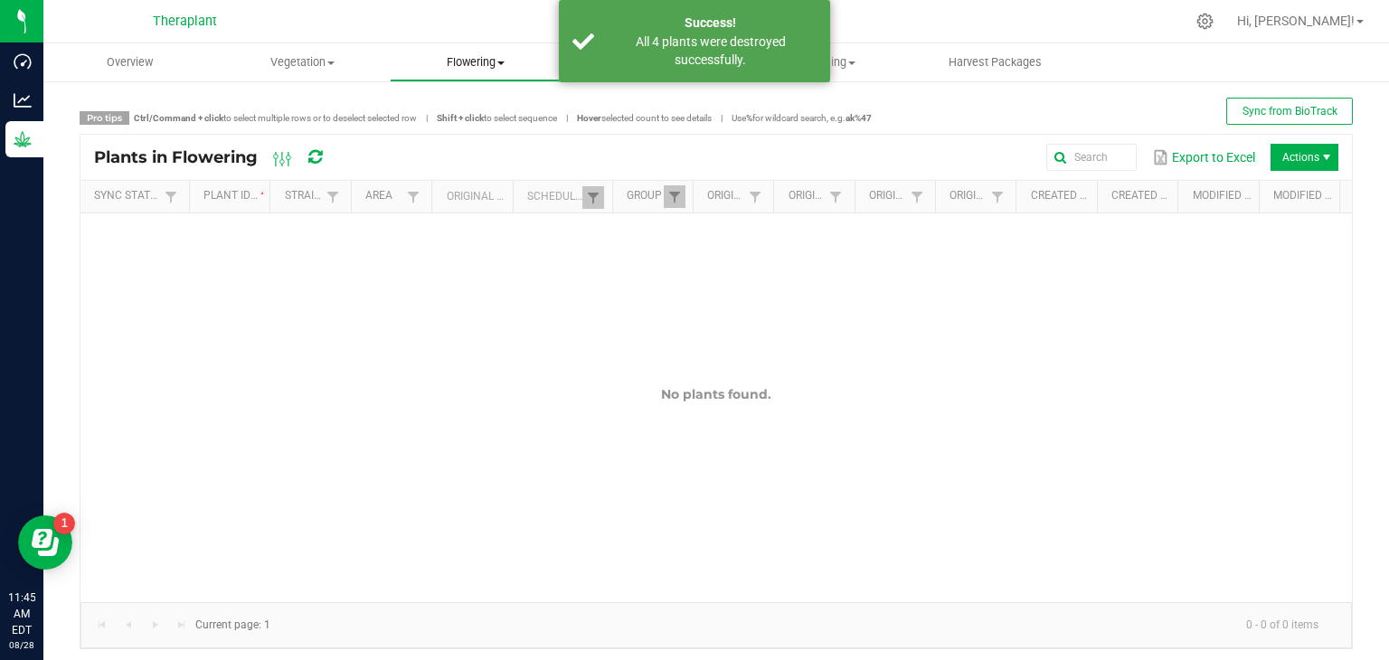
click at [512, 62] on span "Flowering" at bounding box center [476, 62] width 171 height 16
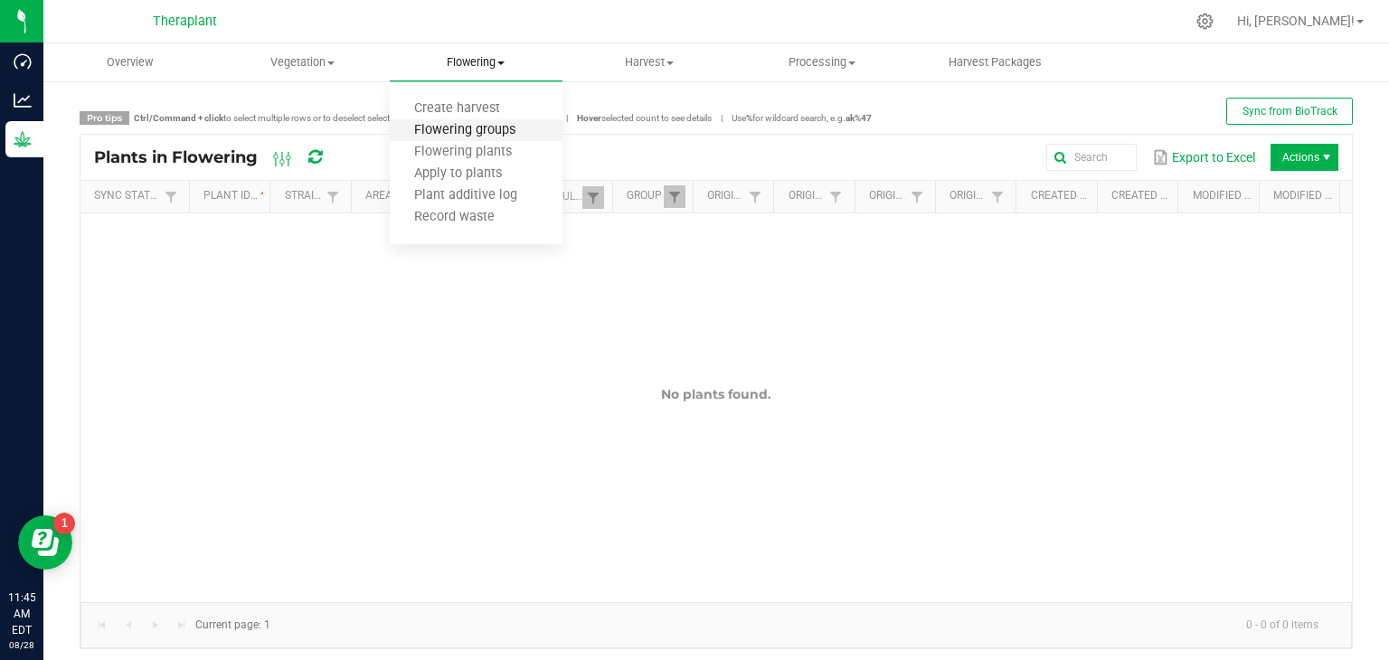
click at [463, 129] on span "Flowering groups" at bounding box center [465, 130] width 150 height 15
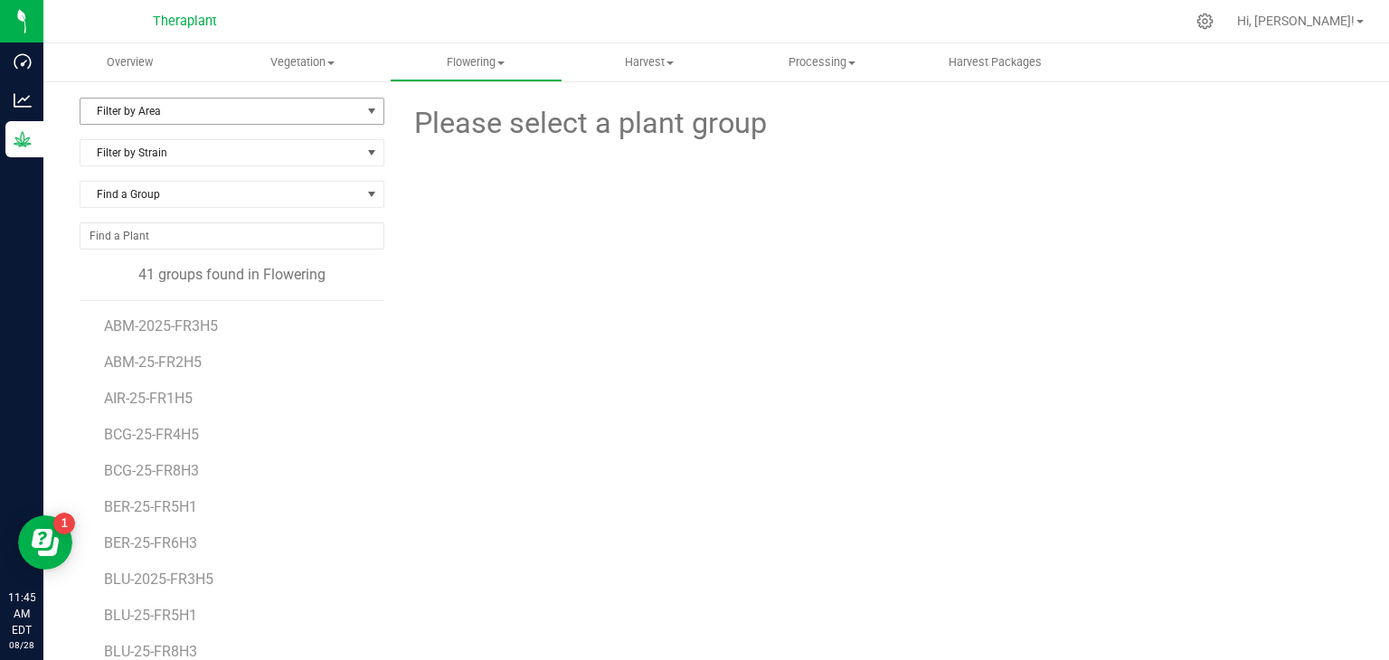
click at [195, 115] on span "Filter by Area" at bounding box center [220, 111] width 280 height 25
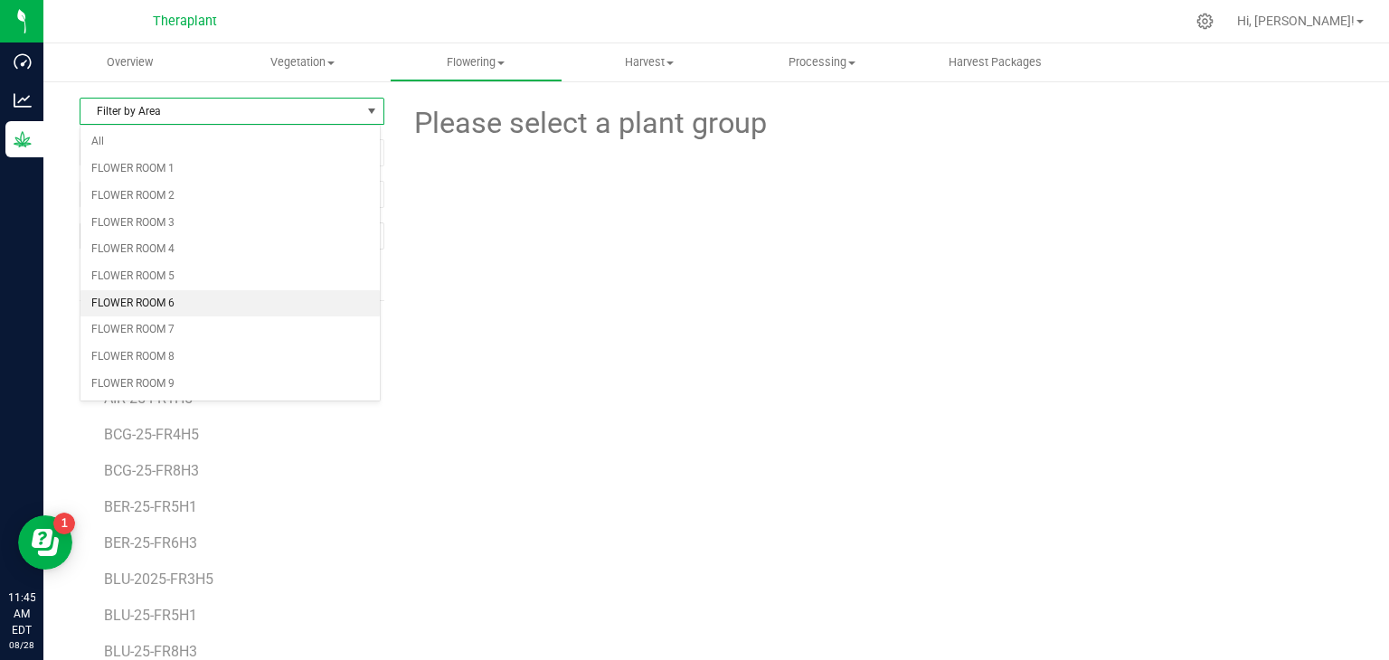
click at [165, 298] on li "FLOWER ROOM 6" at bounding box center [229, 303] width 299 height 27
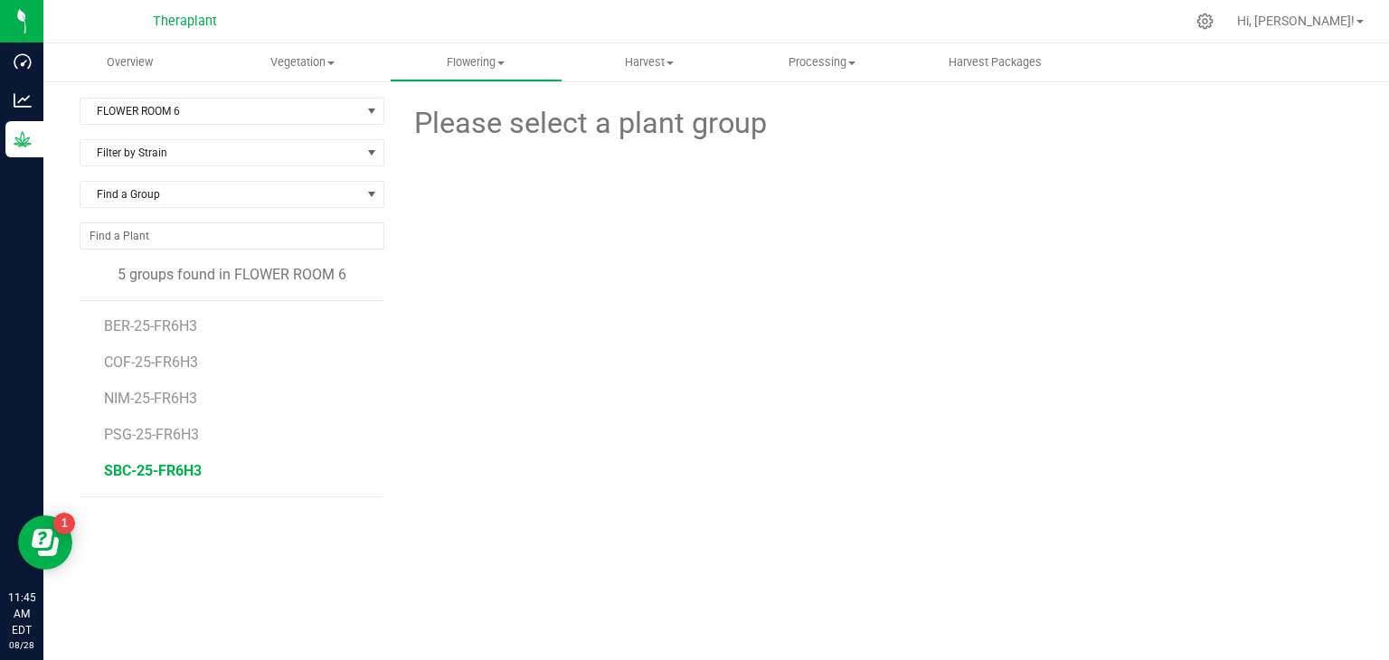
click at [137, 464] on span "SBC-25-FR6H3" at bounding box center [153, 470] width 98 height 17
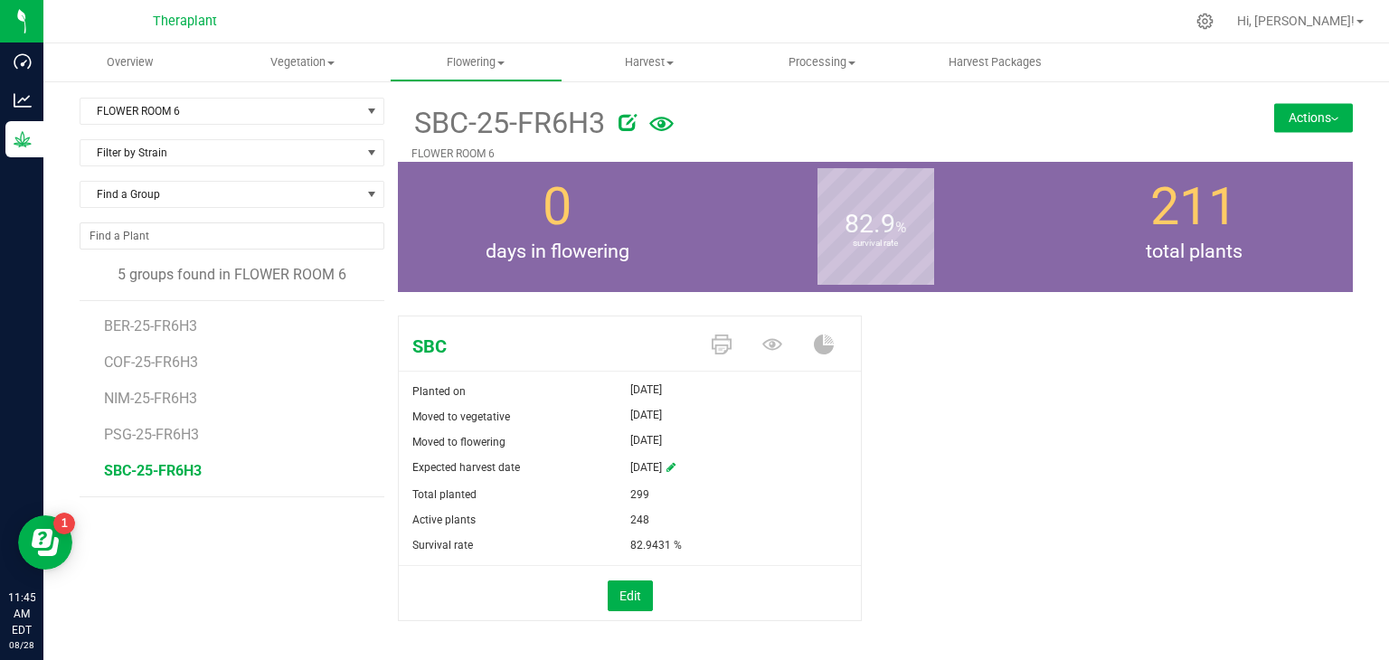
click at [649, 124] on icon at bounding box center [661, 124] width 24 height 14
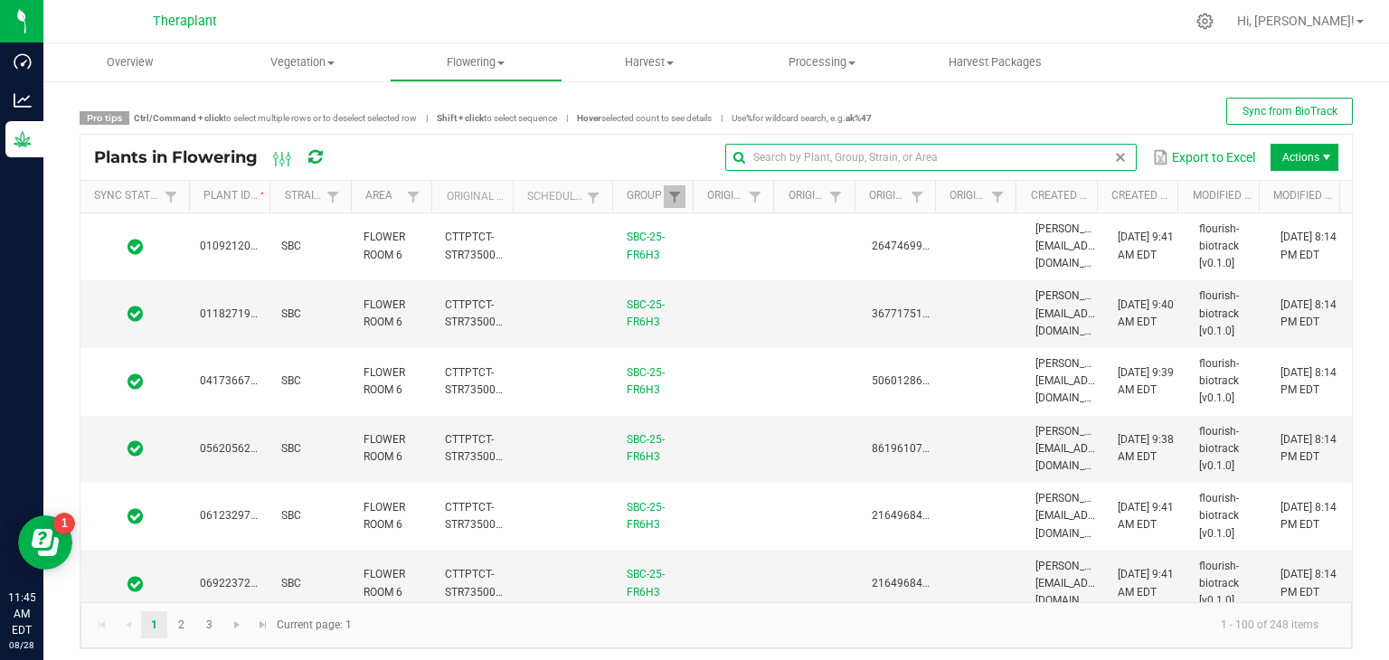
click at [1078, 156] on input "text" at bounding box center [930, 157] width 411 height 27
type input "8685"
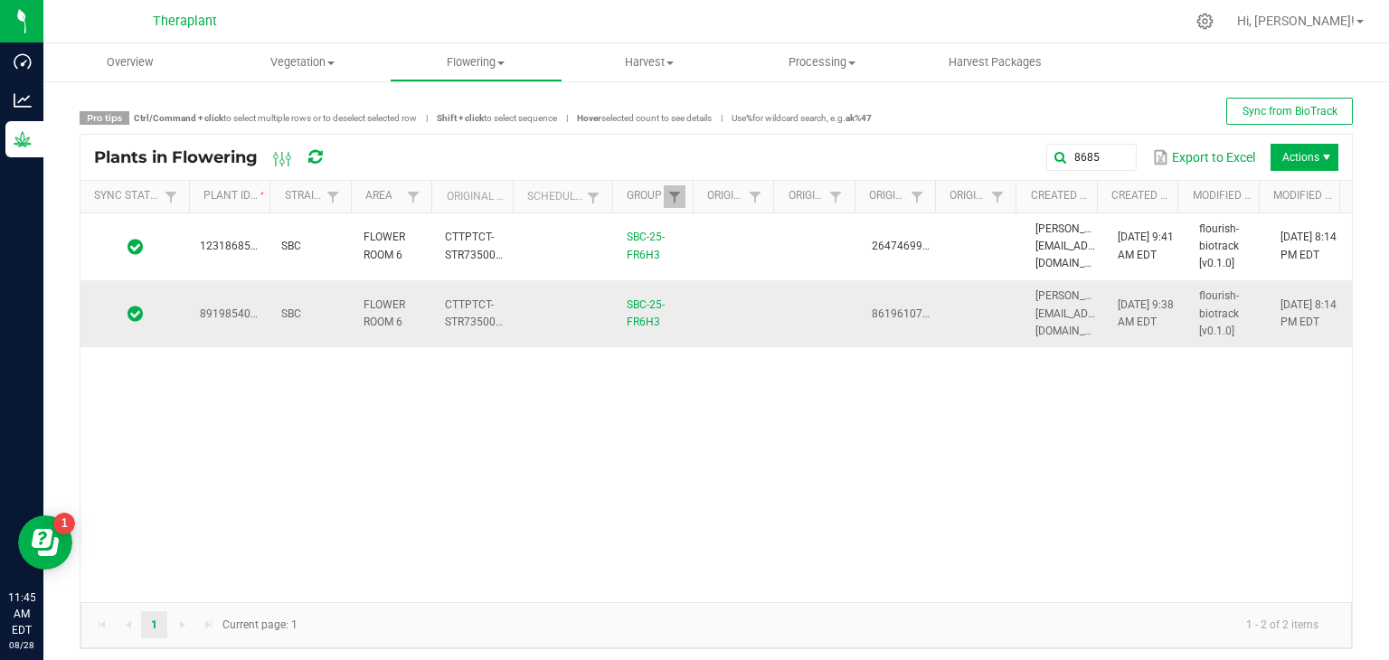
click at [211, 329] on td "8919854019098685" at bounding box center [229, 313] width 81 height 67
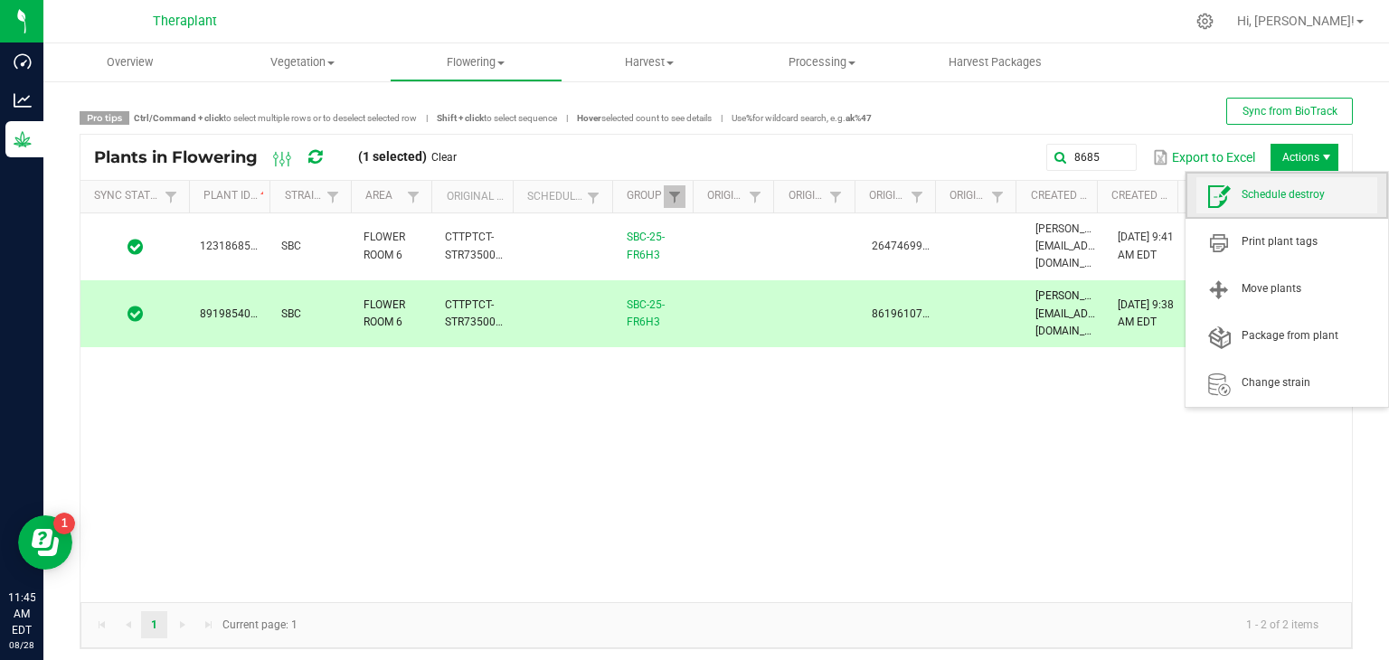
click at [1276, 189] on span "Schedule destroy" at bounding box center [1310, 194] width 136 height 15
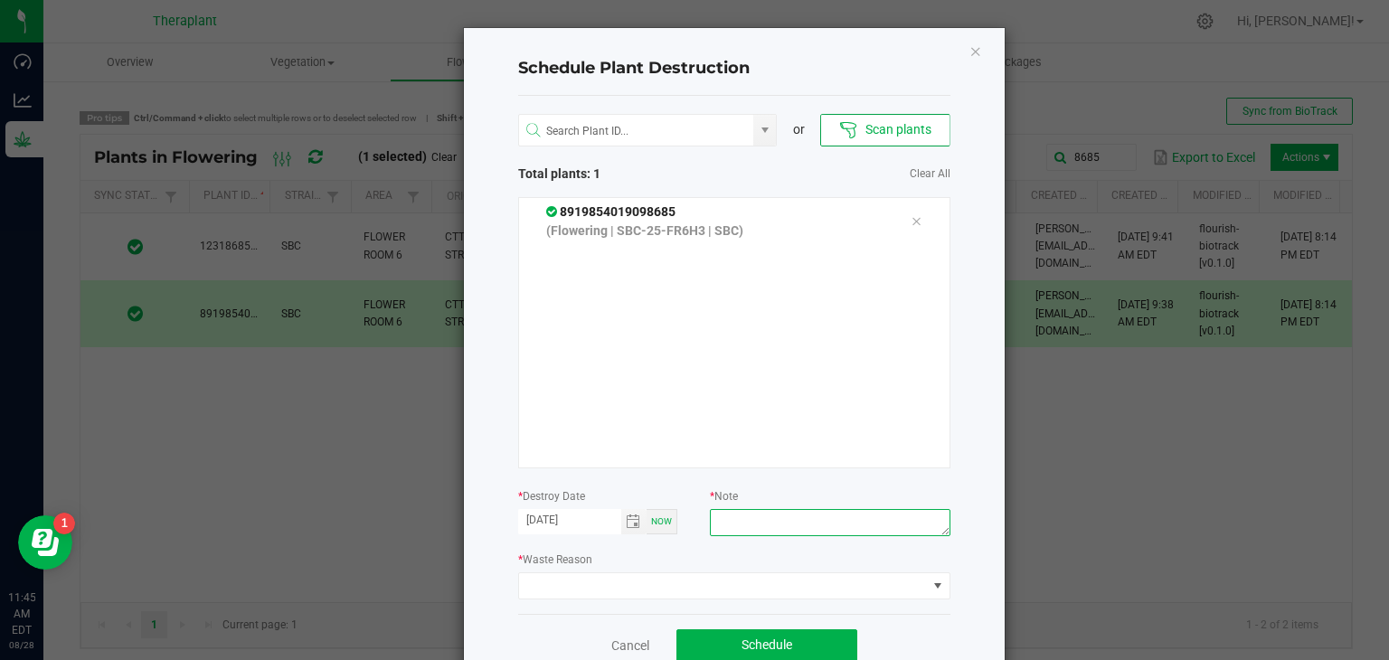
click at [813, 518] on textarea at bounding box center [830, 522] width 240 height 27
type textarea "Thrips Zero Tolerance"
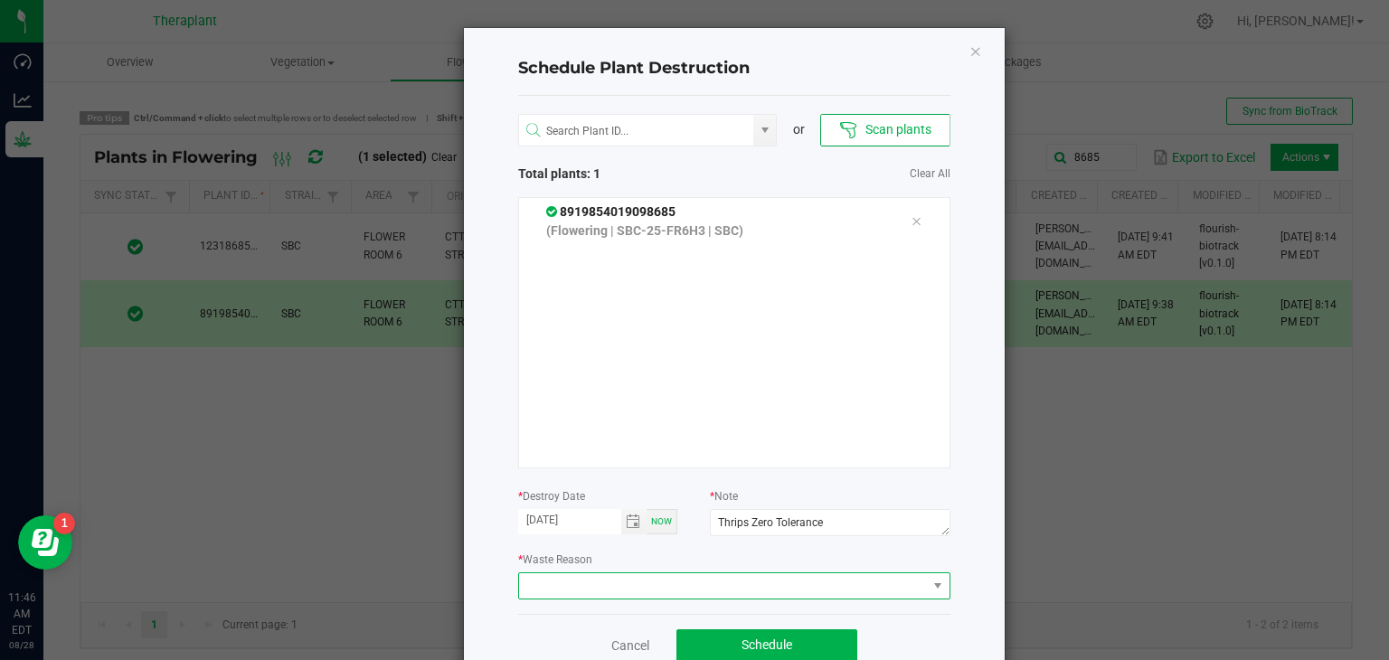
click at [823, 587] on span at bounding box center [723, 585] width 408 height 25
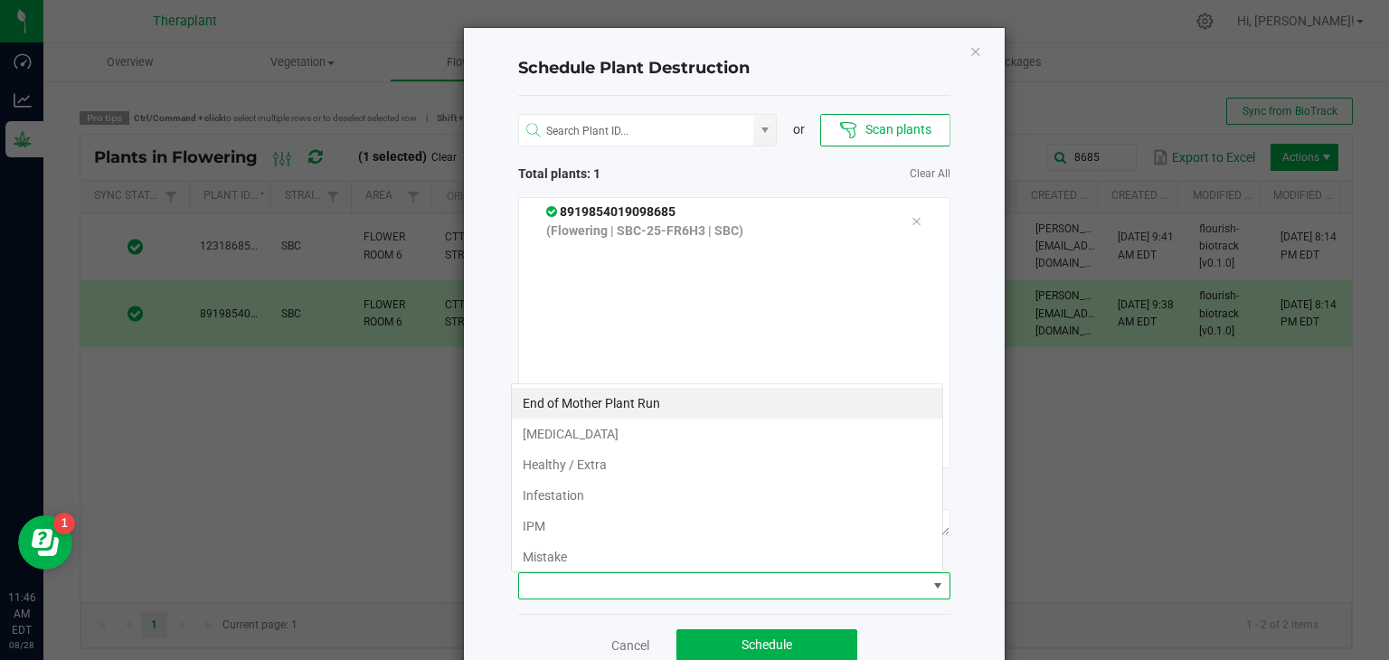
scroll to position [26, 432]
click at [607, 522] on li "IPM" at bounding box center [727, 526] width 430 height 31
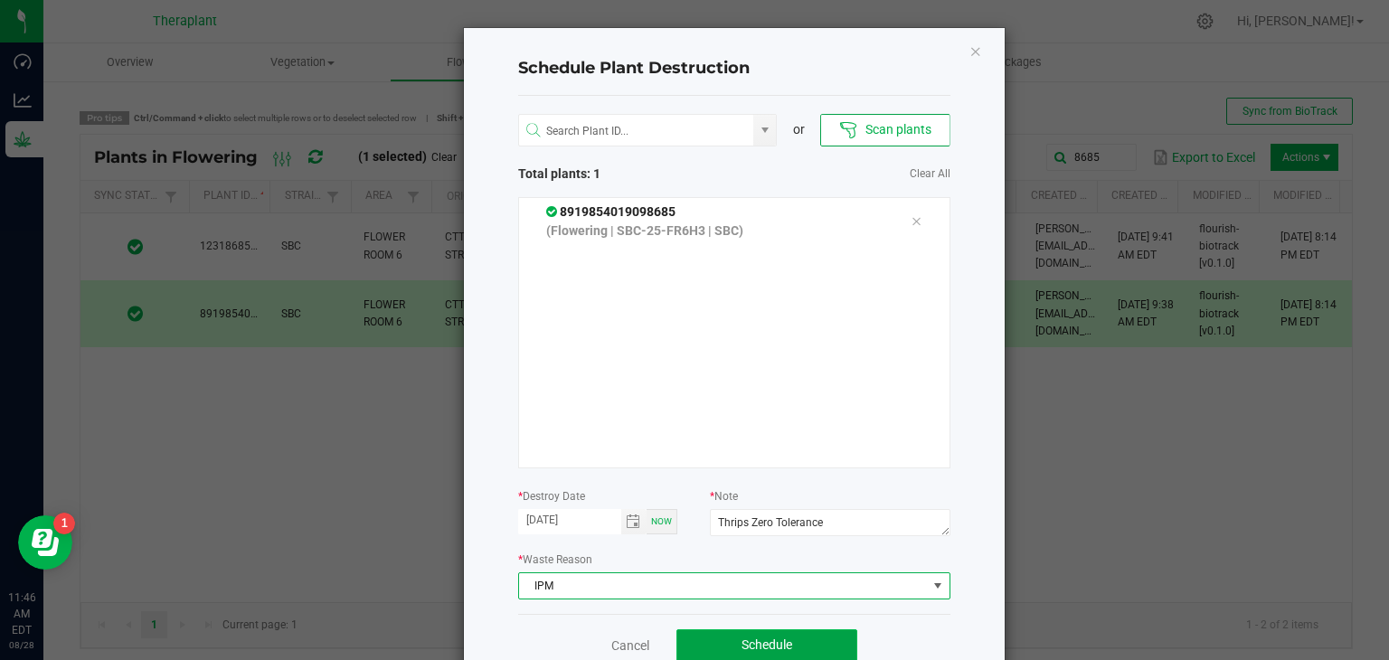
click at [742, 645] on span "Schedule" at bounding box center [767, 645] width 51 height 14
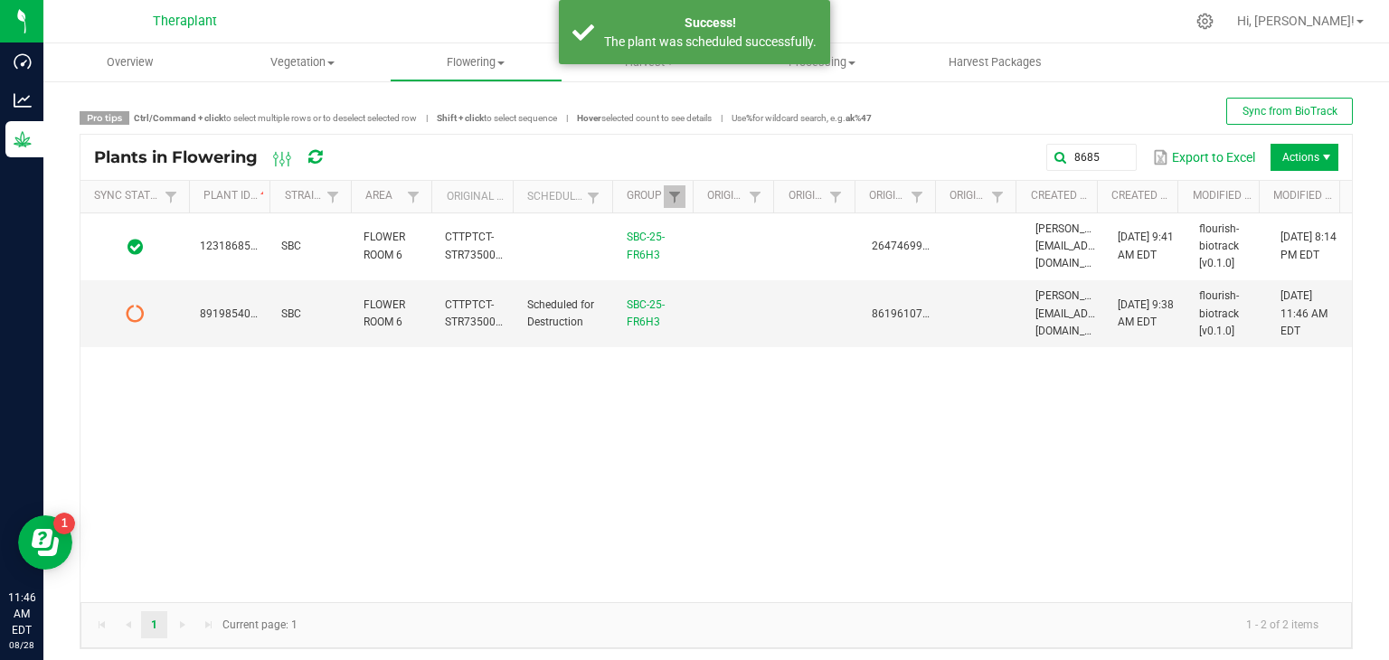
click at [325, 159] on div "Plants in Flowering" at bounding box center [224, 157] width 260 height 31
click at [316, 155] on icon at bounding box center [315, 157] width 14 height 16
click at [566, 323] on span "Scheduled for Destruction" at bounding box center [560, 313] width 67 height 30
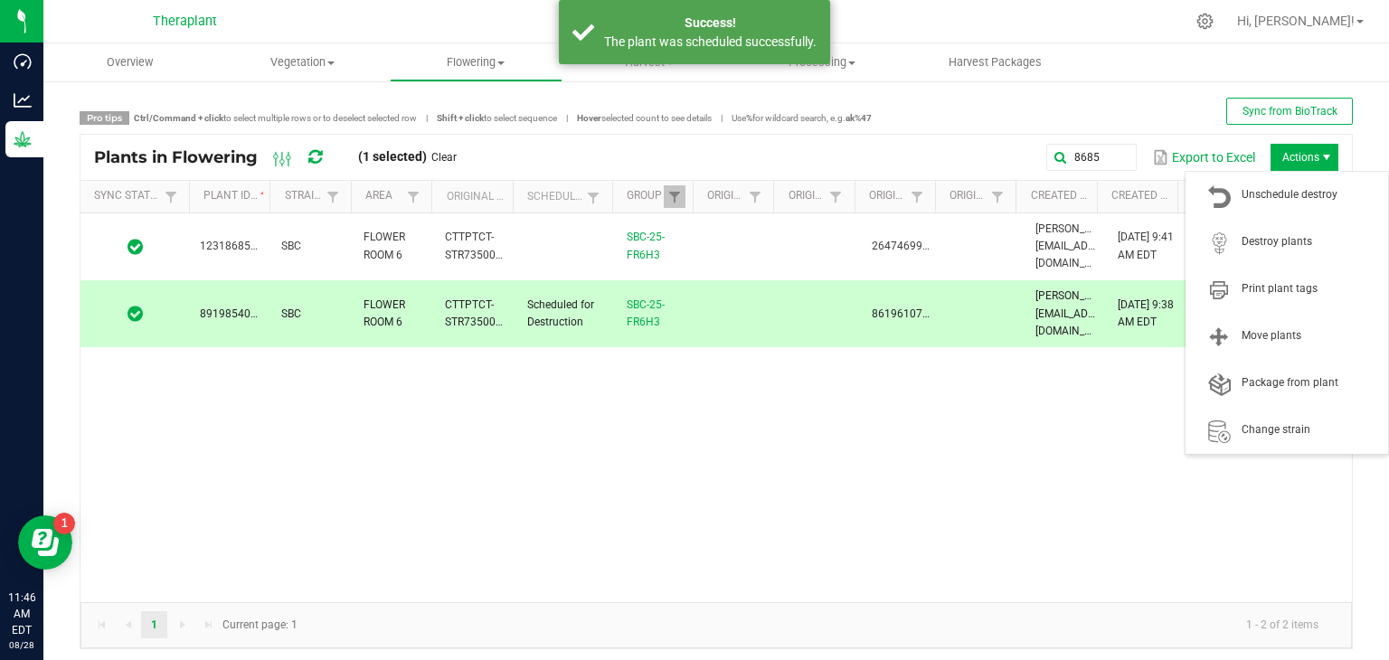
click at [1319, 151] on span "Actions" at bounding box center [1326, 157] width 14 height 14
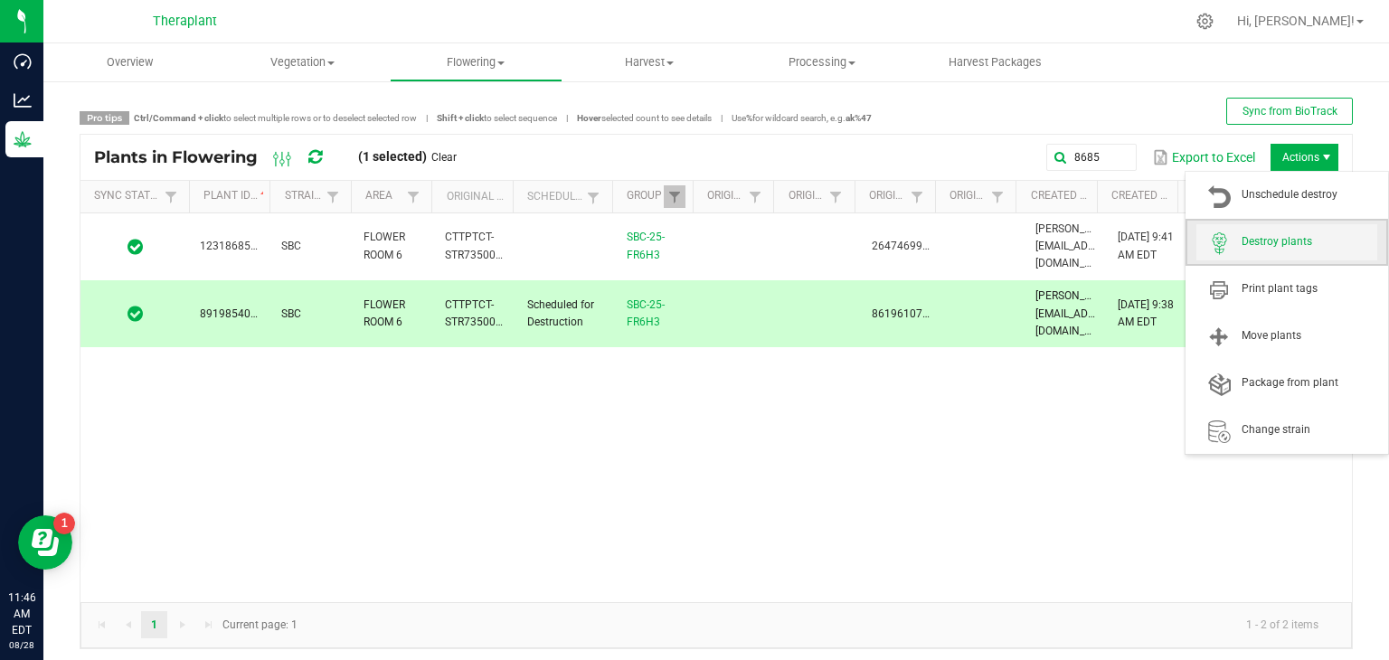
click at [1289, 237] on span "Destroy plants" at bounding box center [1310, 241] width 136 height 15
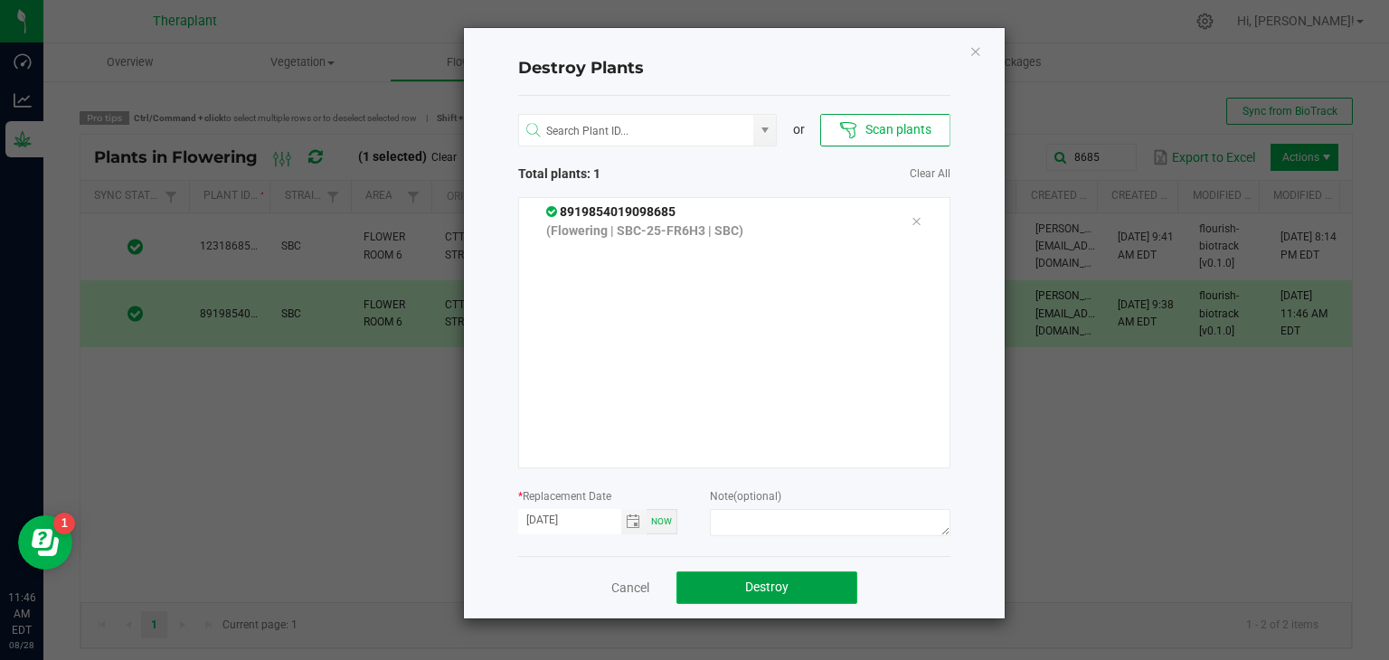
click at [821, 591] on button "Destroy" at bounding box center [766, 588] width 181 height 33
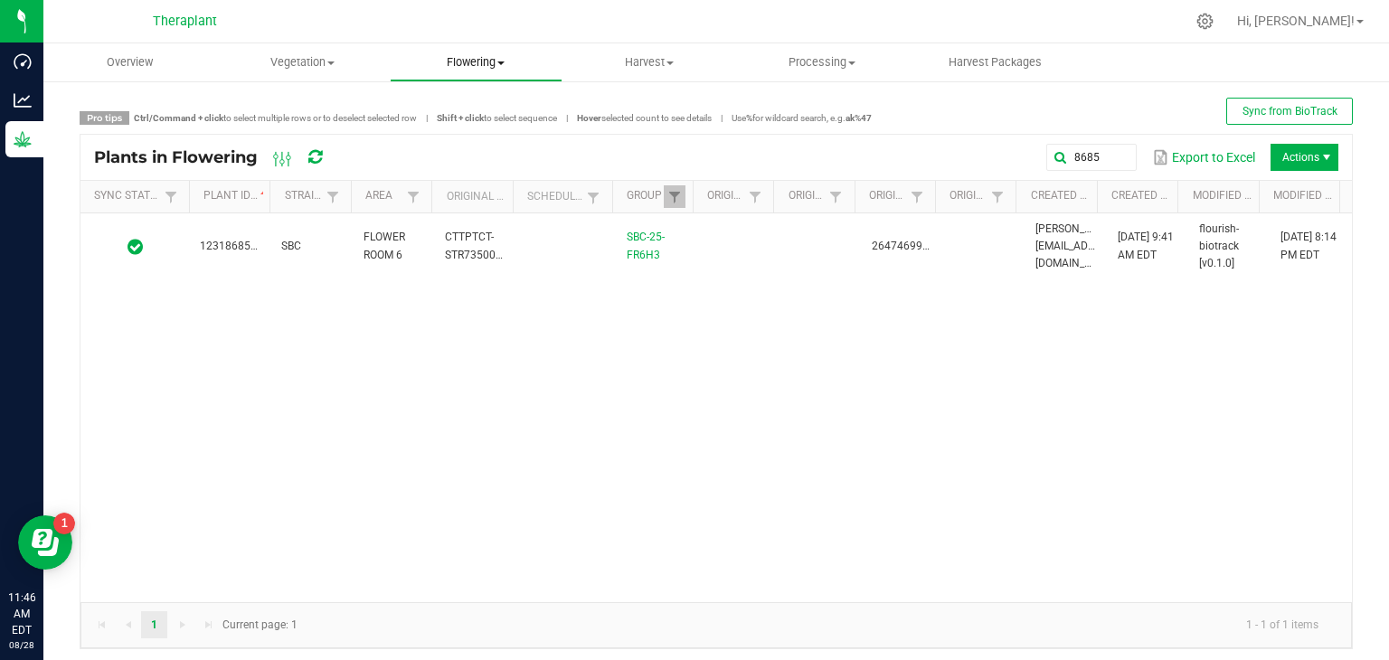
click at [485, 70] on span "Flowering" at bounding box center [476, 62] width 171 height 16
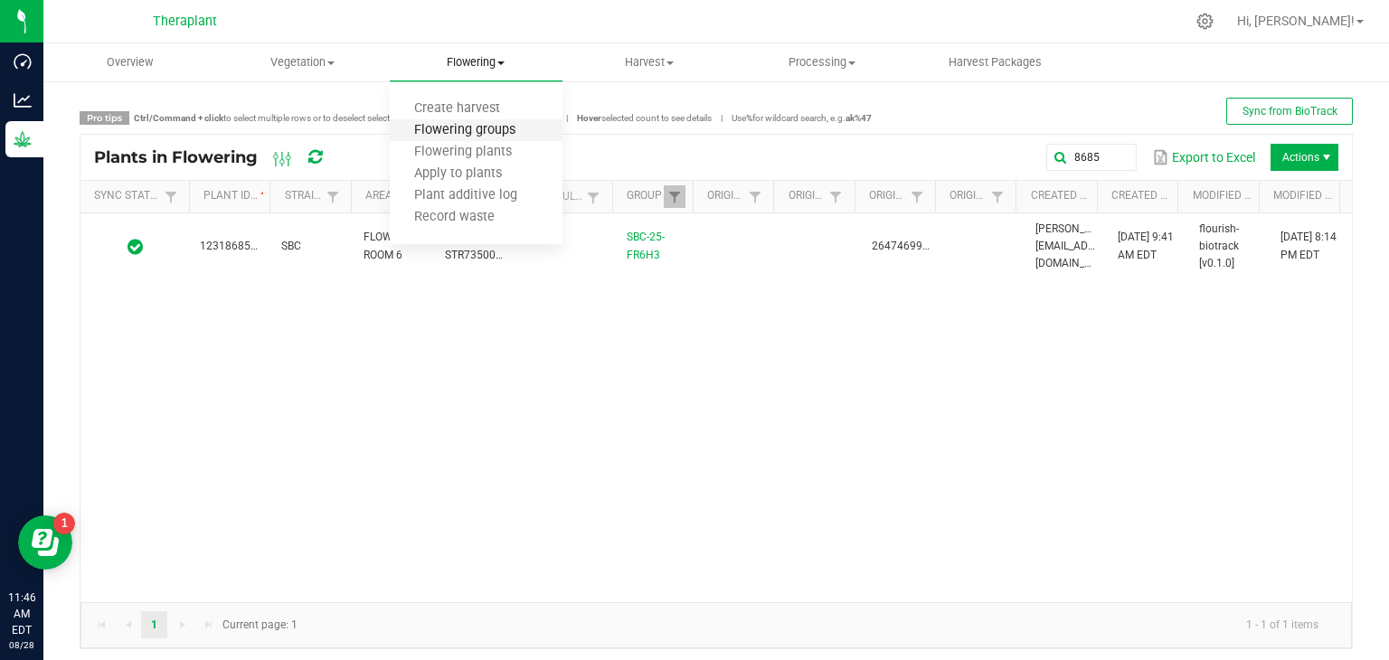
click at [457, 127] on span "Flowering groups" at bounding box center [465, 130] width 150 height 15
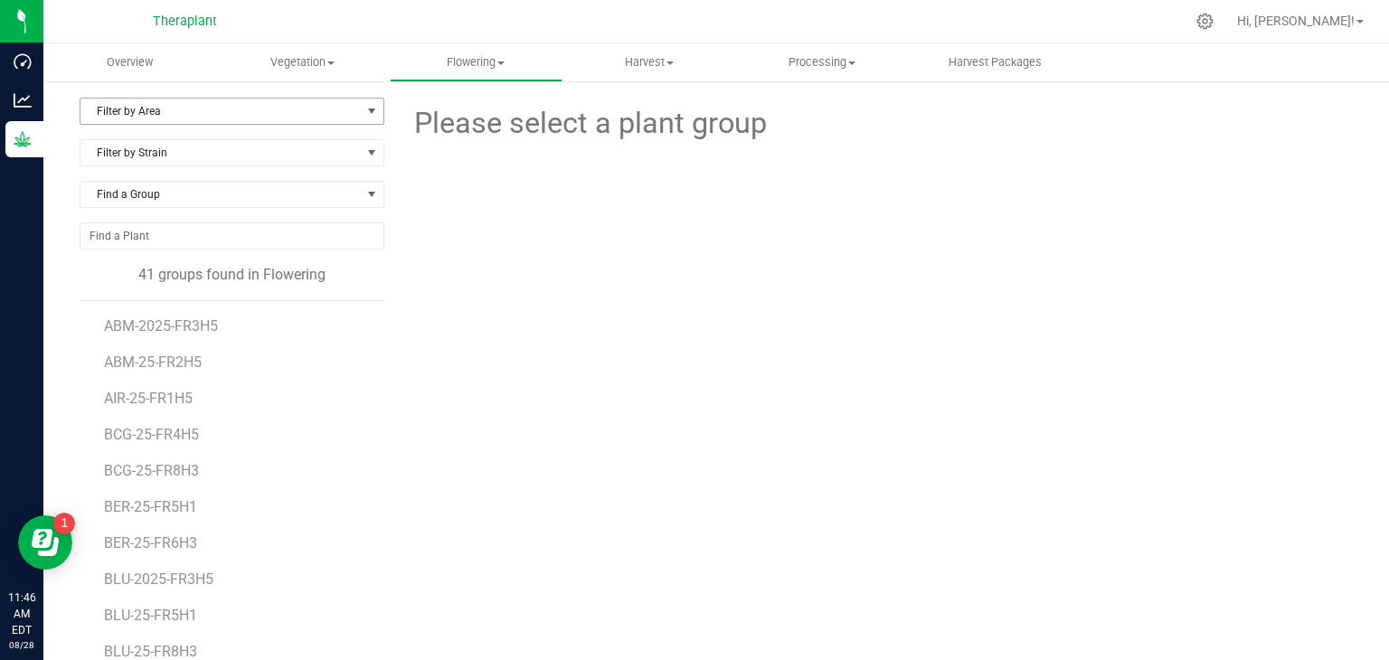
click at [274, 116] on span "Filter by Area" at bounding box center [220, 111] width 280 height 25
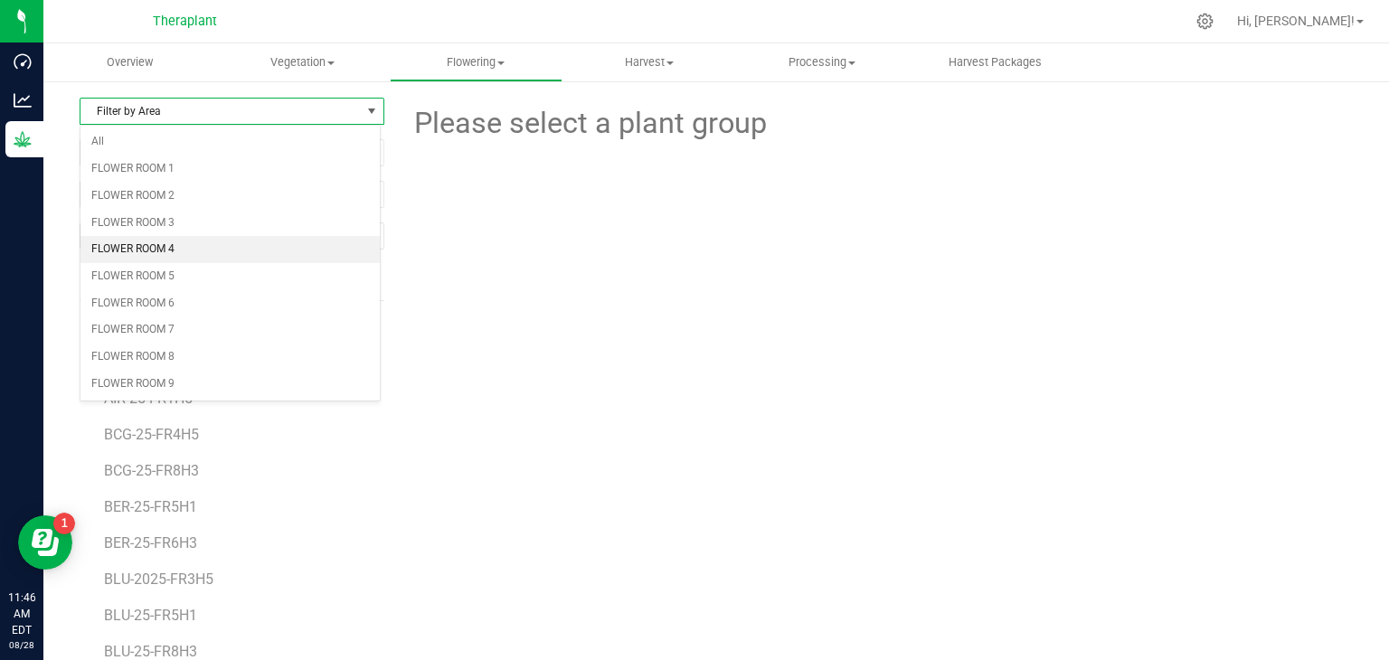
click at [155, 242] on li "FLOWER ROOM 4" at bounding box center [229, 249] width 299 height 27
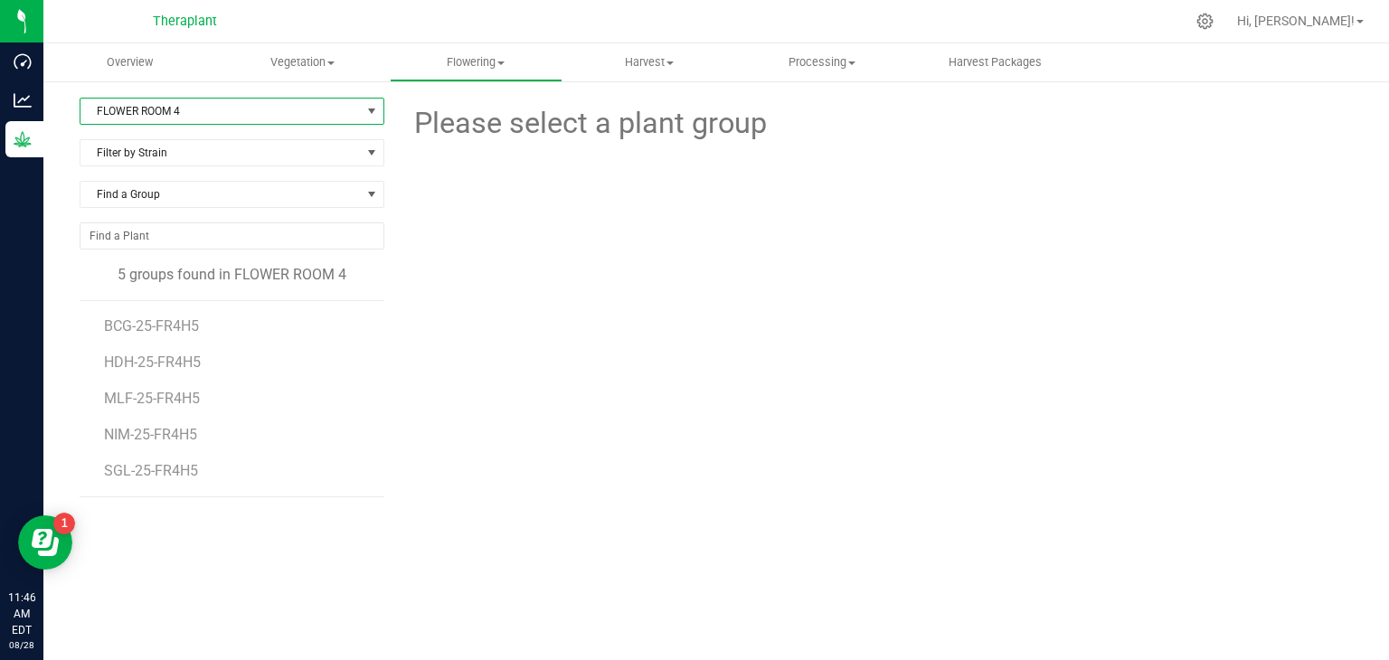
click at [226, 120] on span "FLOWER ROOM 4" at bounding box center [220, 111] width 280 height 25
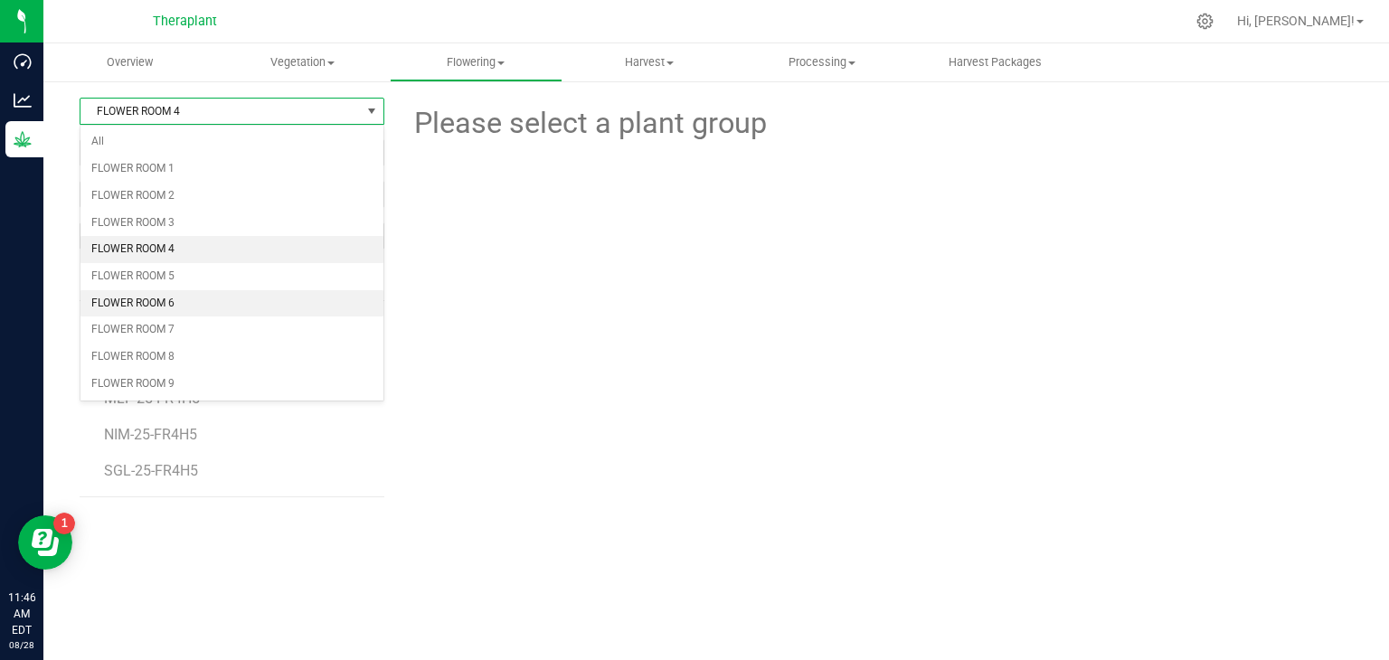
click at [193, 301] on li "FLOWER ROOM 6" at bounding box center [231, 303] width 303 height 27
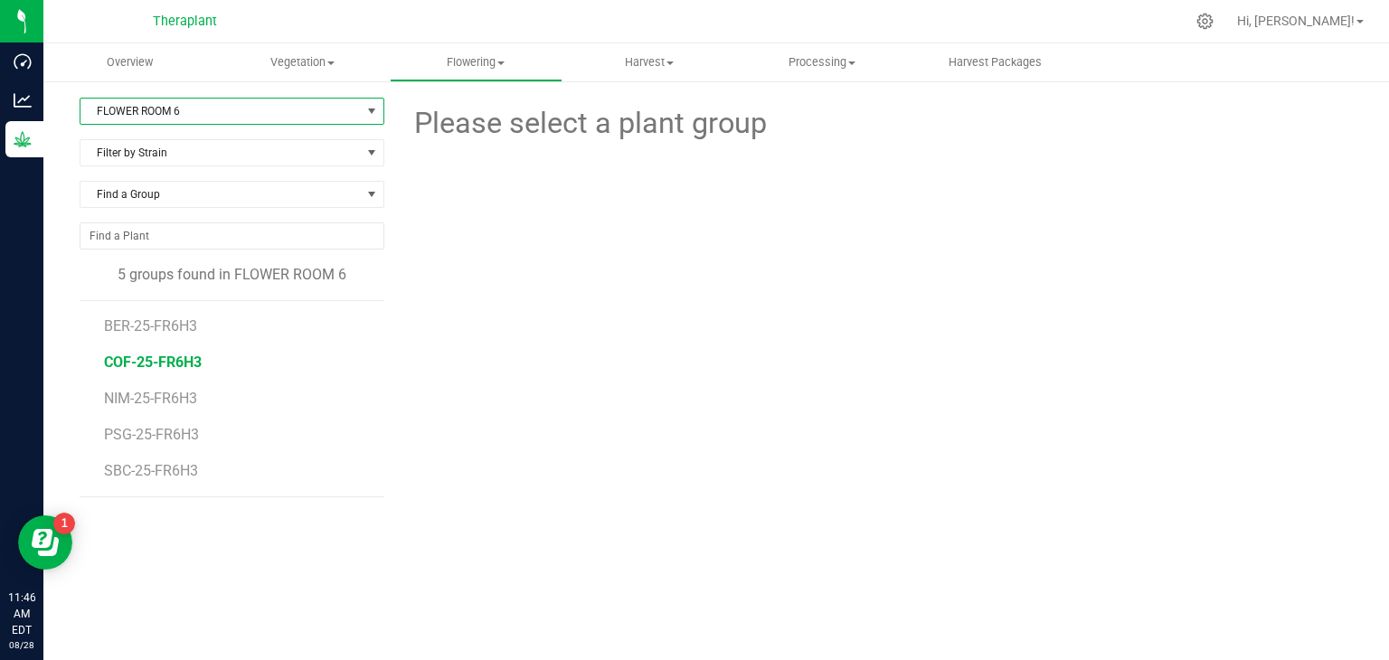
click at [170, 369] on span "COF-25-FR6H3" at bounding box center [153, 362] width 98 height 17
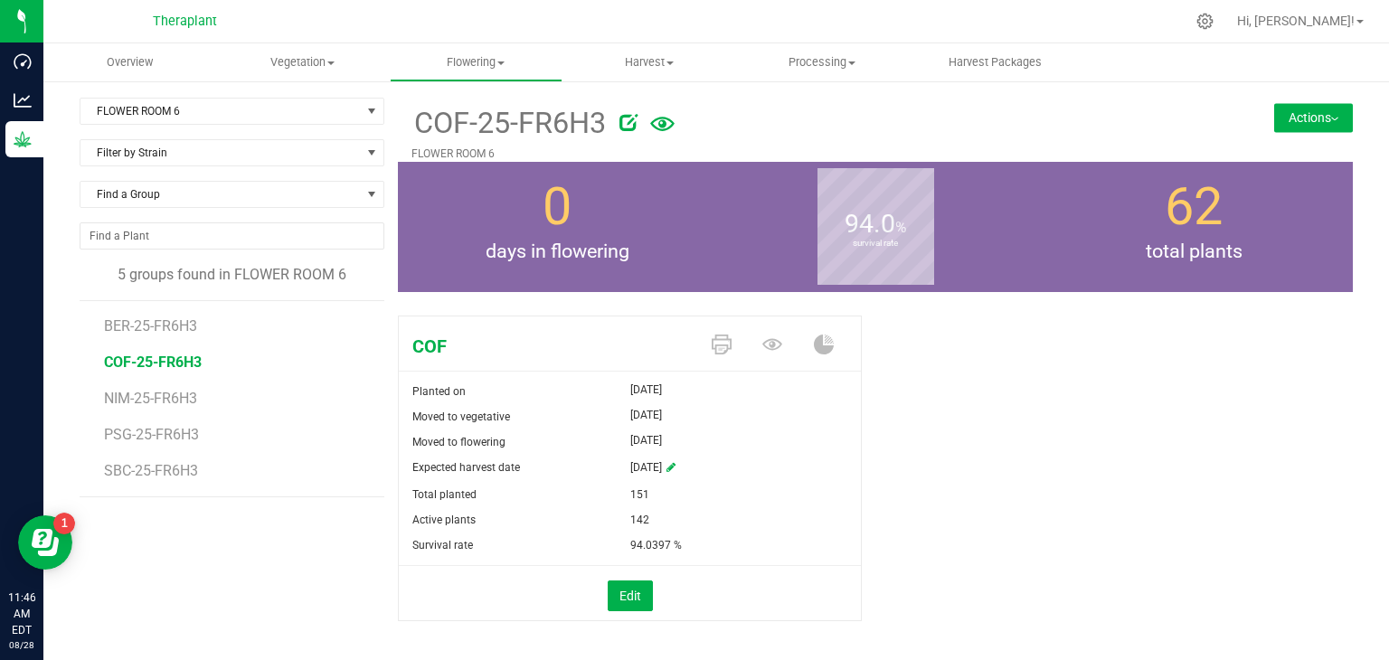
click at [650, 124] on icon at bounding box center [662, 124] width 24 height 39
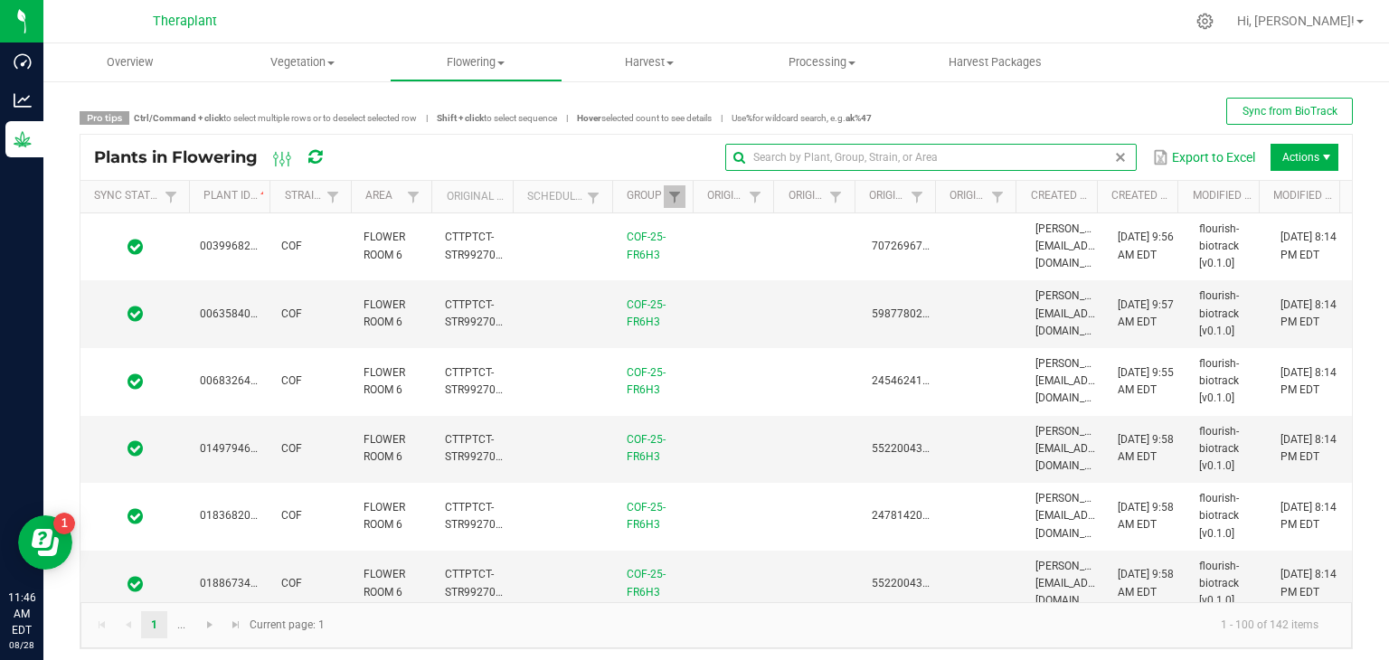
click at [1082, 156] on input "text" at bounding box center [930, 157] width 411 height 27
type input "02520"
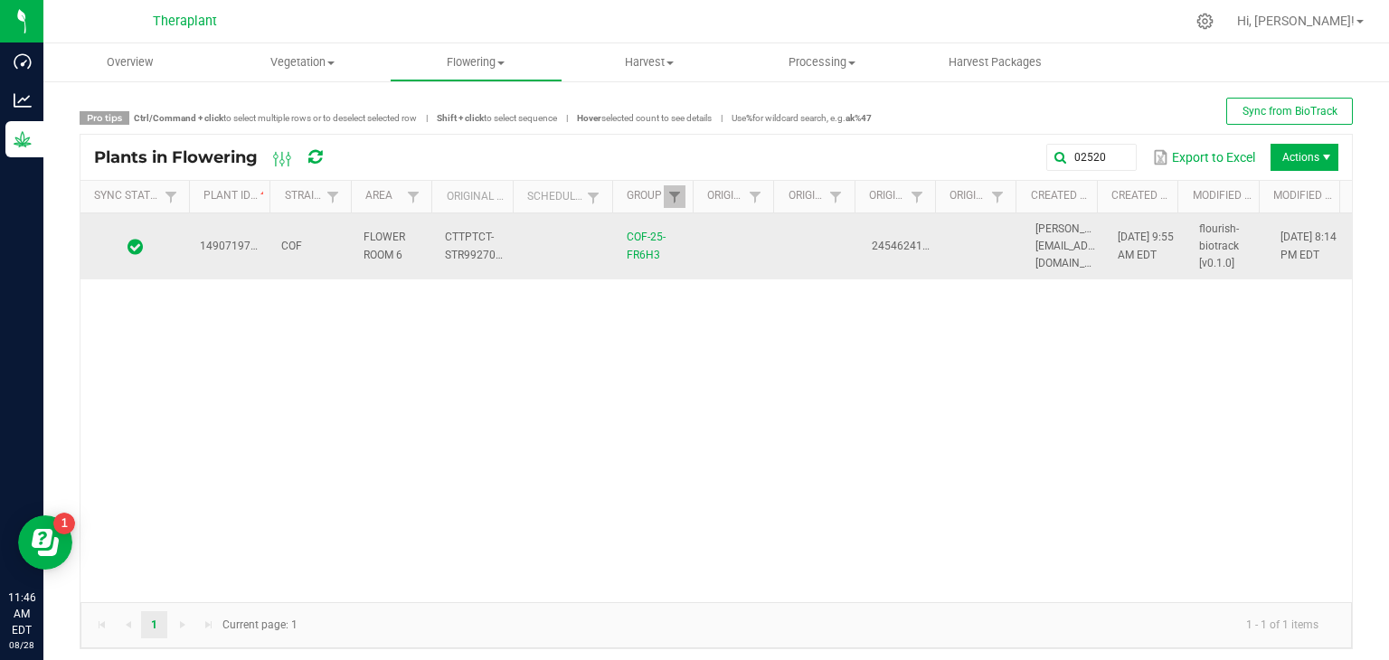
click at [256, 240] on span "1490719715002520" at bounding box center [250, 246] width 101 height 13
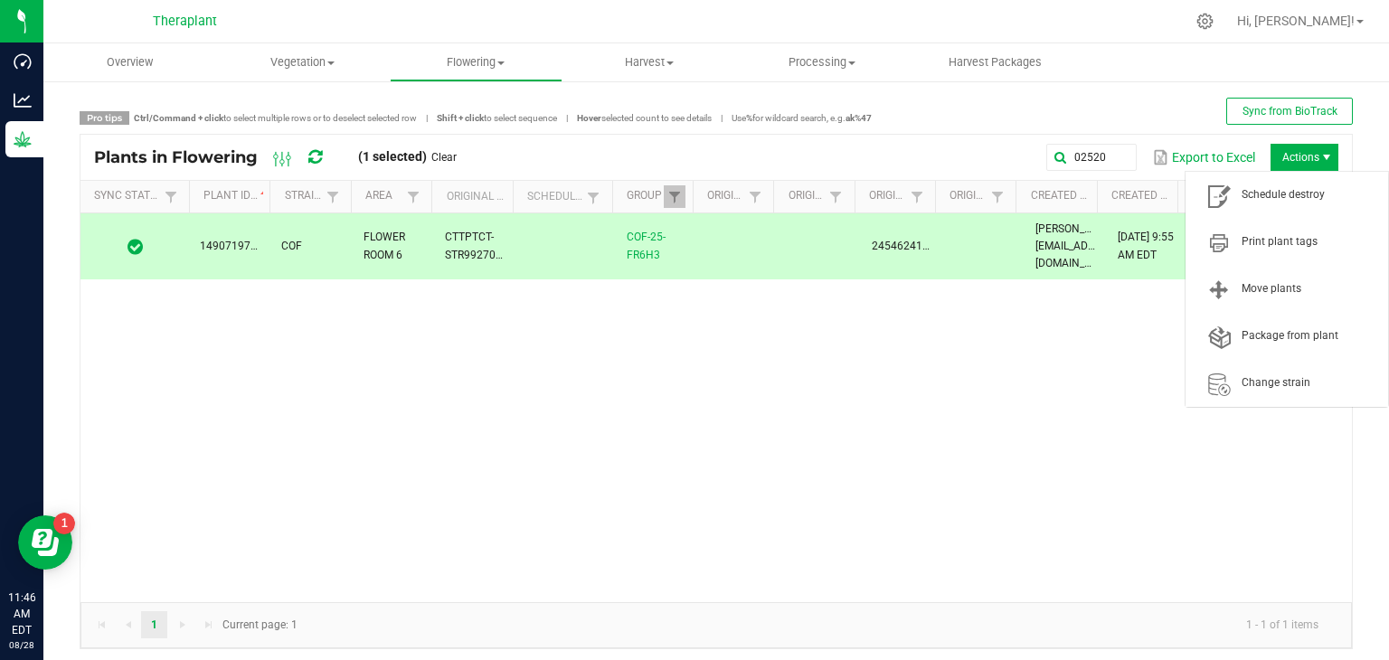
click at [1283, 156] on span "Actions" at bounding box center [1305, 157] width 68 height 27
click at [1274, 189] on span "Schedule destroy" at bounding box center [1310, 194] width 136 height 15
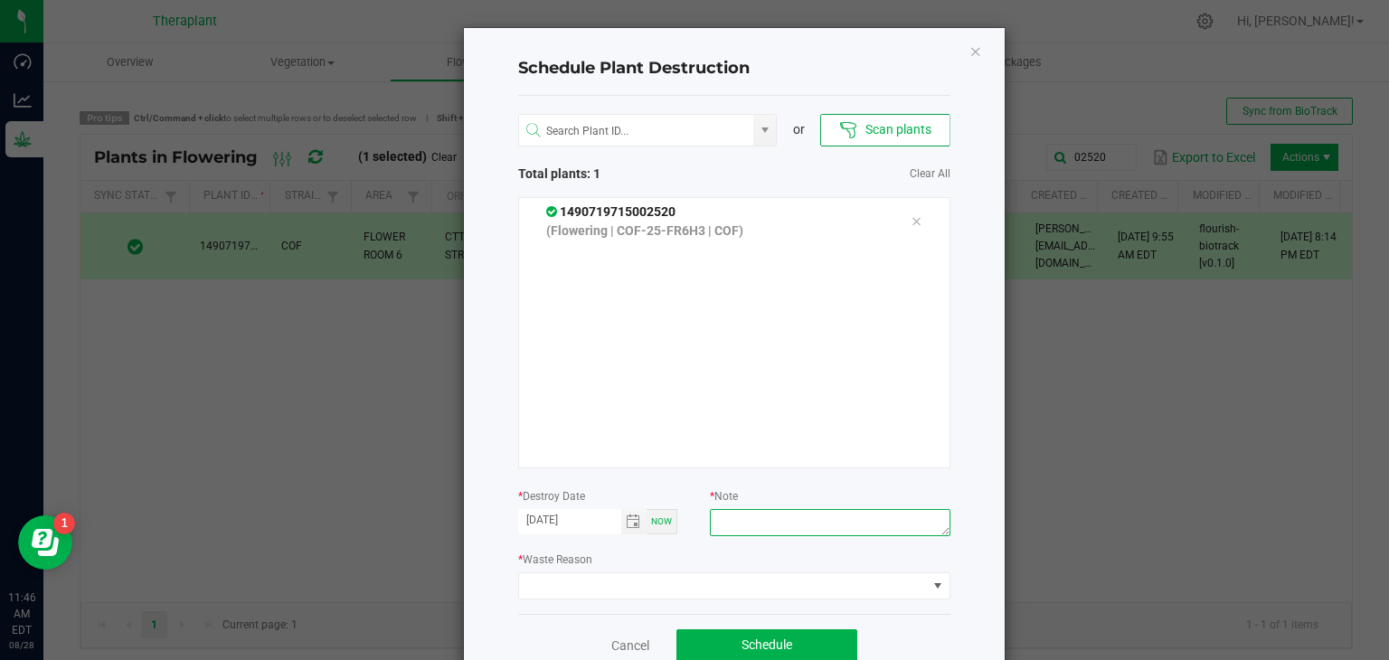
click at [756, 530] on textarea at bounding box center [830, 522] width 240 height 27
type textarea "Thrips Zero Tolerance"
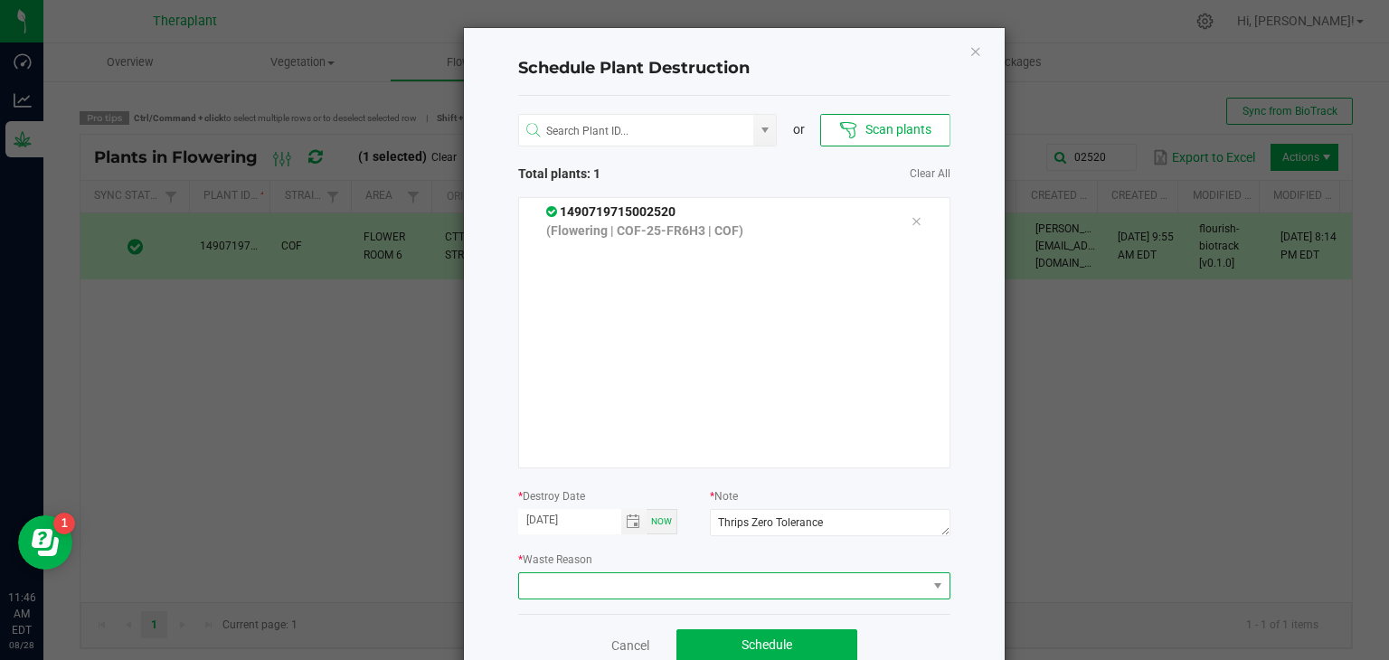
click at [757, 581] on span at bounding box center [723, 585] width 408 height 25
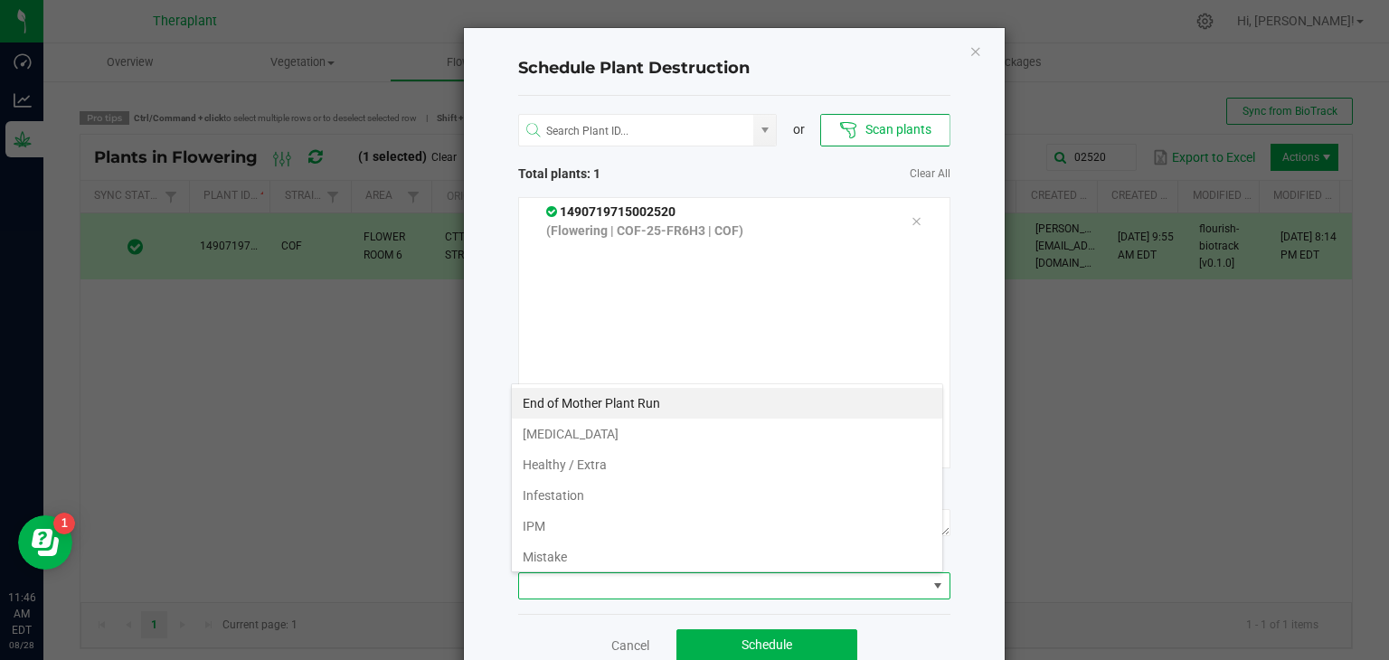
scroll to position [26, 432]
click at [619, 520] on li "IPM" at bounding box center [727, 526] width 430 height 31
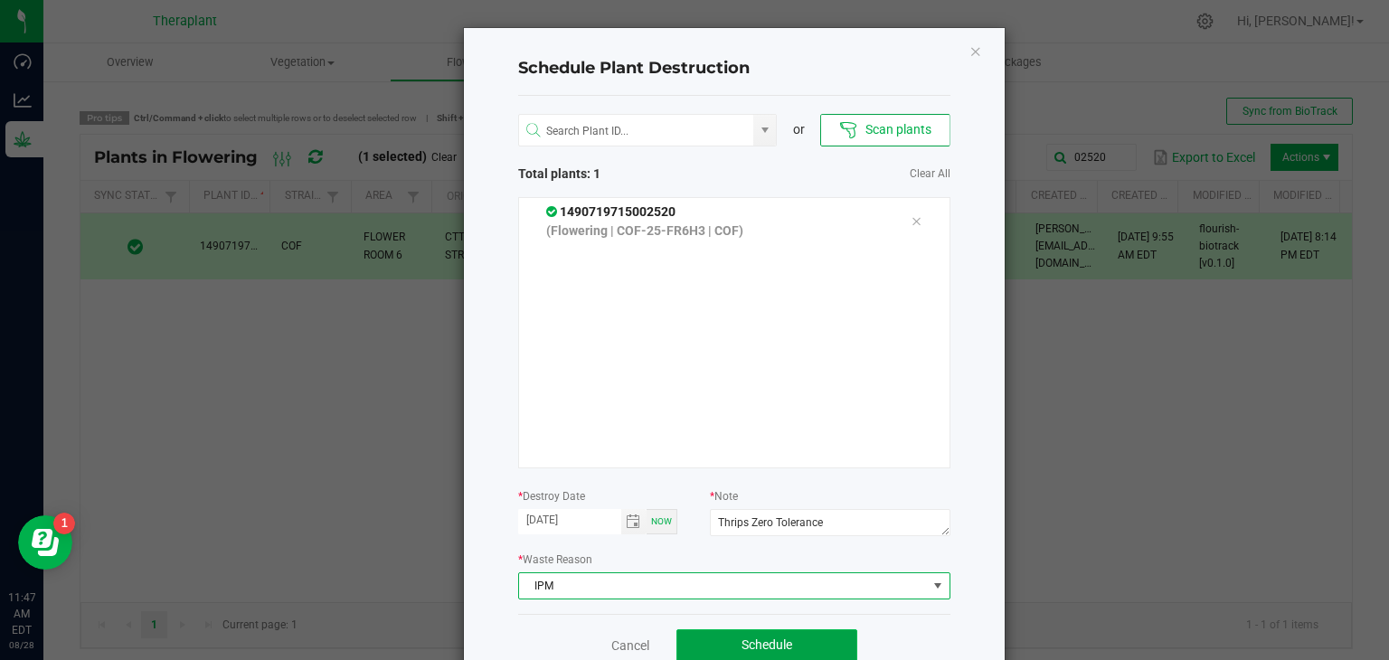
click at [761, 646] on span "Schedule" at bounding box center [767, 645] width 51 height 14
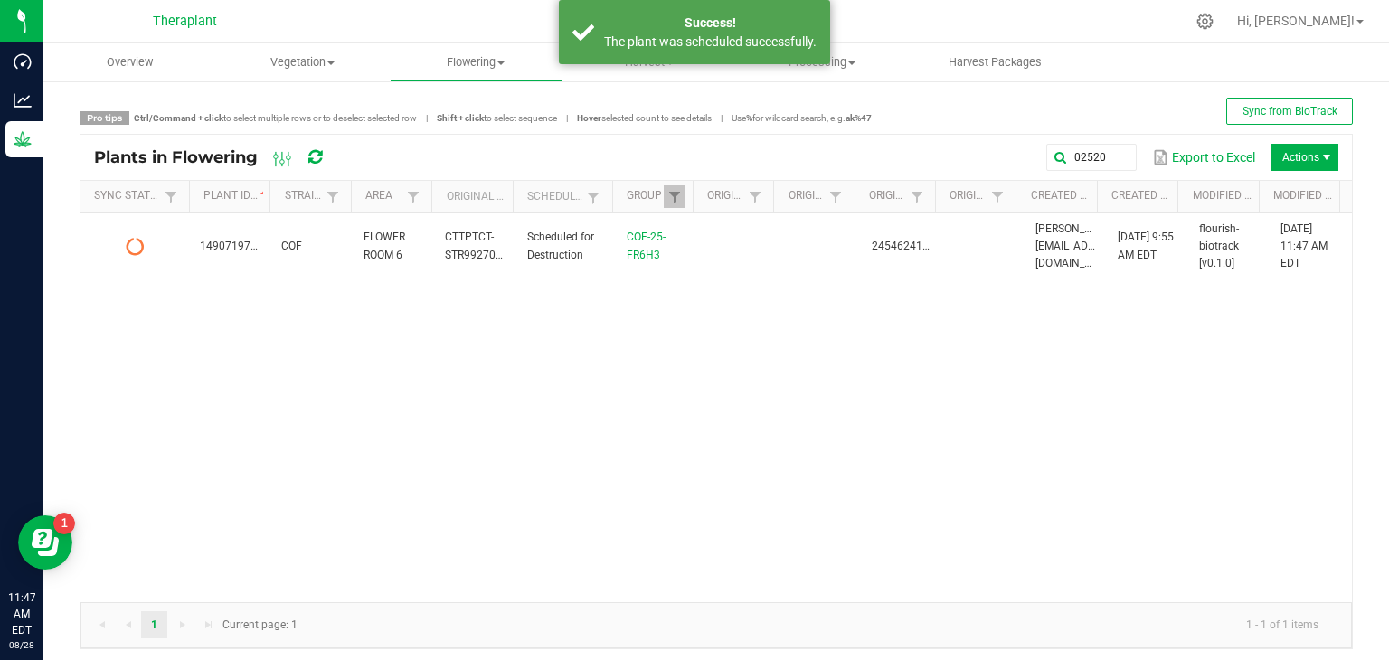
click at [304, 160] on div "Plants in Flowering" at bounding box center [224, 157] width 260 height 31
click at [311, 159] on icon at bounding box center [315, 157] width 14 height 16
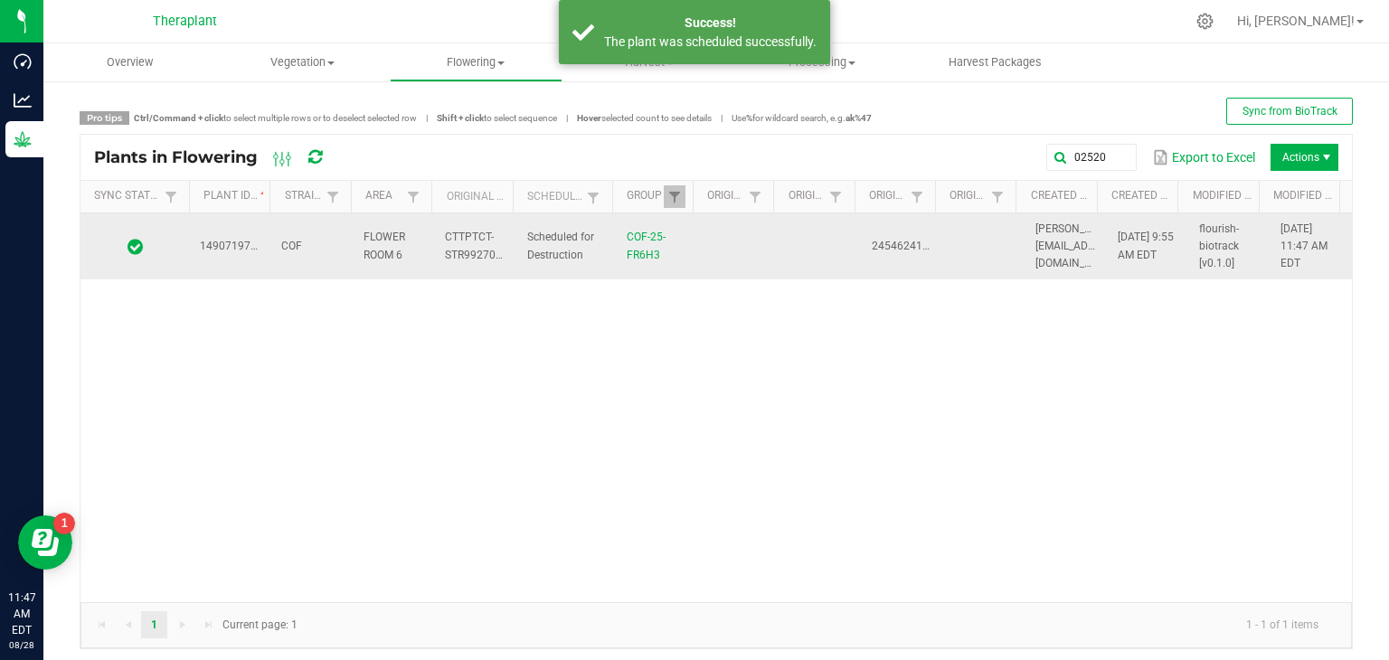
click at [653, 253] on td "COF-25-FR6H3" at bounding box center [656, 246] width 81 height 67
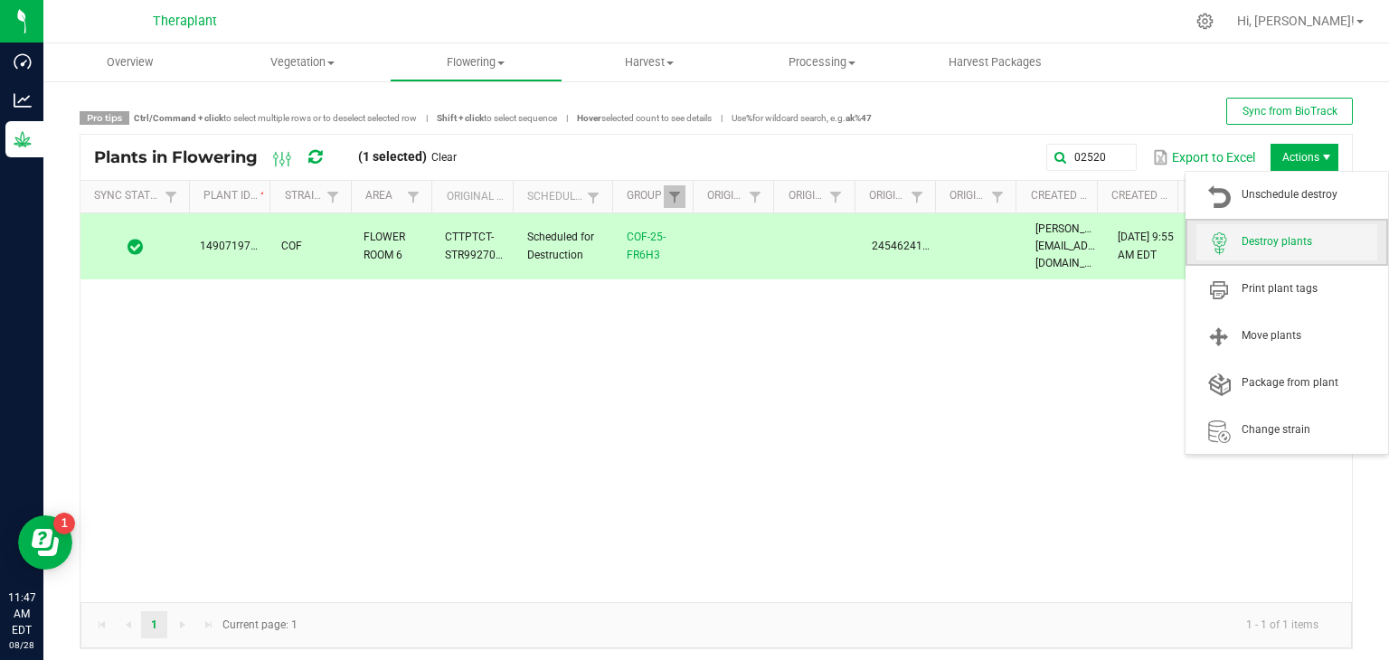
click at [1272, 243] on span "Destroy plants" at bounding box center [1310, 241] width 136 height 15
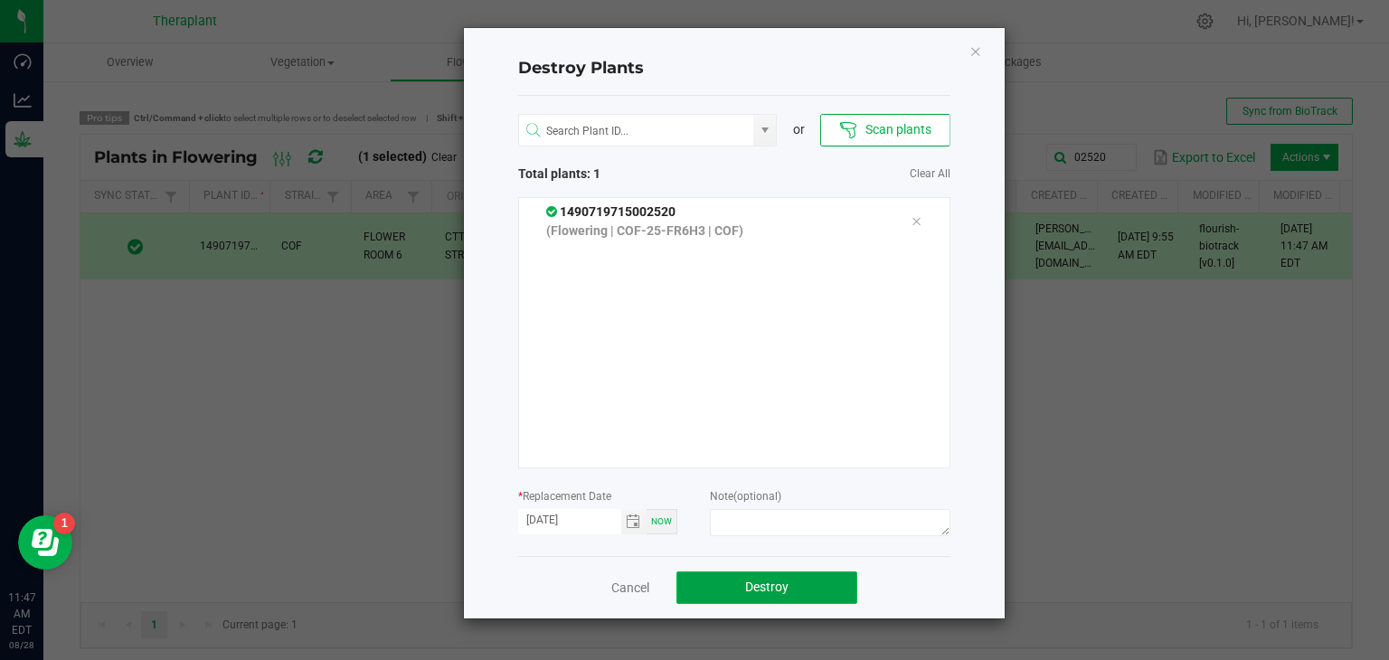
click at [824, 587] on button "Destroy" at bounding box center [766, 588] width 181 height 33
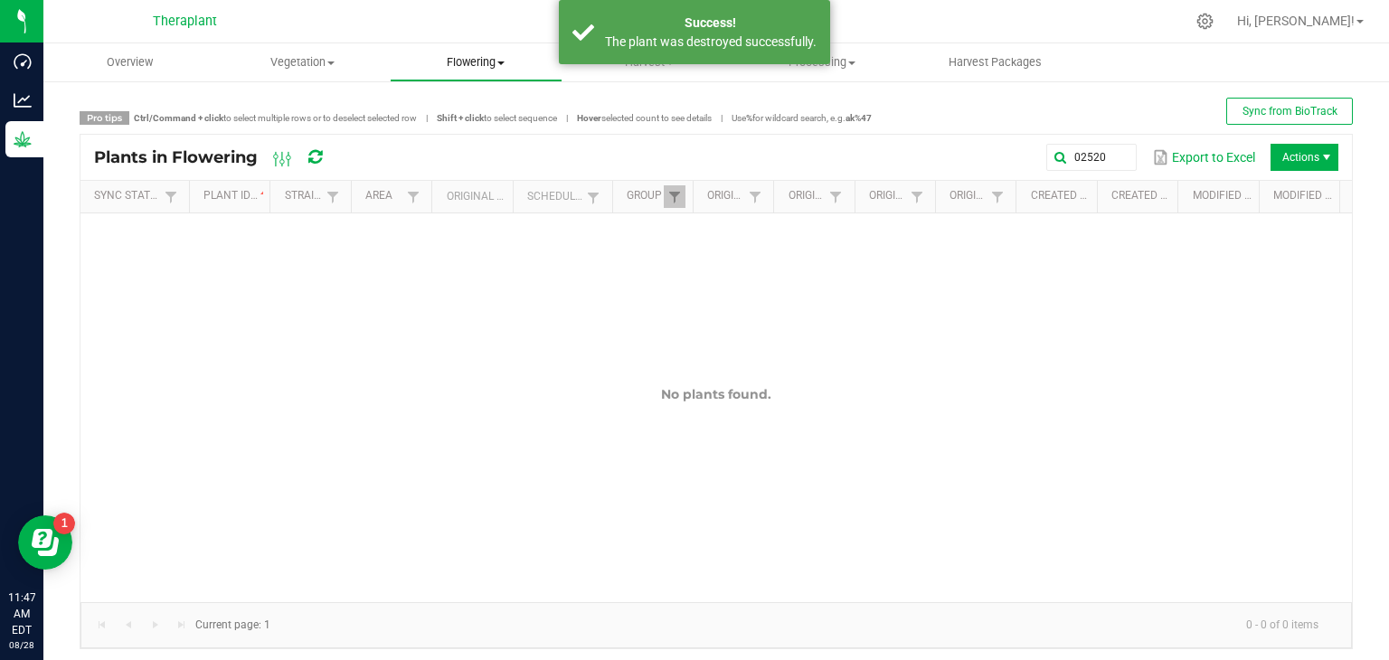
click at [477, 65] on span "Flowering" at bounding box center [476, 62] width 171 height 16
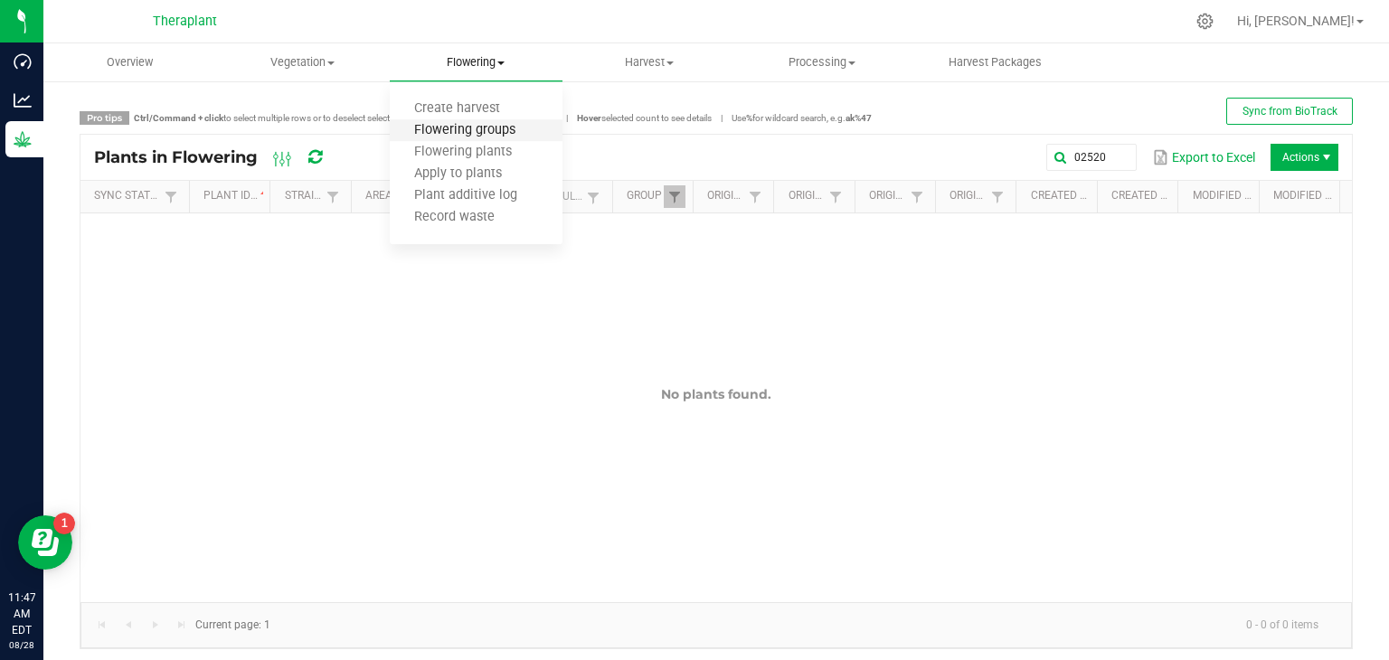
click at [473, 128] on span "Flowering groups" at bounding box center [465, 130] width 150 height 15
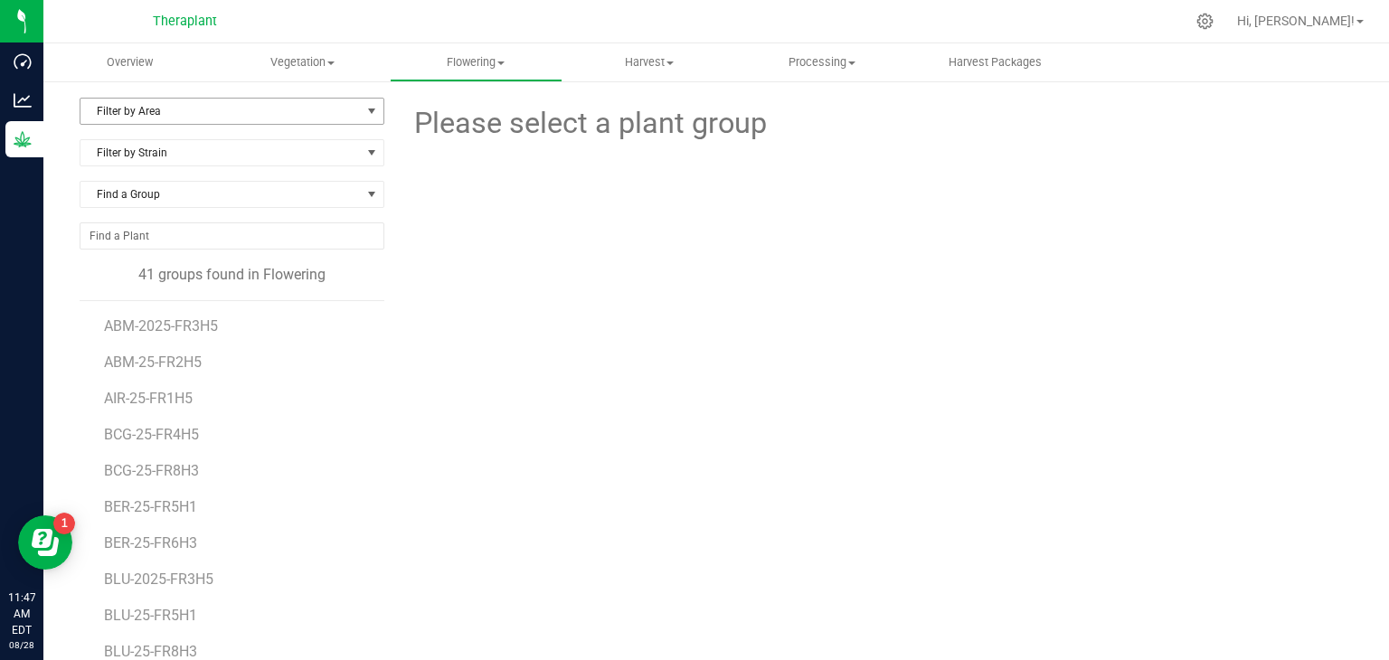
click at [213, 106] on span "Filter by Area" at bounding box center [220, 111] width 280 height 25
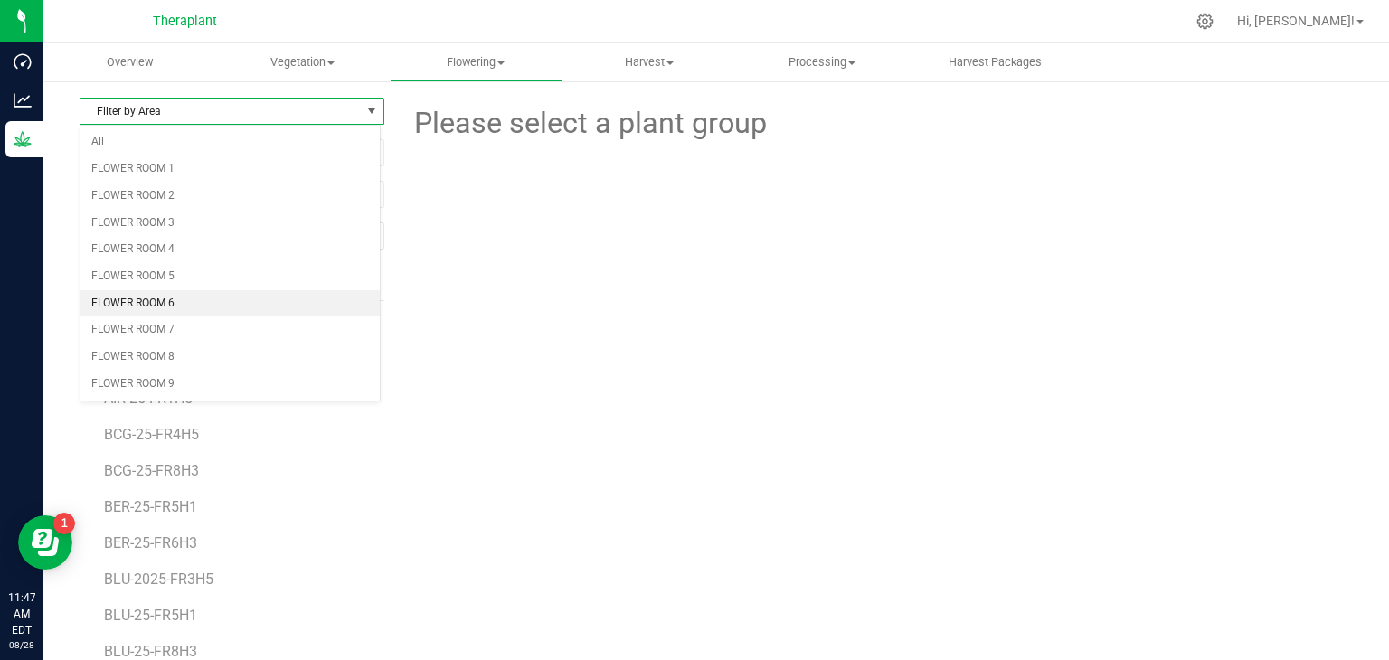
click at [184, 300] on li "FLOWER ROOM 6" at bounding box center [229, 303] width 299 height 27
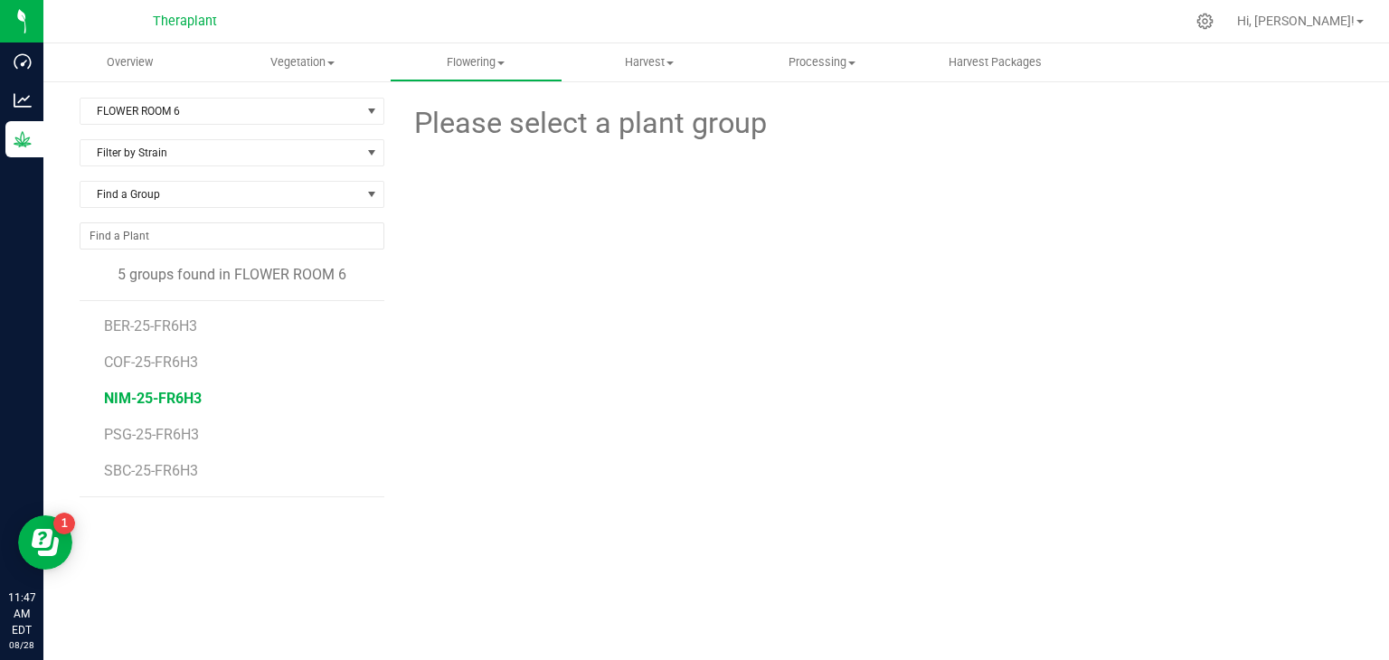
click at [166, 395] on span "NIM-25-FR6H3" at bounding box center [153, 398] width 98 height 17
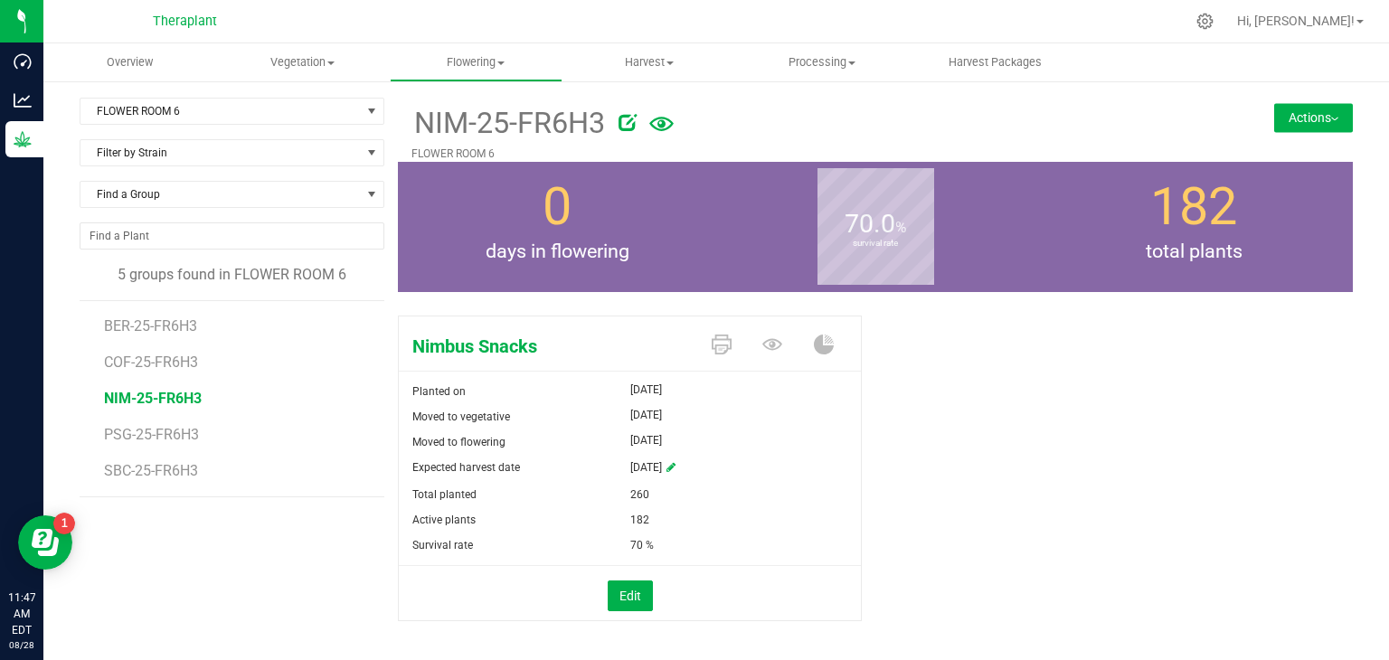
click at [650, 128] on icon at bounding box center [661, 124] width 24 height 14
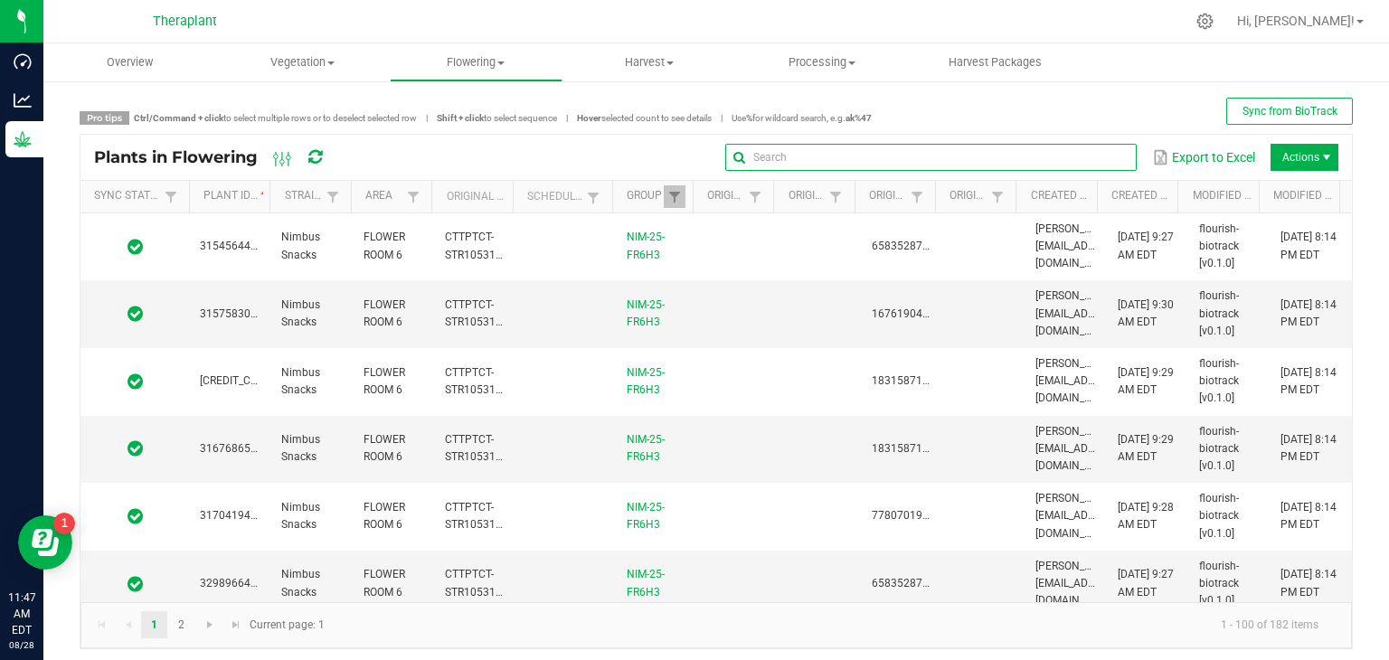
click at [1073, 156] on input "text" at bounding box center [930, 157] width 411 height 27
type input "6006"
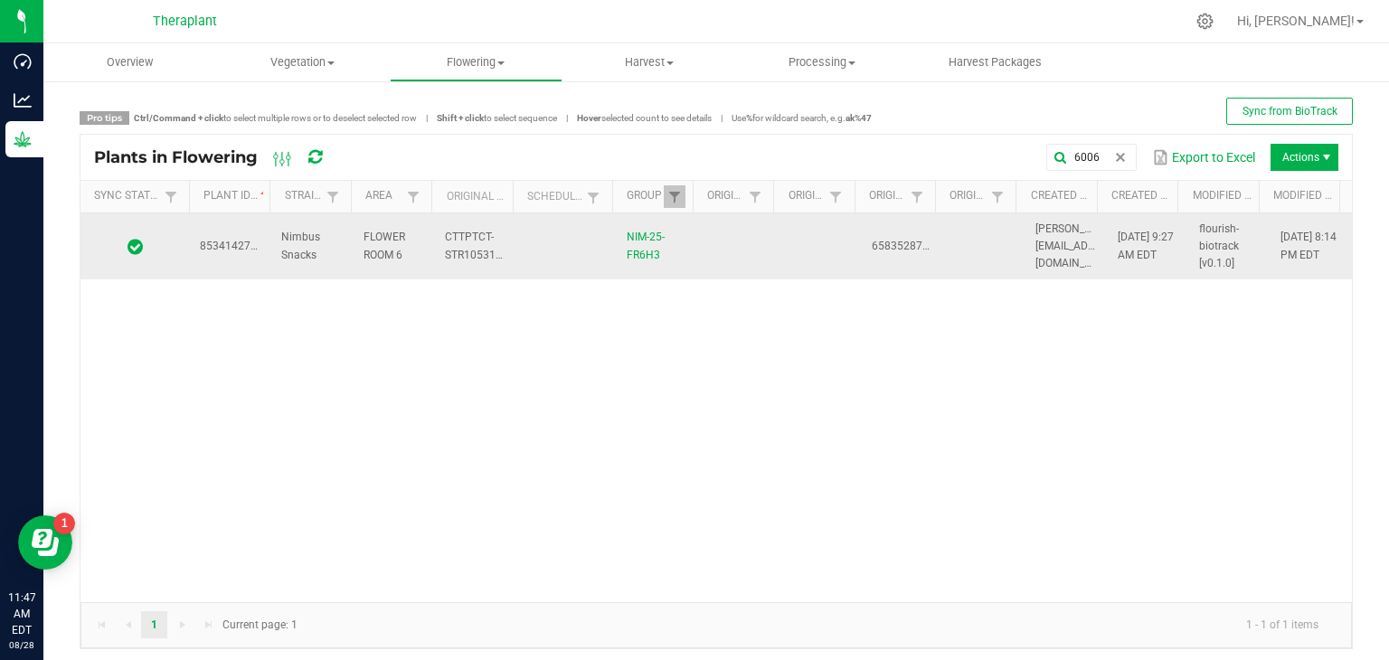
click at [235, 243] on span "8534142784116006" at bounding box center [250, 246] width 101 height 13
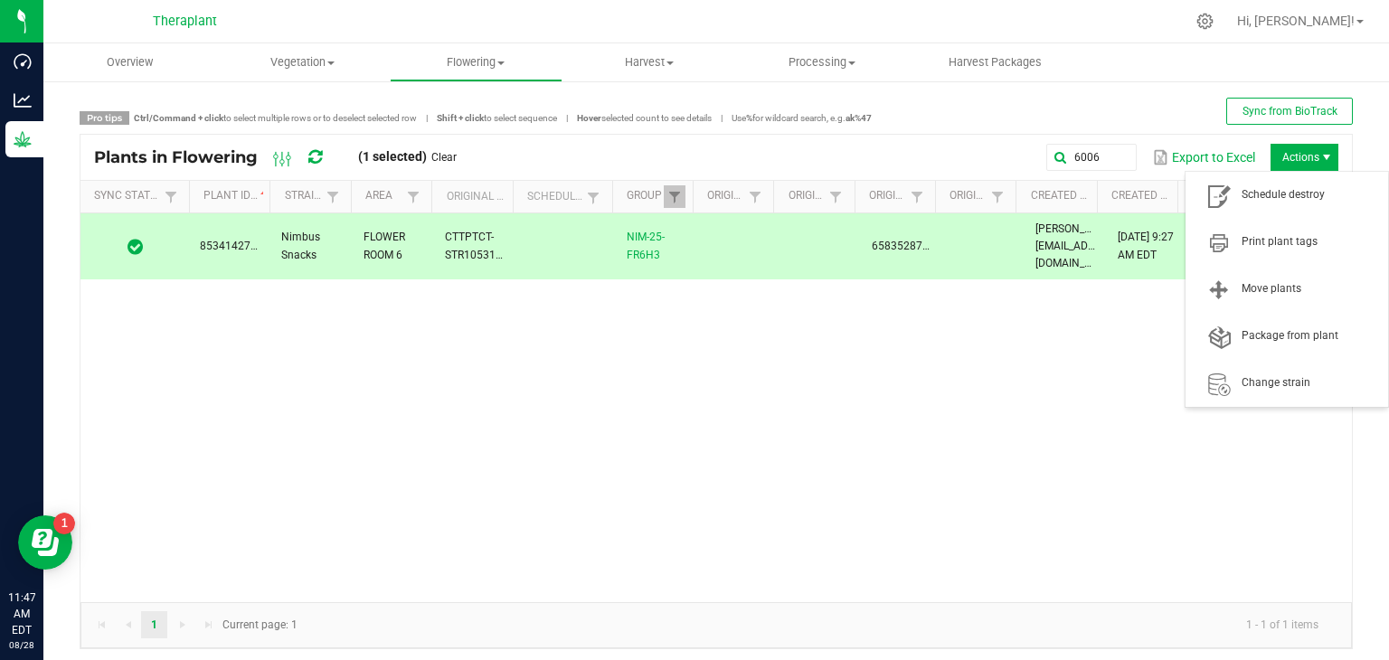
click at [1278, 157] on span "Actions" at bounding box center [1305, 157] width 68 height 27
click at [1277, 190] on span "Schedule destroy" at bounding box center [1310, 194] width 136 height 15
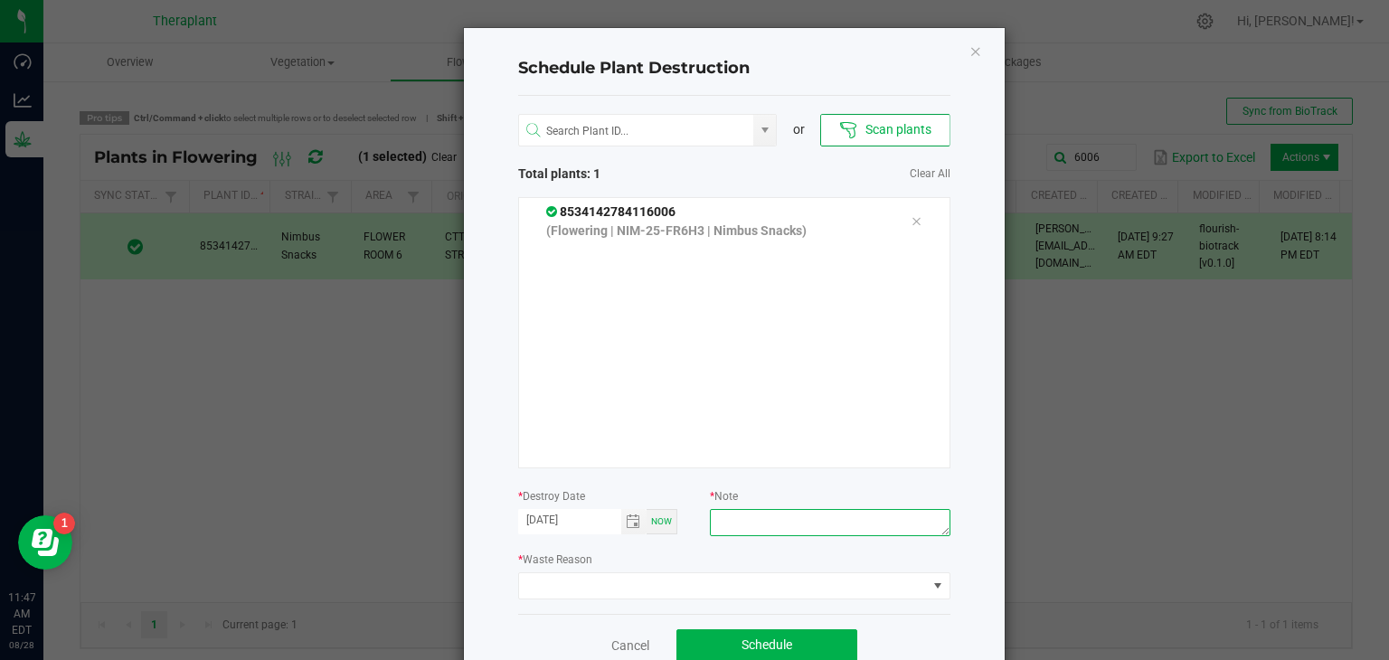
click at [795, 511] on textarea at bounding box center [830, 522] width 240 height 27
type textarea "Thrips Zero Tolerance"
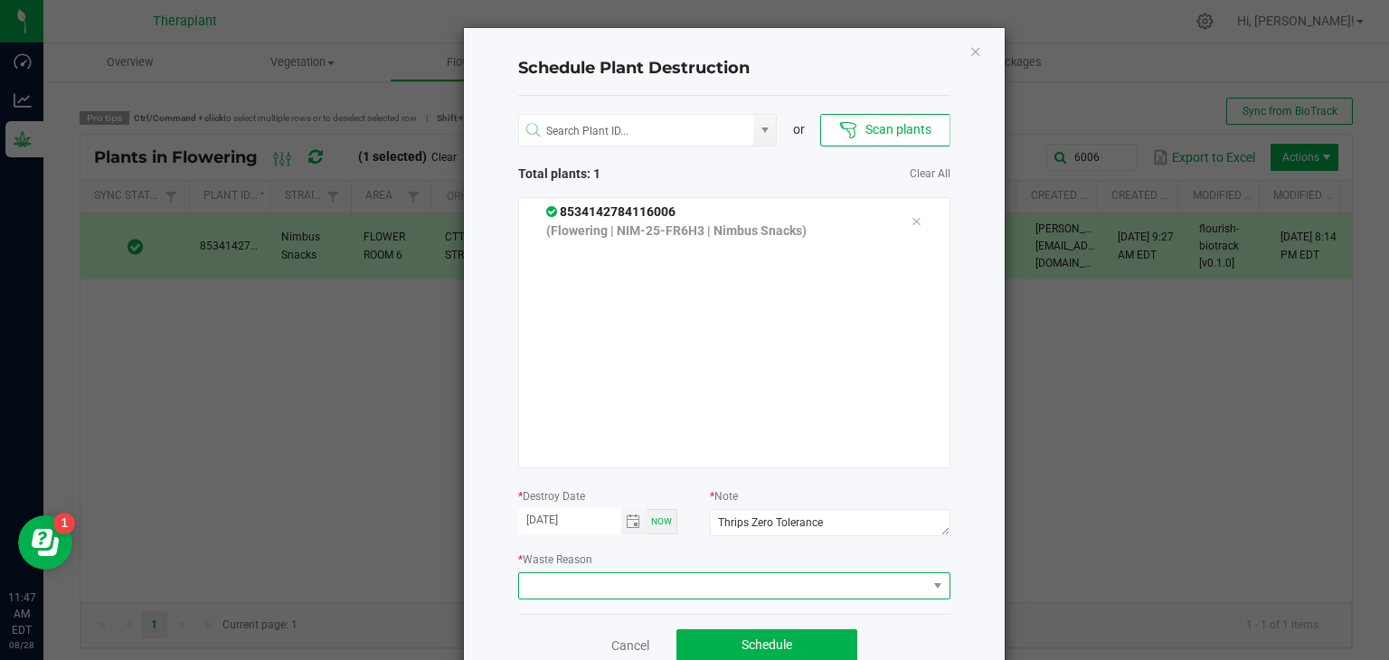
click at [782, 577] on span at bounding box center [723, 585] width 408 height 25
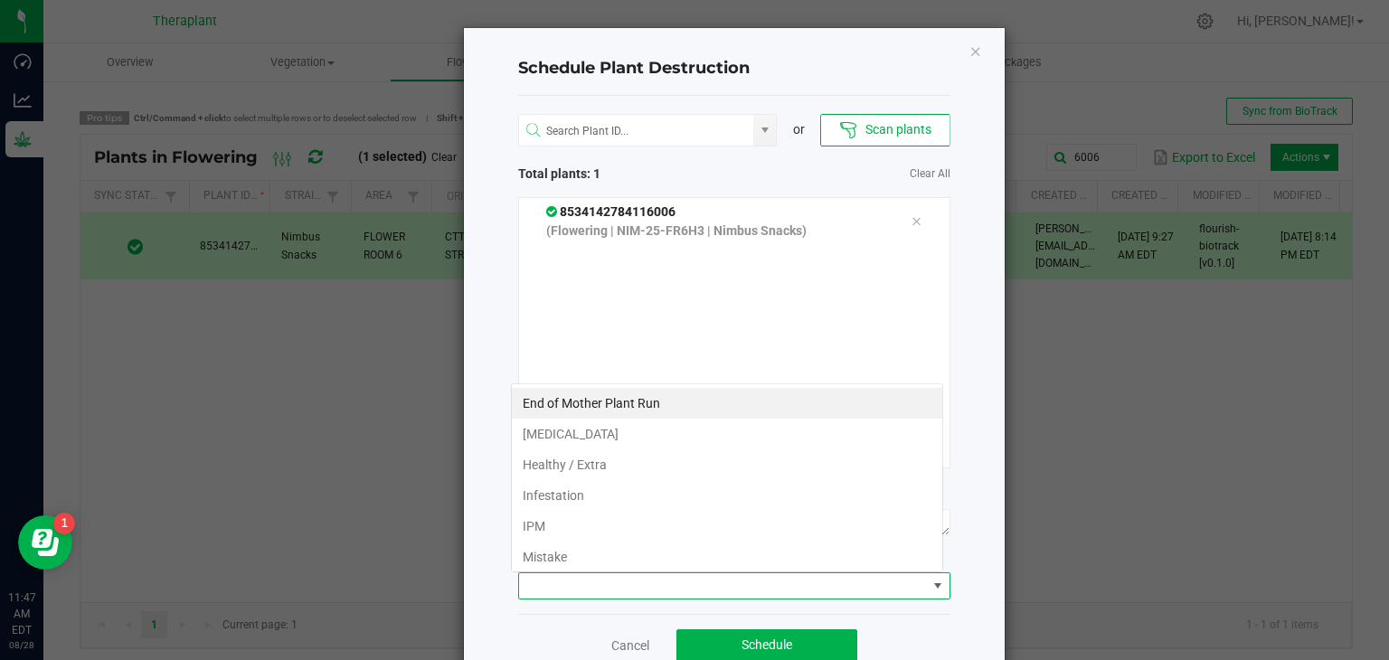
scroll to position [26, 432]
click at [585, 532] on li "IPM" at bounding box center [727, 526] width 430 height 31
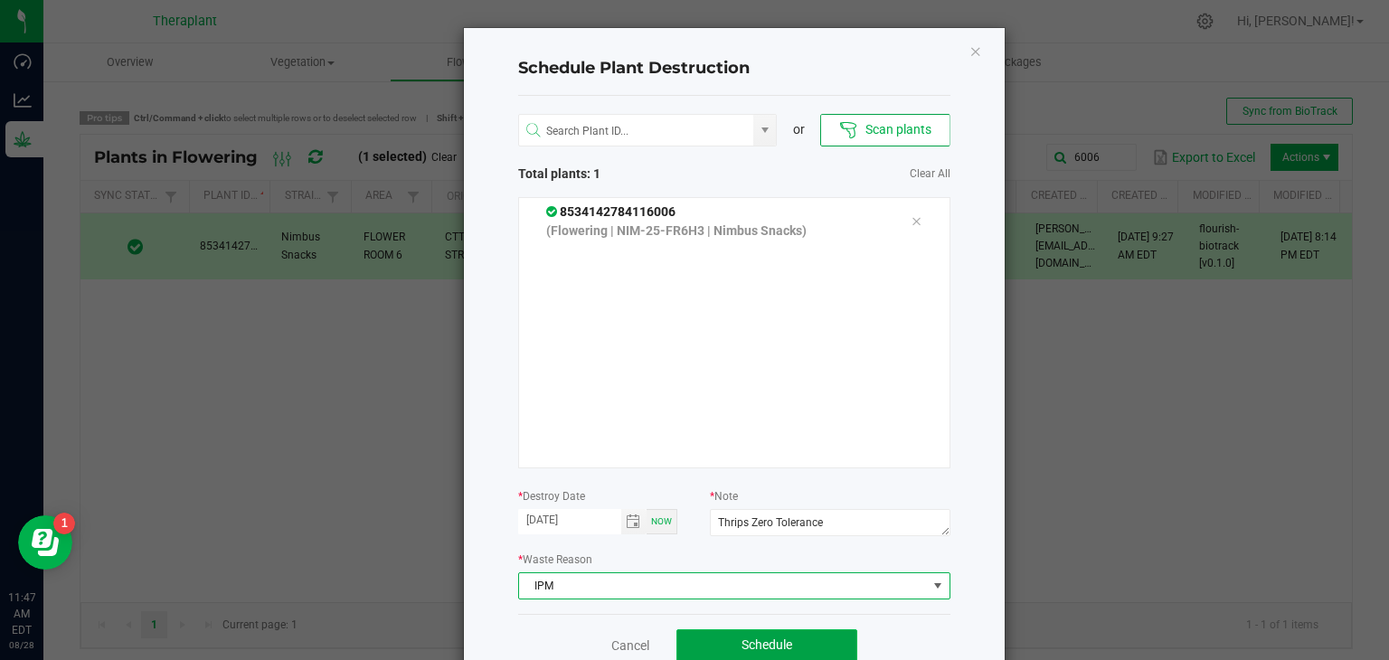
click at [729, 638] on button "Schedule" at bounding box center [766, 645] width 181 height 33
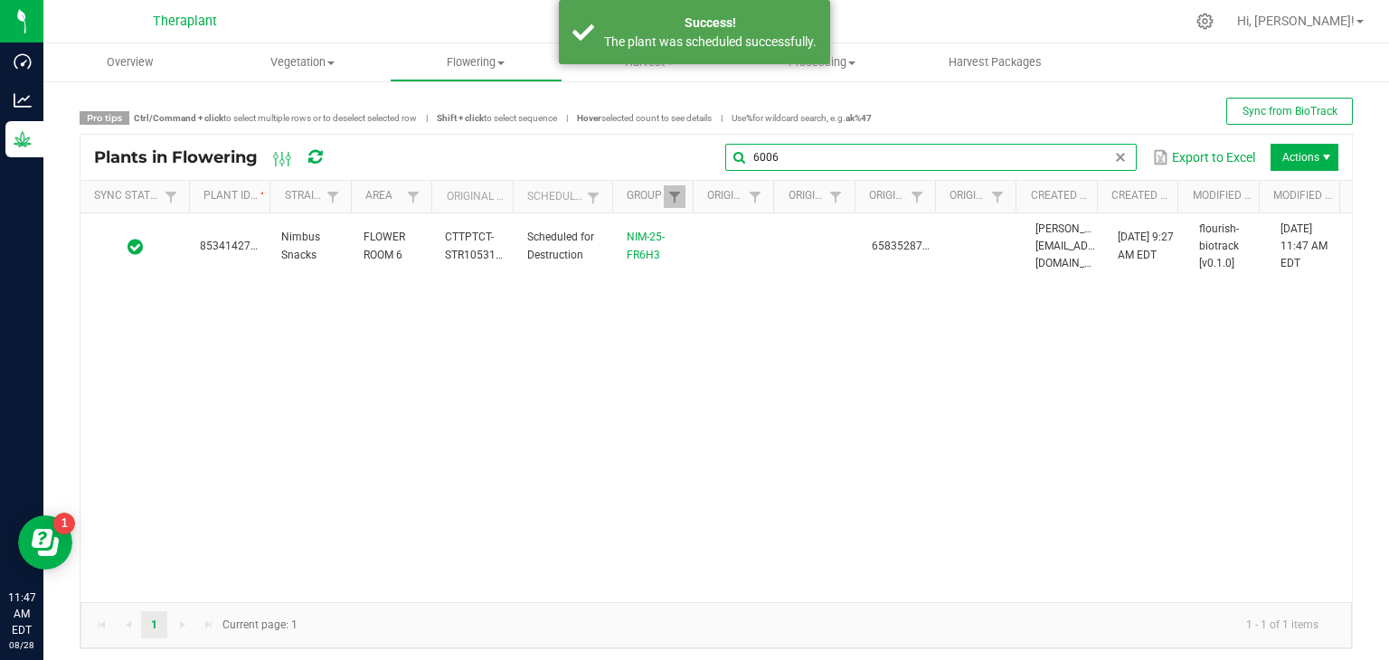
click at [1091, 167] on input "6006" at bounding box center [930, 157] width 411 height 27
click at [1113, 156] on span at bounding box center [1120, 157] width 14 height 14
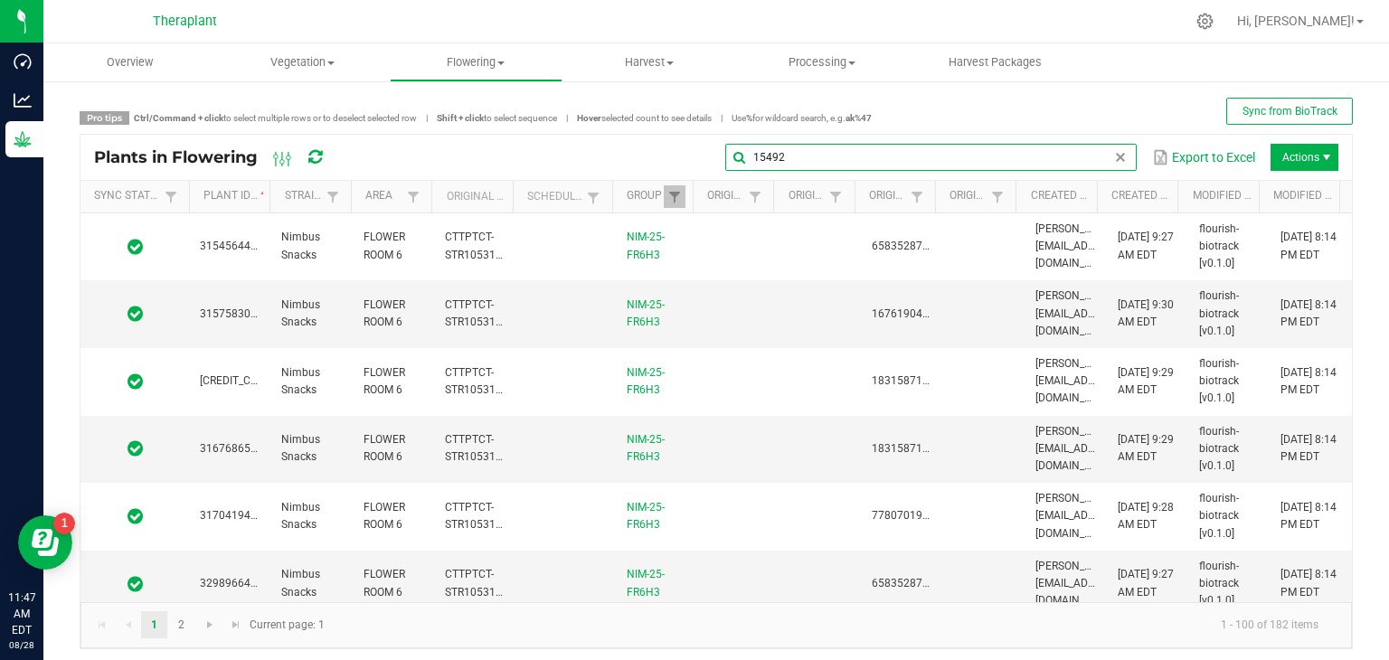
type input "15492"
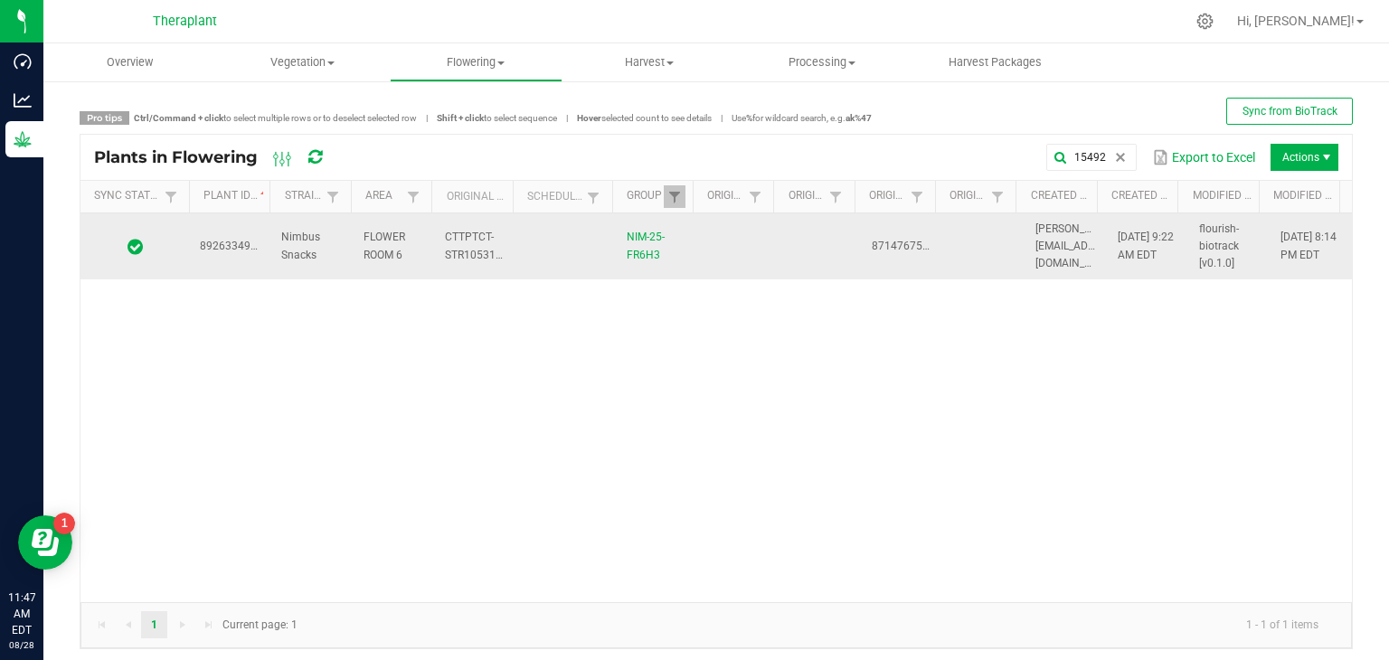
click at [246, 251] on span "8926334943315492" at bounding box center [250, 246] width 101 height 13
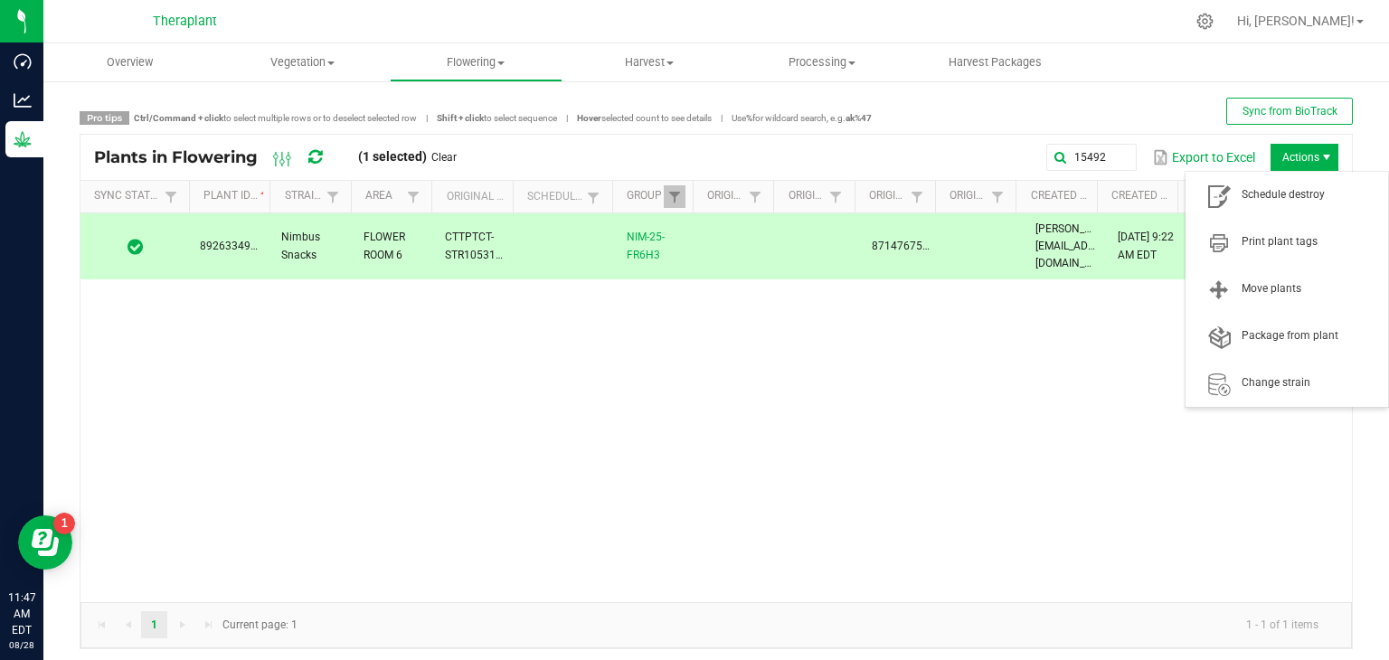
click at [1271, 154] on span "Actions" at bounding box center [1305, 157] width 68 height 27
click at [1264, 203] on span "Schedule destroy" at bounding box center [1286, 195] width 181 height 36
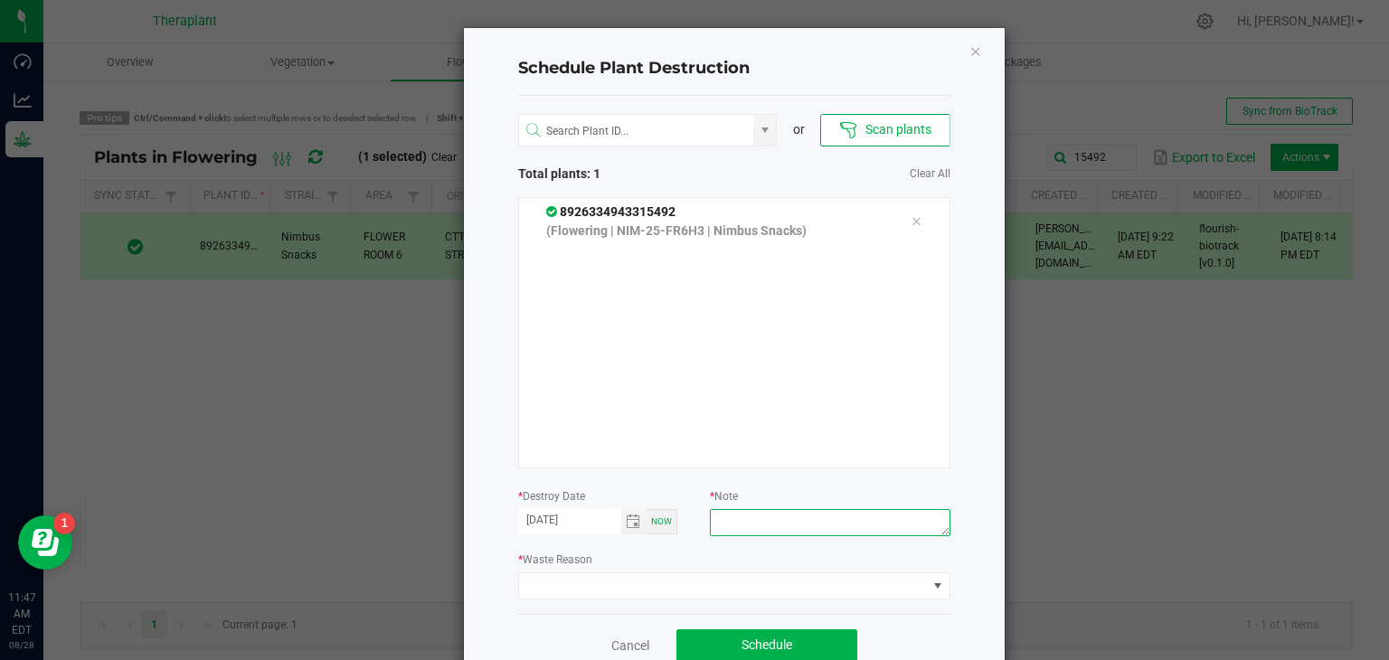
click at [737, 525] on textarea at bounding box center [830, 522] width 240 height 27
type textarea "Thrips Zero Tolerance"
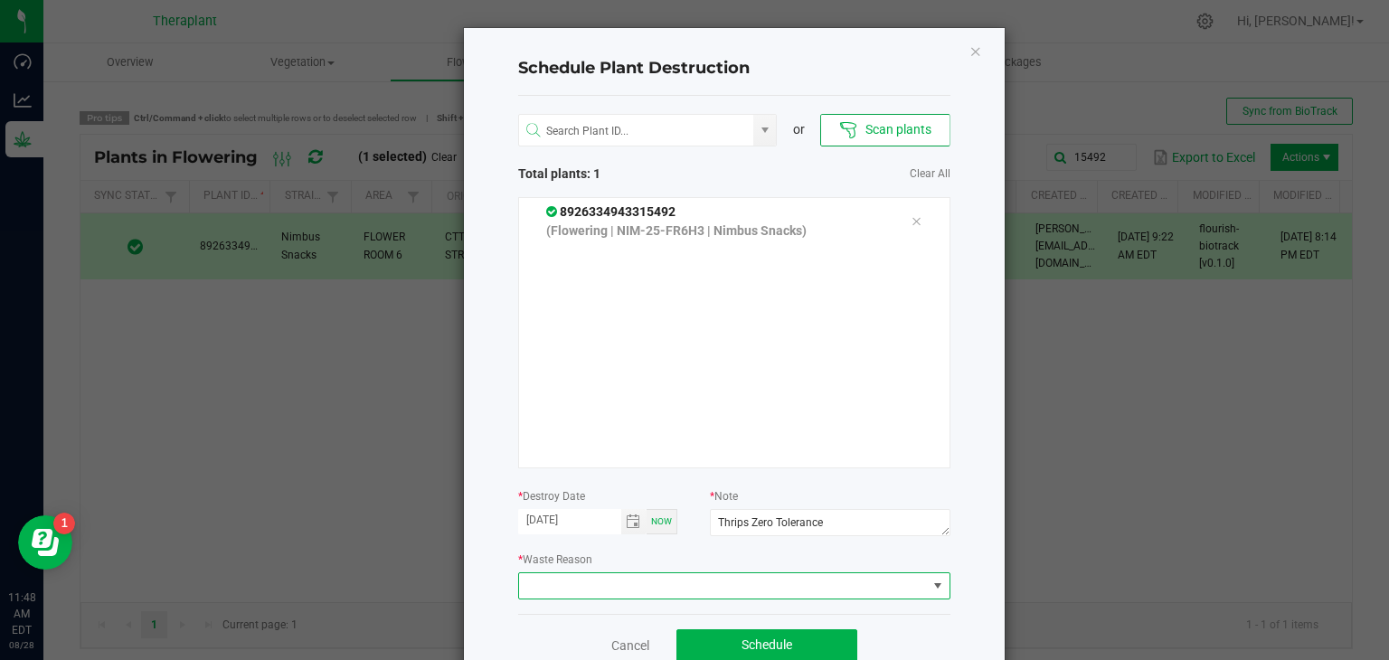
click at [684, 583] on span at bounding box center [723, 585] width 408 height 25
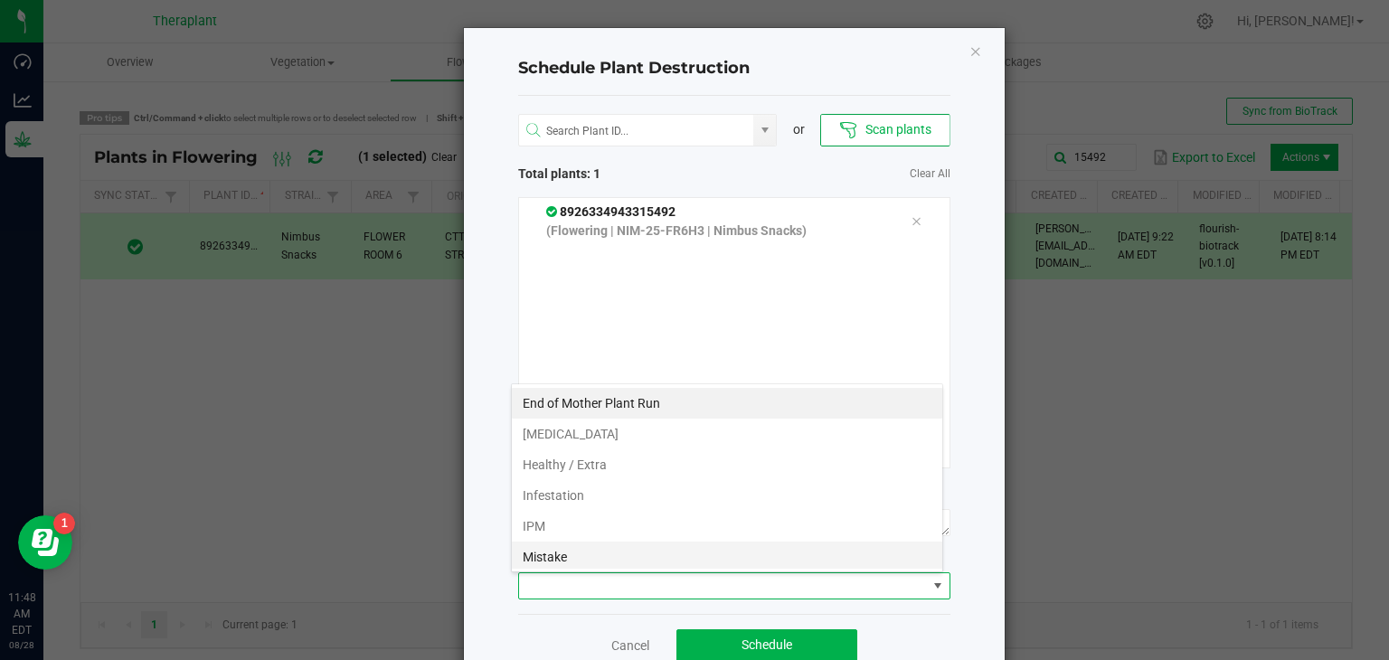
scroll to position [26, 432]
click at [579, 515] on li "IPM" at bounding box center [727, 526] width 430 height 31
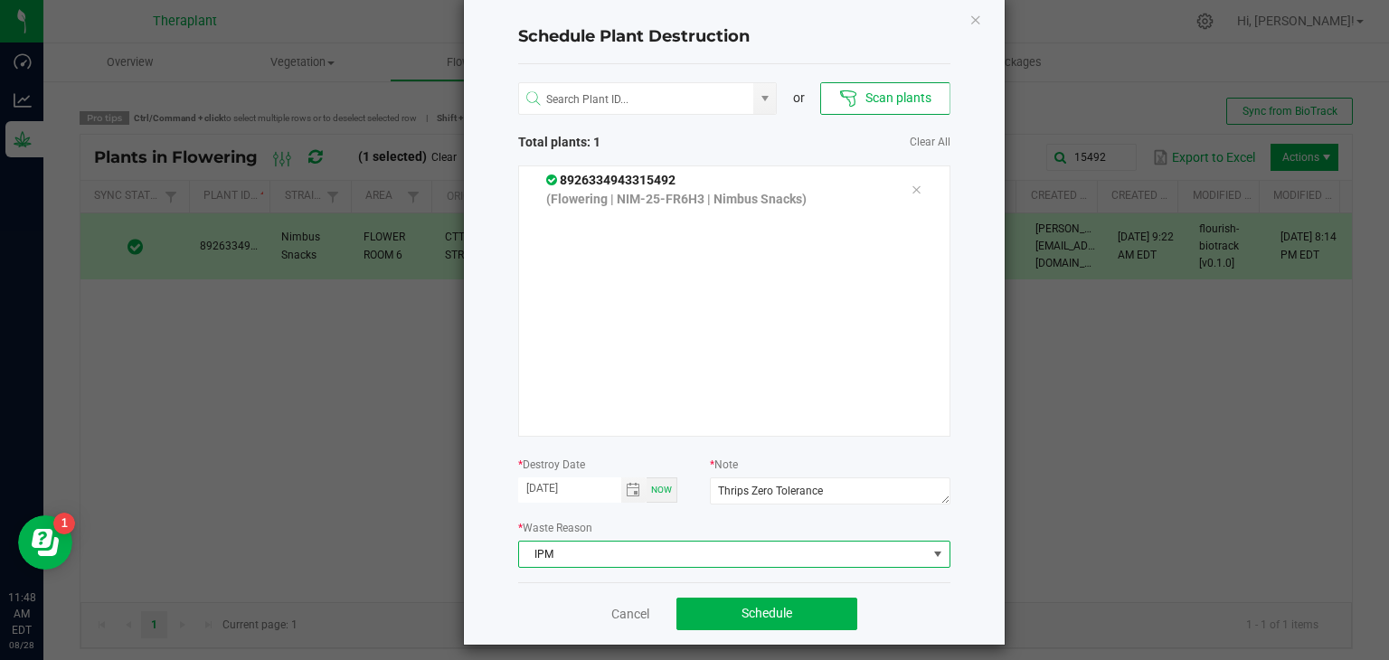
scroll to position [43, 0]
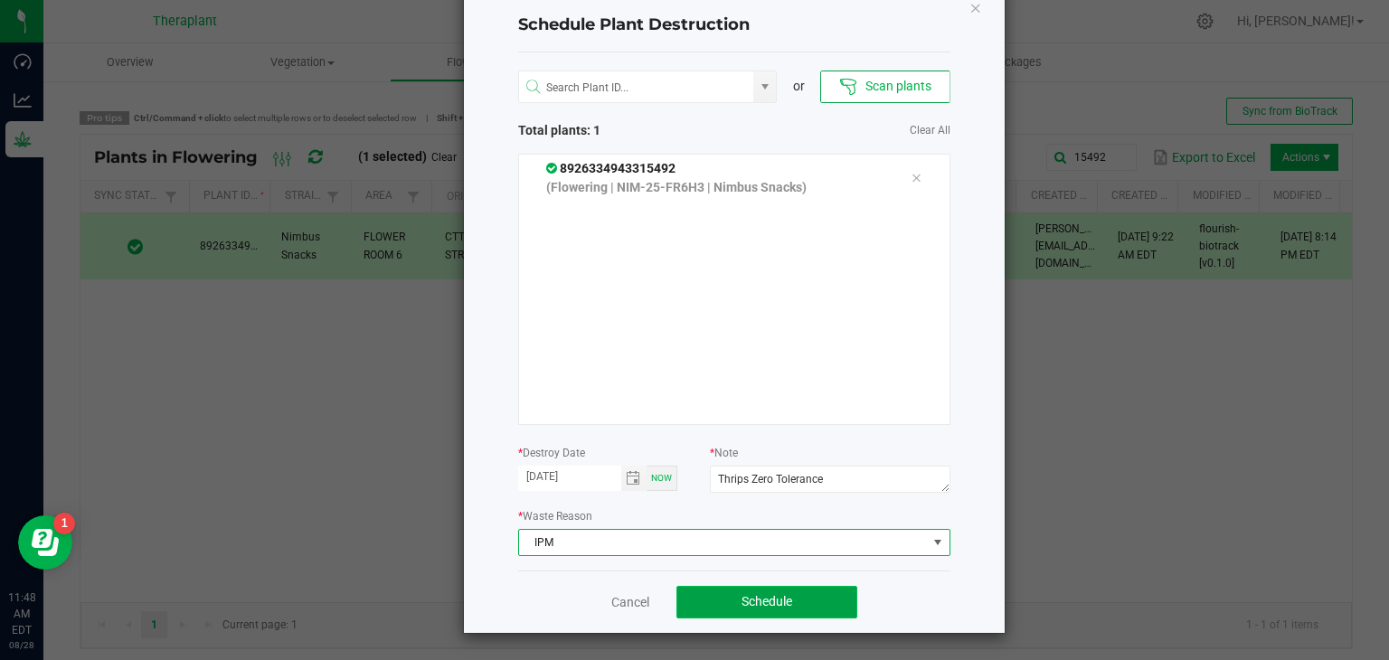
click at [768, 594] on span "Schedule" at bounding box center [767, 601] width 51 height 14
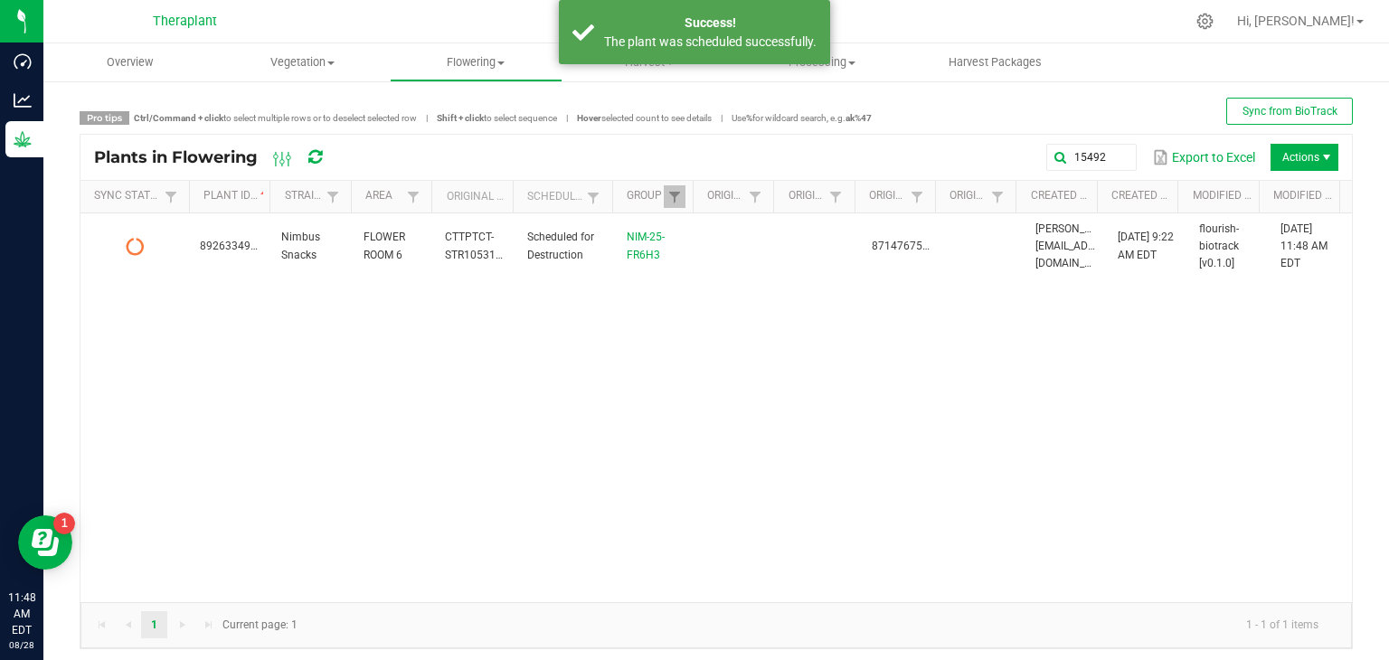
click at [319, 161] on icon at bounding box center [315, 157] width 14 height 16
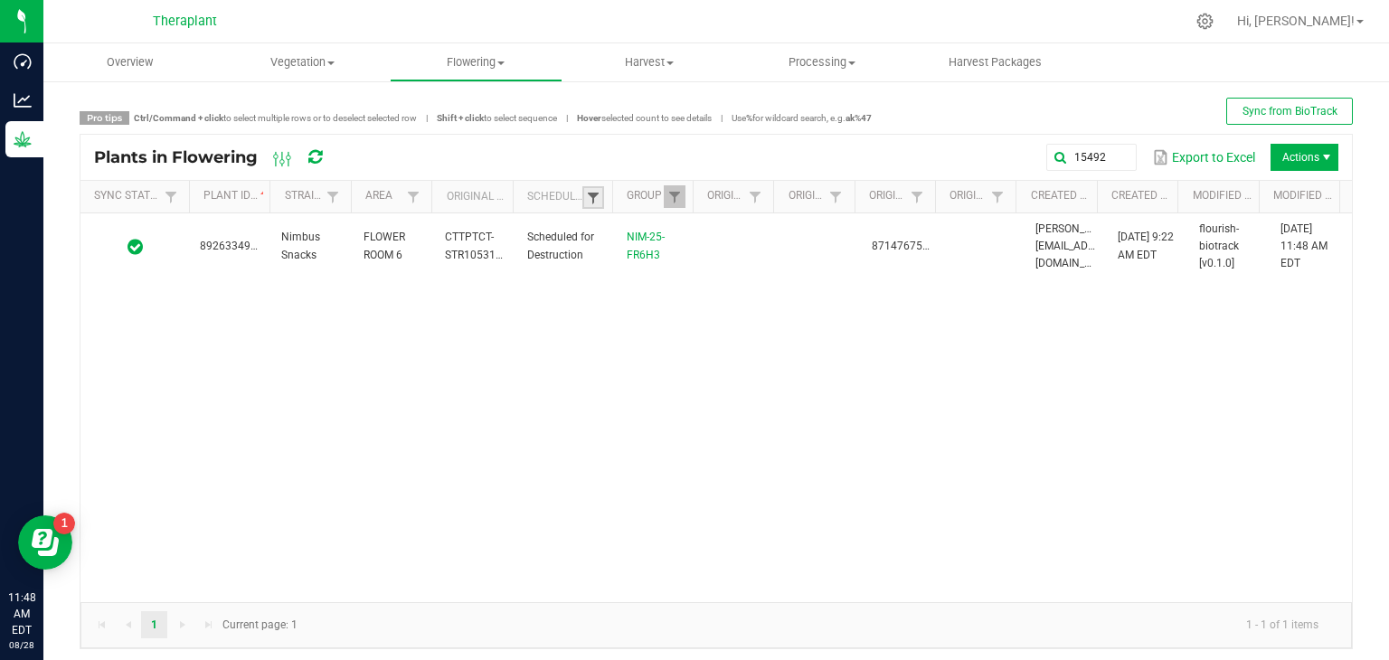
click at [586, 197] on span at bounding box center [593, 198] width 14 height 14
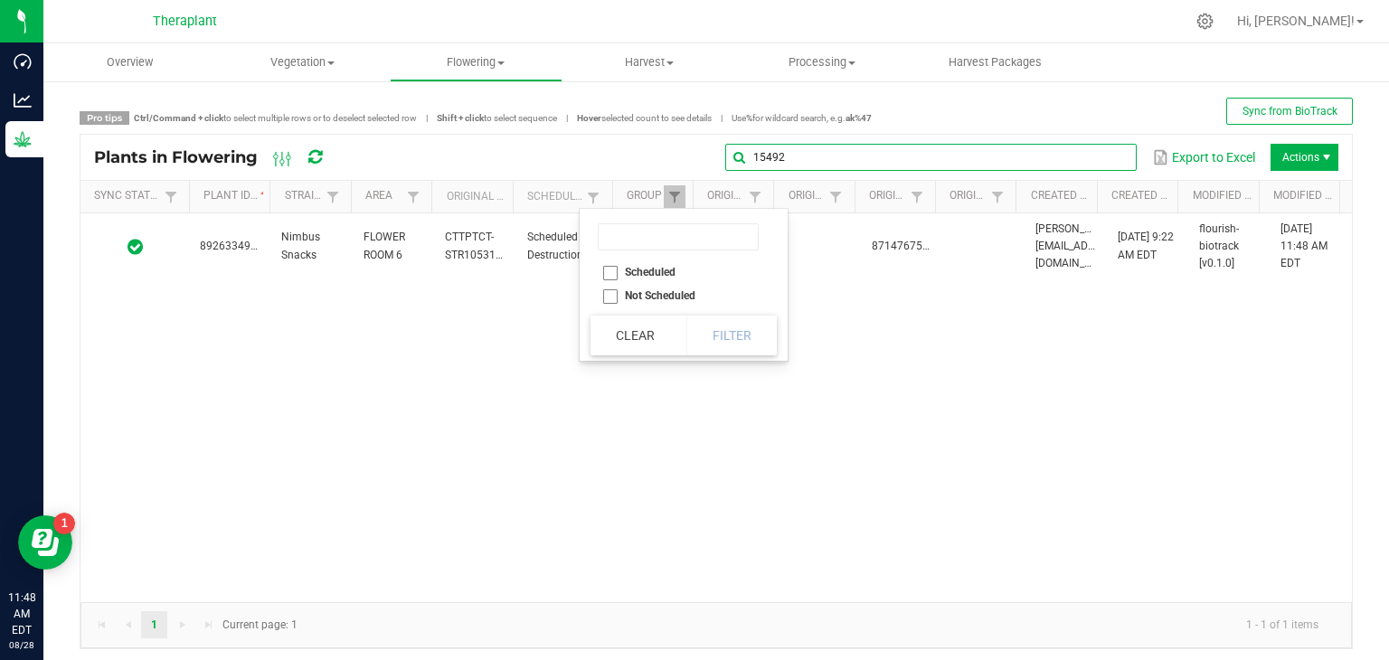
click at [1111, 158] on global-search-input-ngx "15492" at bounding box center [930, 157] width 411 height 13
click at [1113, 156] on span at bounding box center [1120, 157] width 14 height 14
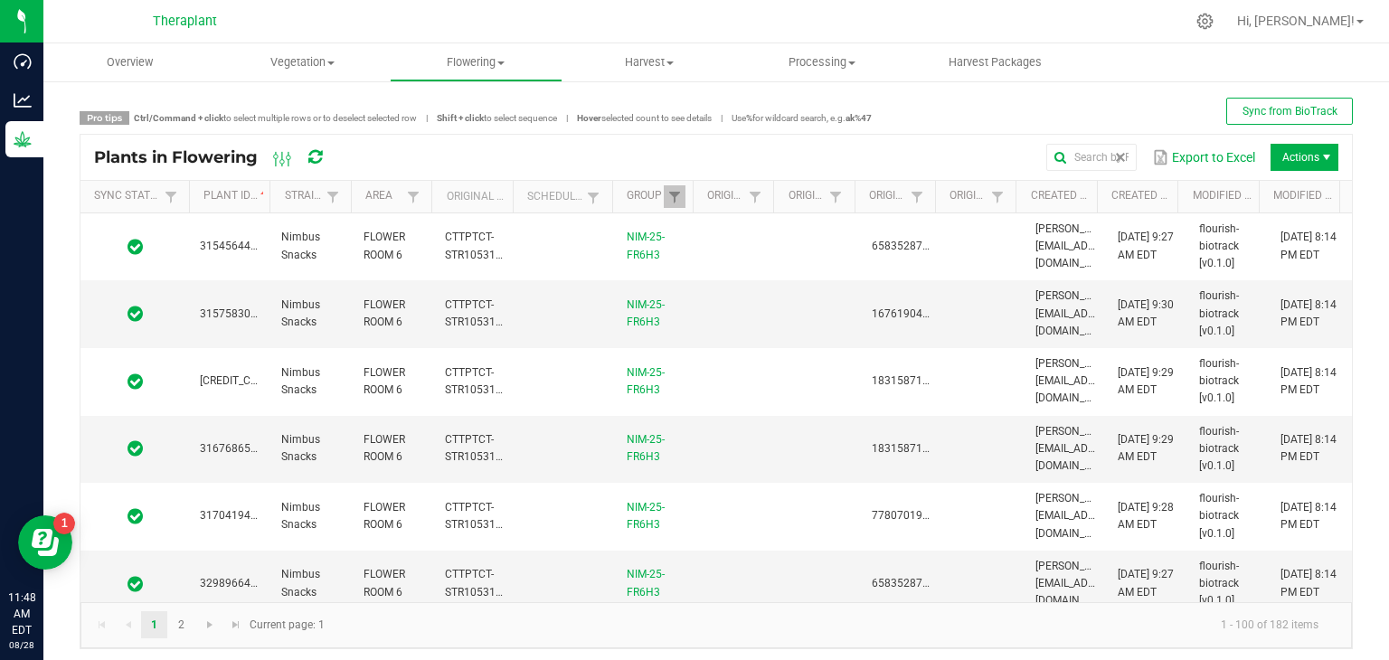
click at [583, 208] on th "Scheduled" at bounding box center [562, 197] width 99 height 33
click at [583, 206] on link at bounding box center [593, 197] width 22 height 23
click at [611, 272] on li "Scheduled" at bounding box center [678, 272] width 175 height 24
checkbox input "true"
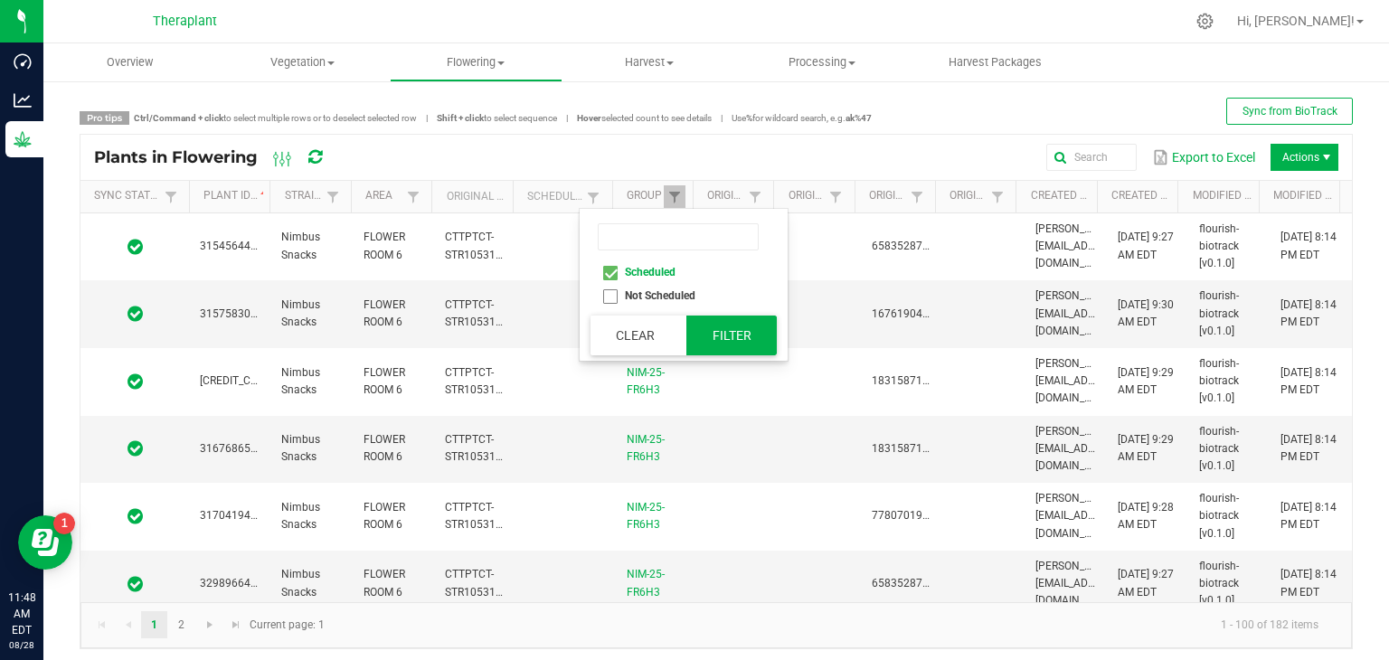
click at [742, 322] on button "Filter" at bounding box center [731, 336] width 90 height 40
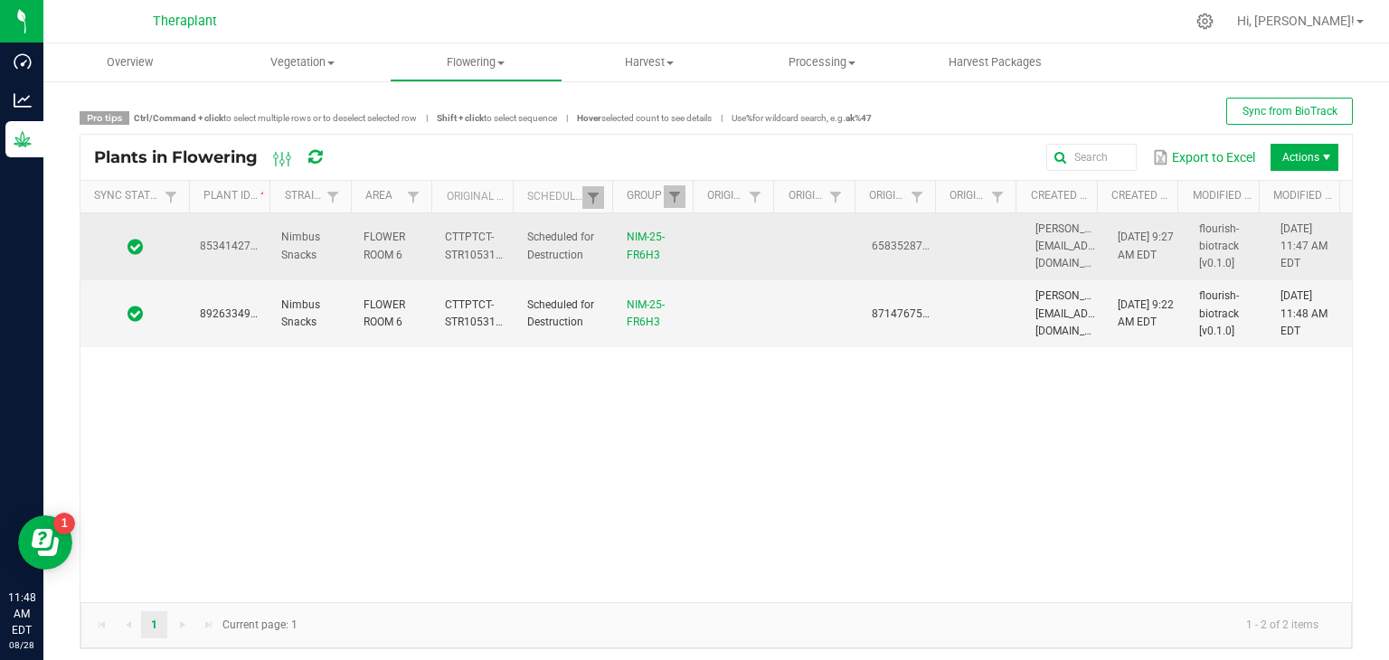
click at [184, 247] on td at bounding box center [134, 247] width 109 height 68
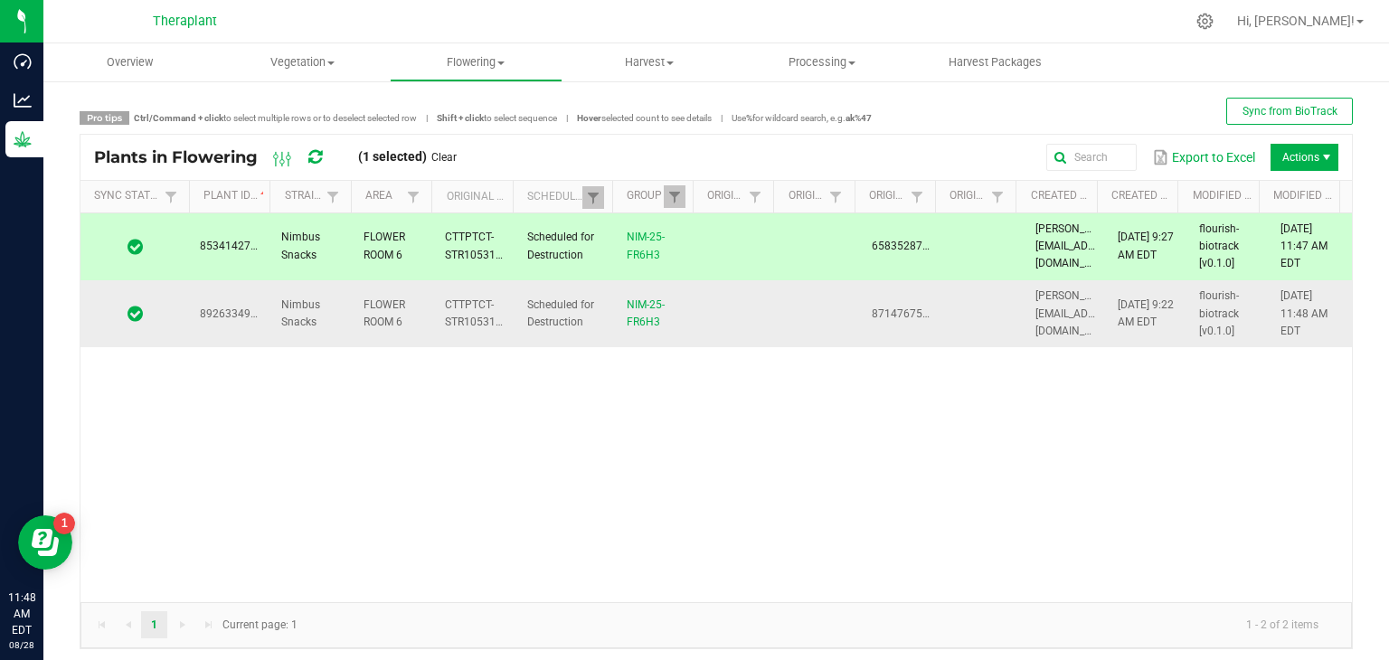
click at [182, 301] on td at bounding box center [134, 313] width 109 height 67
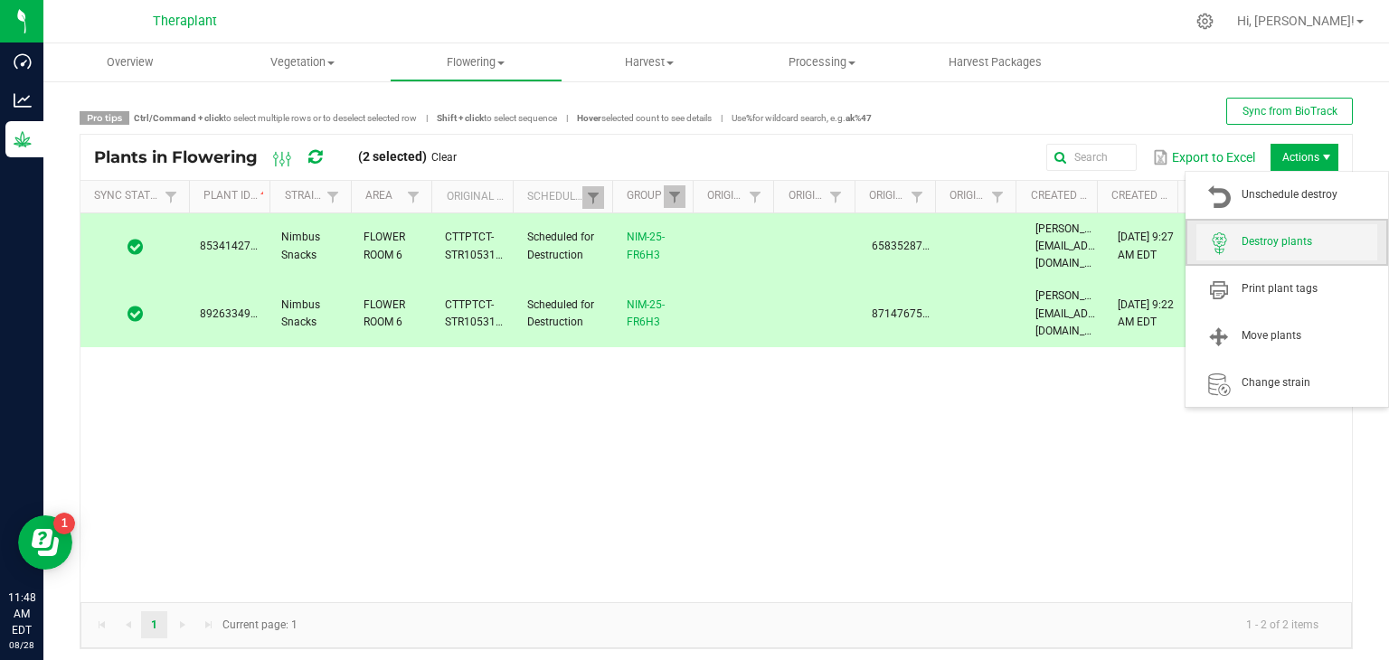
click at [1302, 228] on span "Destroy plants" at bounding box center [1286, 242] width 181 height 36
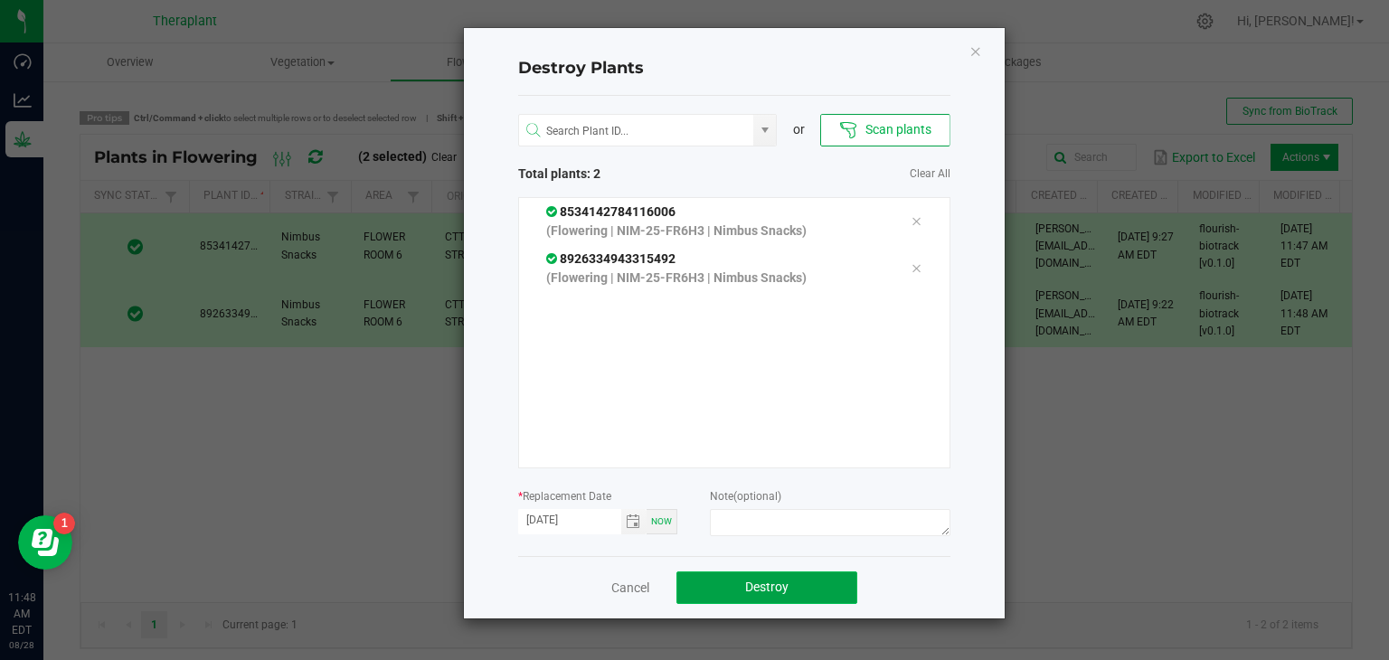
click at [799, 583] on button "Destroy" at bounding box center [766, 588] width 181 height 33
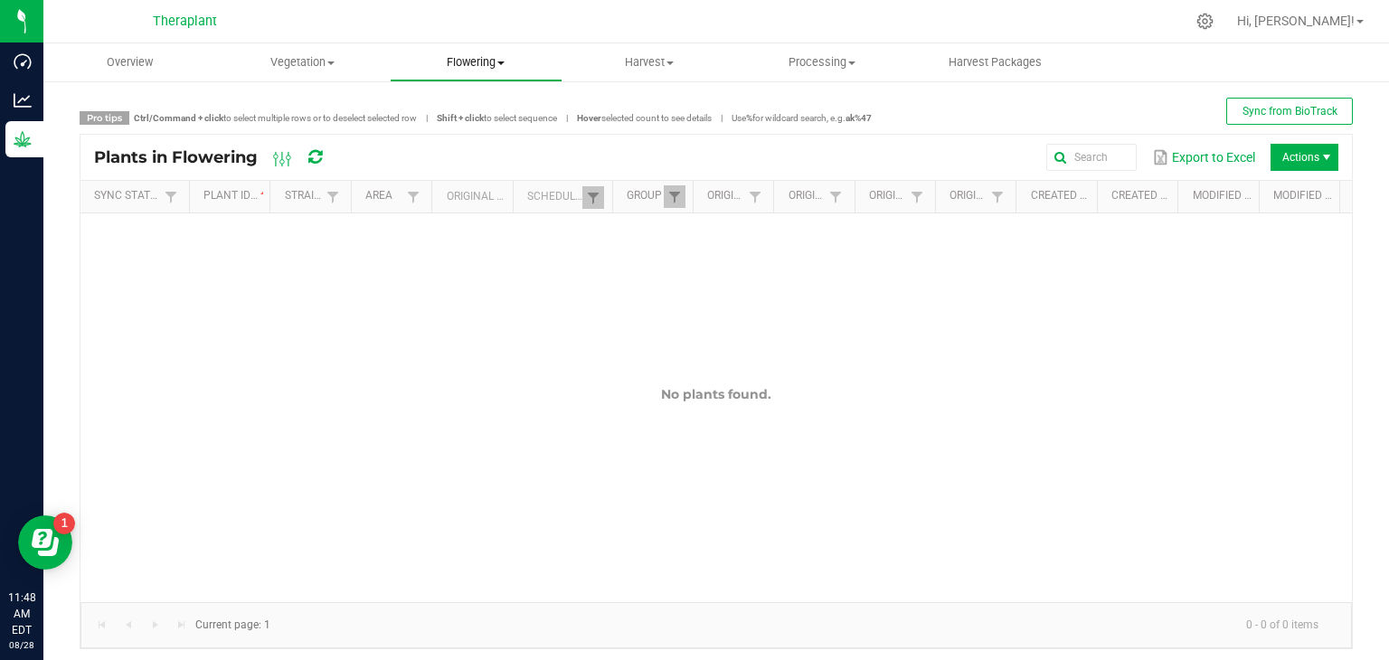
click at [470, 70] on span "Flowering" at bounding box center [476, 62] width 171 height 16
click at [467, 132] on span "Flowering groups" at bounding box center [465, 130] width 150 height 15
